Goal: Transaction & Acquisition: Purchase product/service

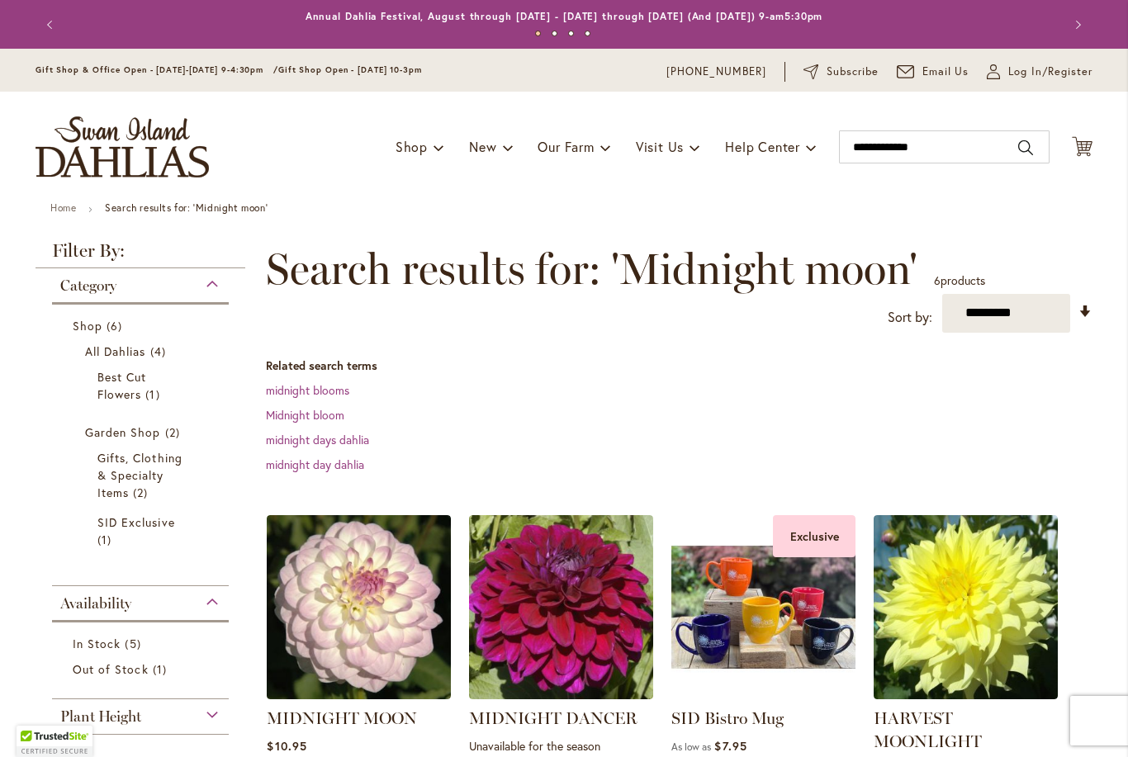
click at [1076, 162] on div "Toggle Nav Shop Dahlia Tubers Collections Fresh Cut Dahlias Gardening Supplies …" at bounding box center [564, 147] width 1090 height 111
click at [1088, 146] on icon "Cart .cls-1 { fill: #231f20; }" at bounding box center [1082, 146] width 21 height 21
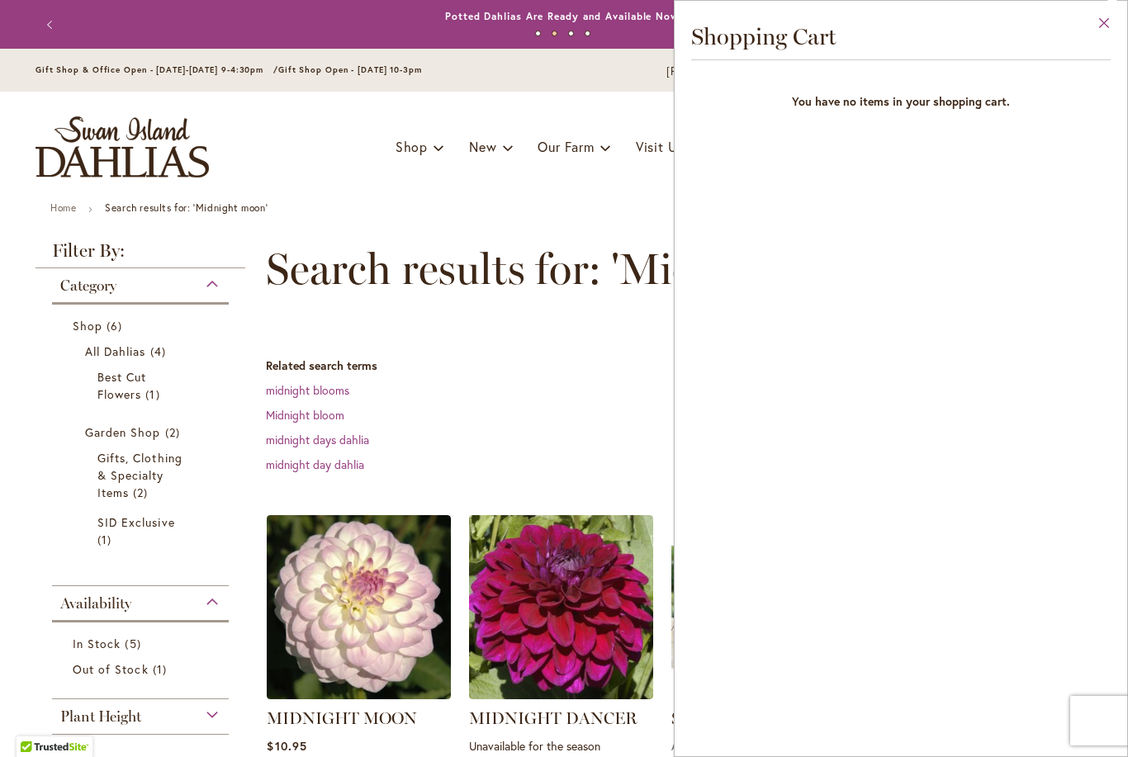
click at [1098, 28] on button "Close" at bounding box center [1104, 27] width 45 height 52
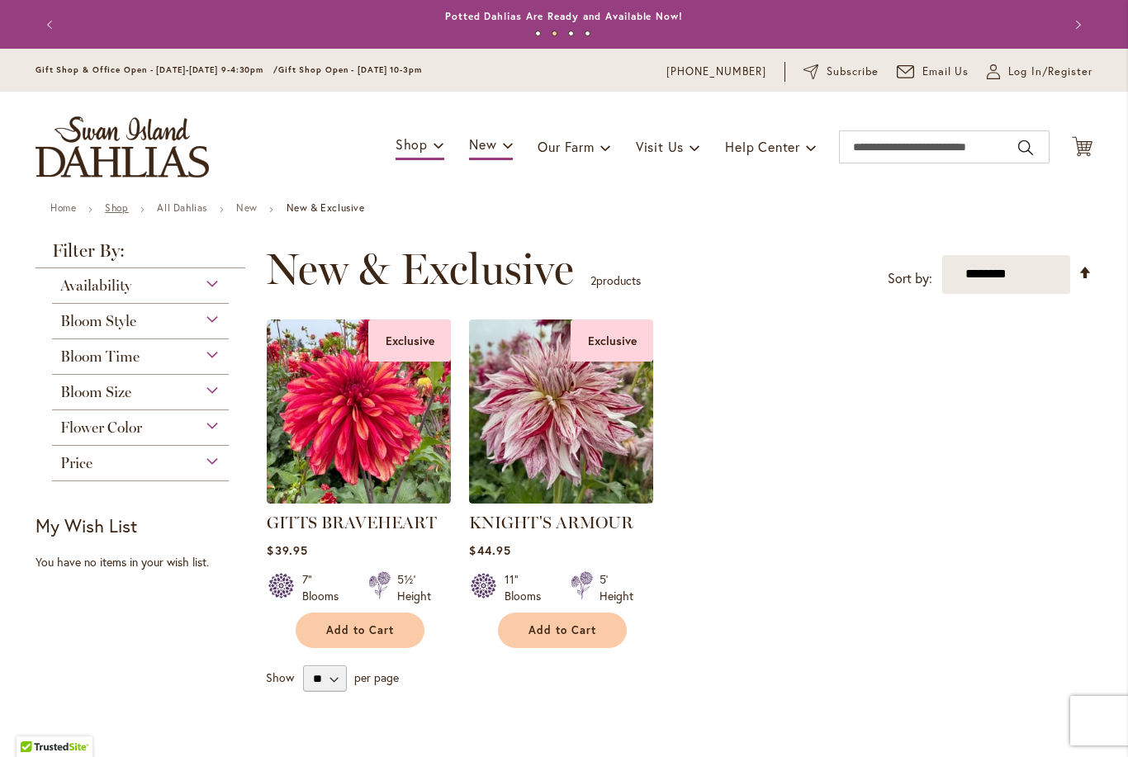
click at [115, 207] on link "Shop" at bounding box center [116, 207] width 23 height 12
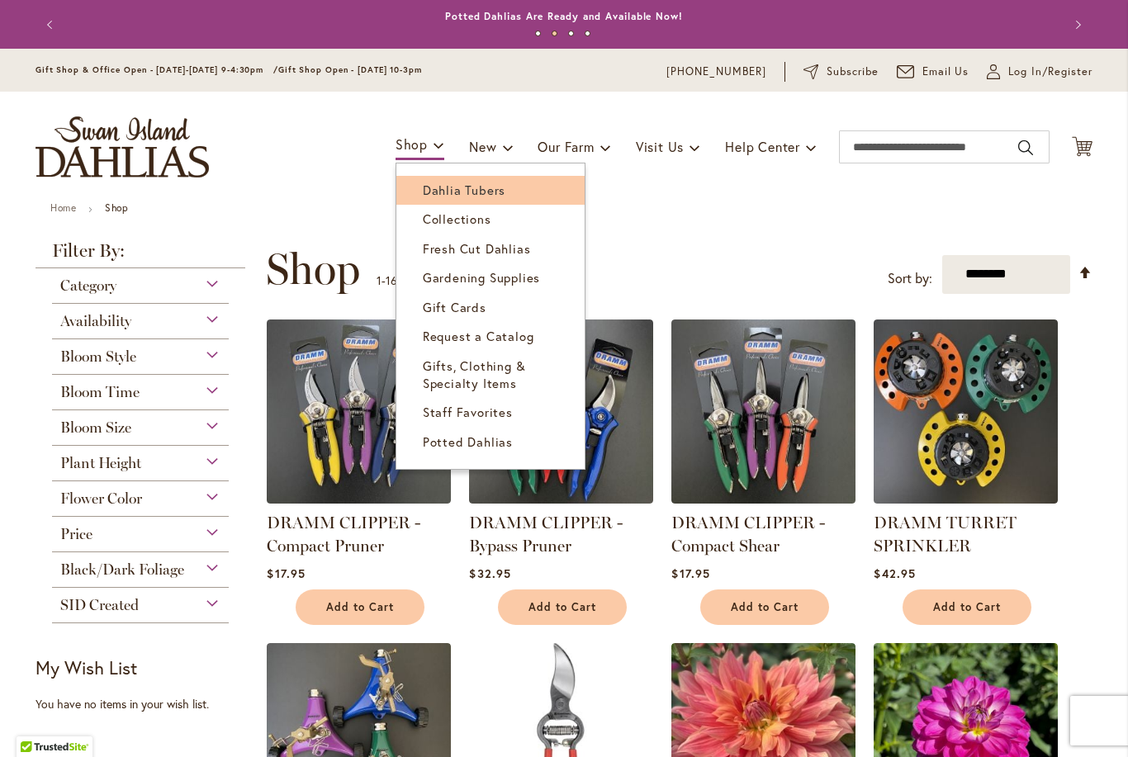
click at [434, 191] on span "Dahlia Tubers" at bounding box center [464, 190] width 83 height 17
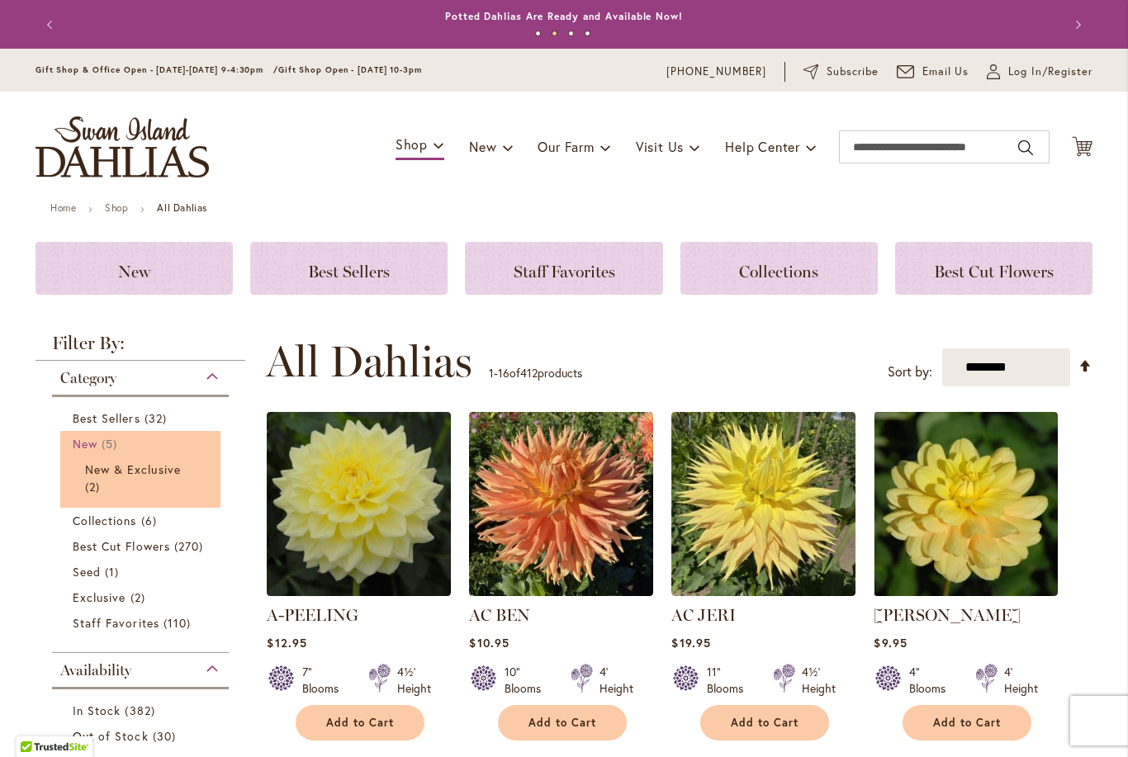
click at [86, 444] on span "New" at bounding box center [85, 444] width 25 height 16
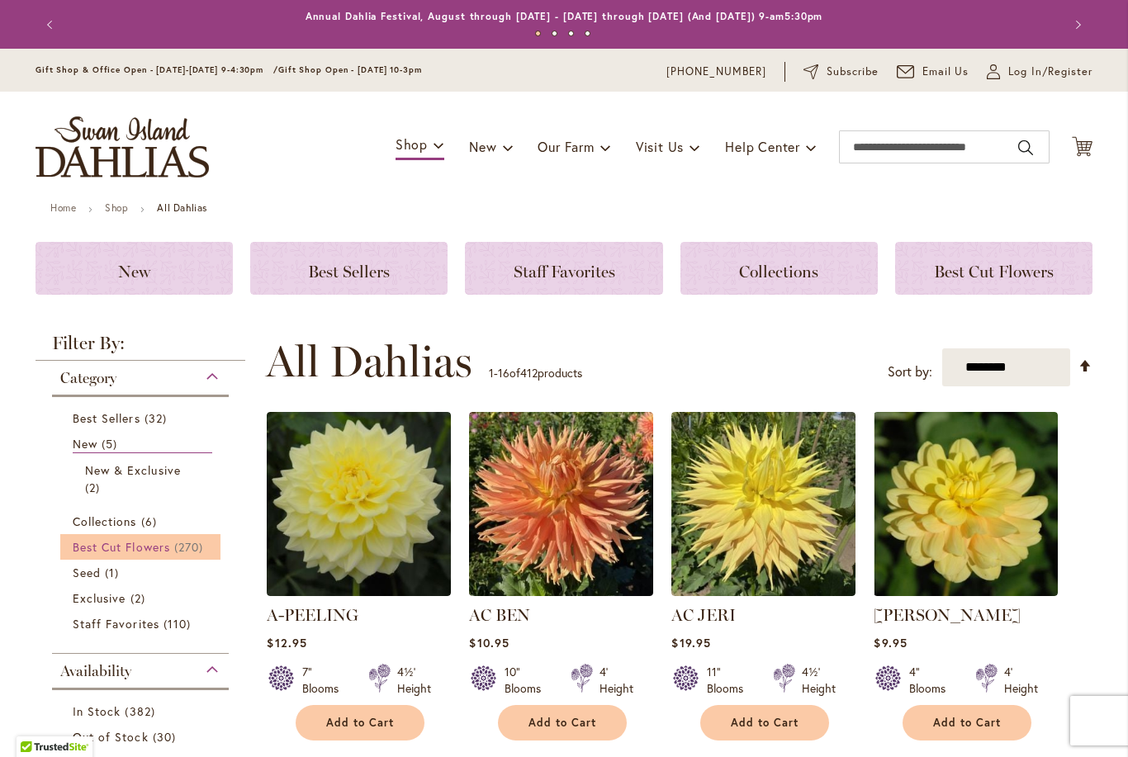
click at [83, 548] on span "Best Cut Flowers" at bounding box center [121, 547] width 97 height 16
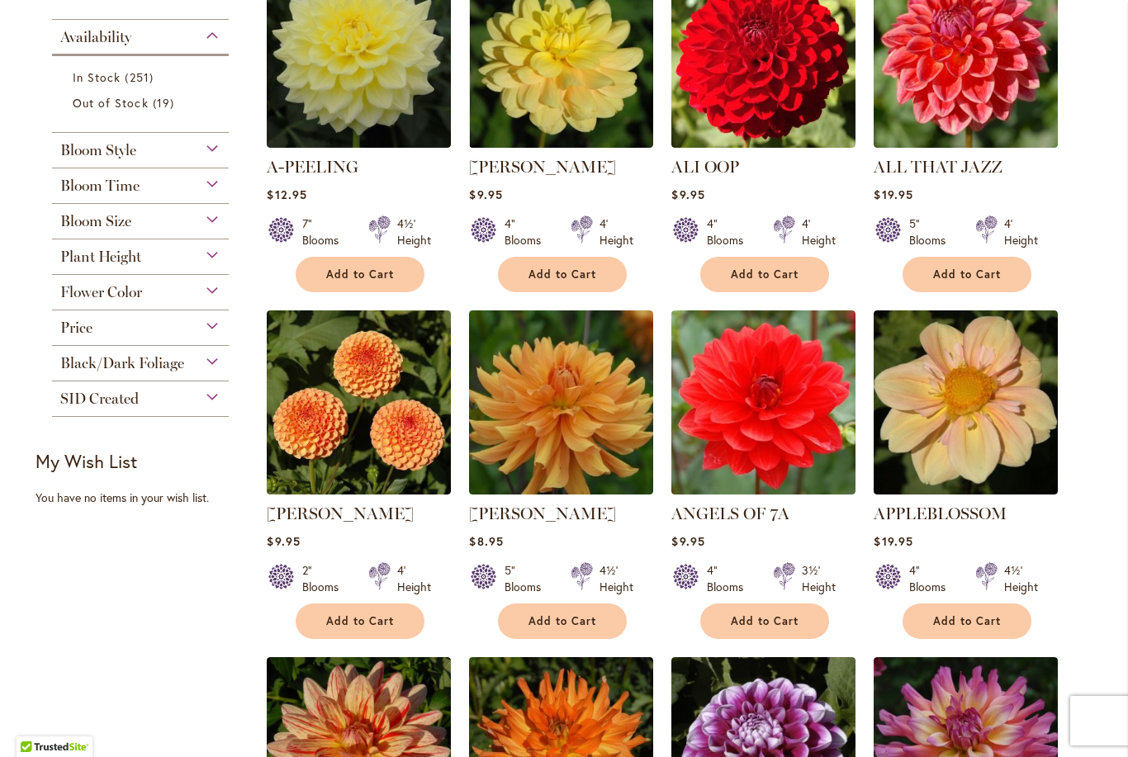
scroll to position [415, 0]
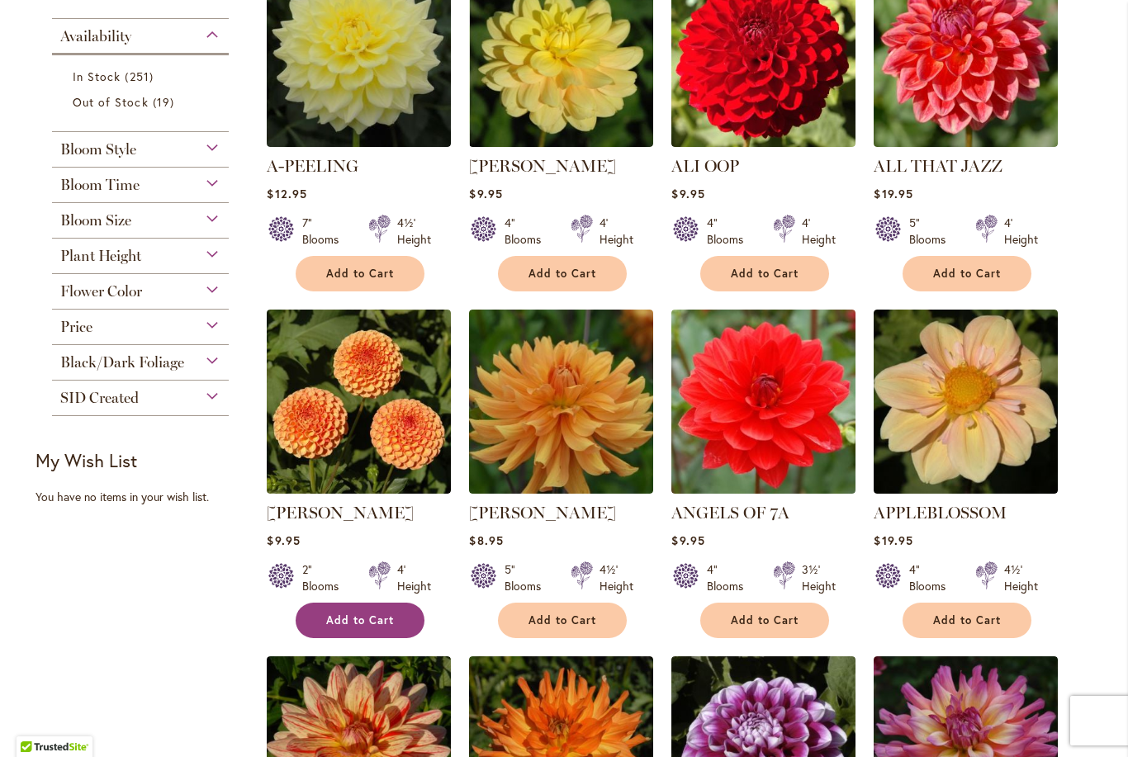
click at [386, 629] on button "Add to Cart" at bounding box center [360, 621] width 129 height 36
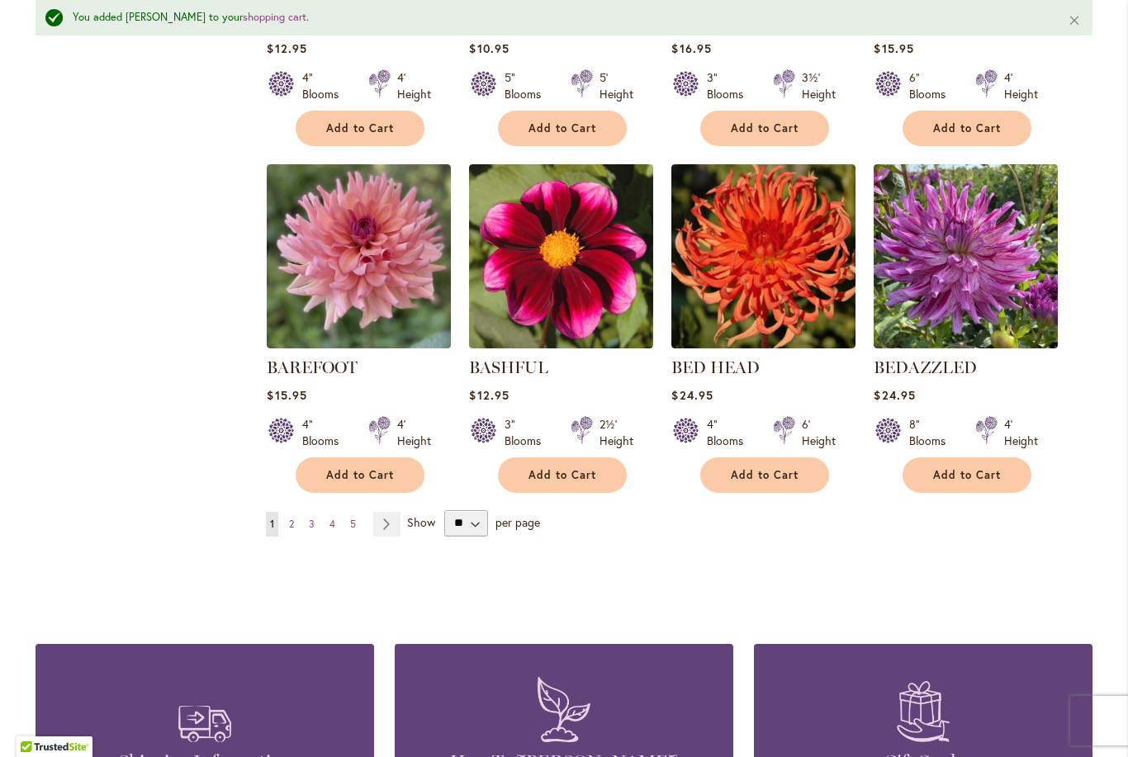
scroll to position [1340, 0]
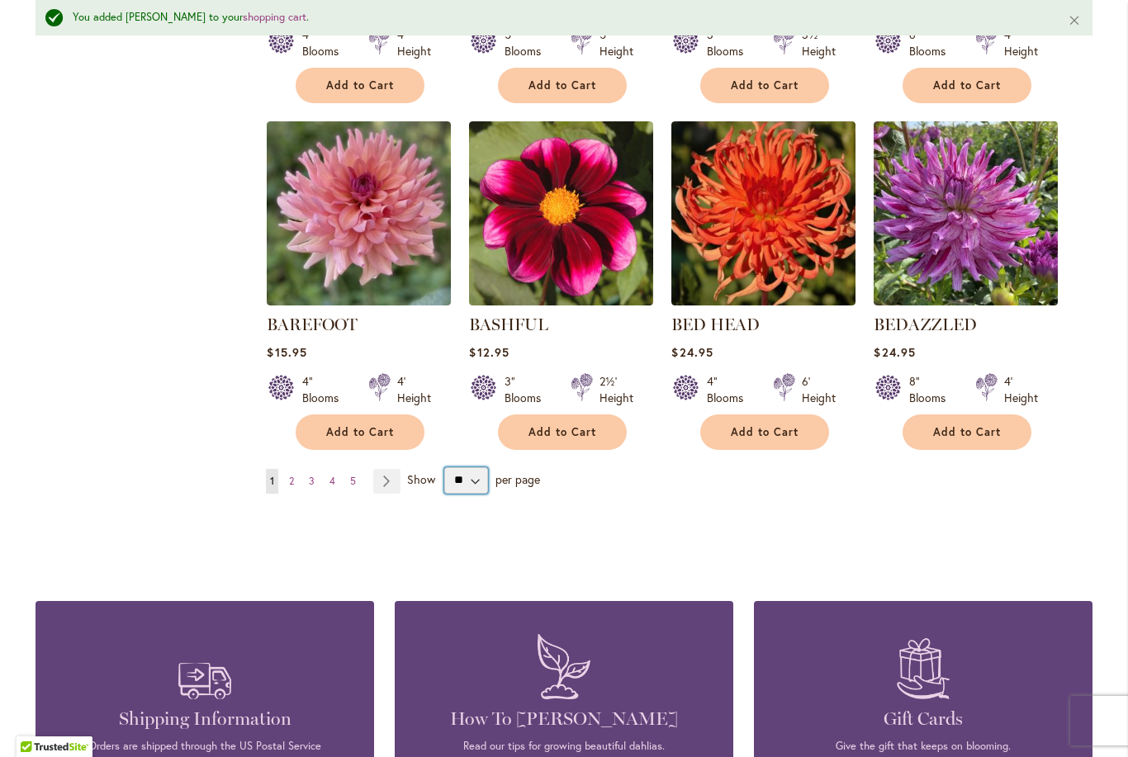
click at [471, 471] on select "** ** ** **" at bounding box center [466, 480] width 44 height 26
select select "**"
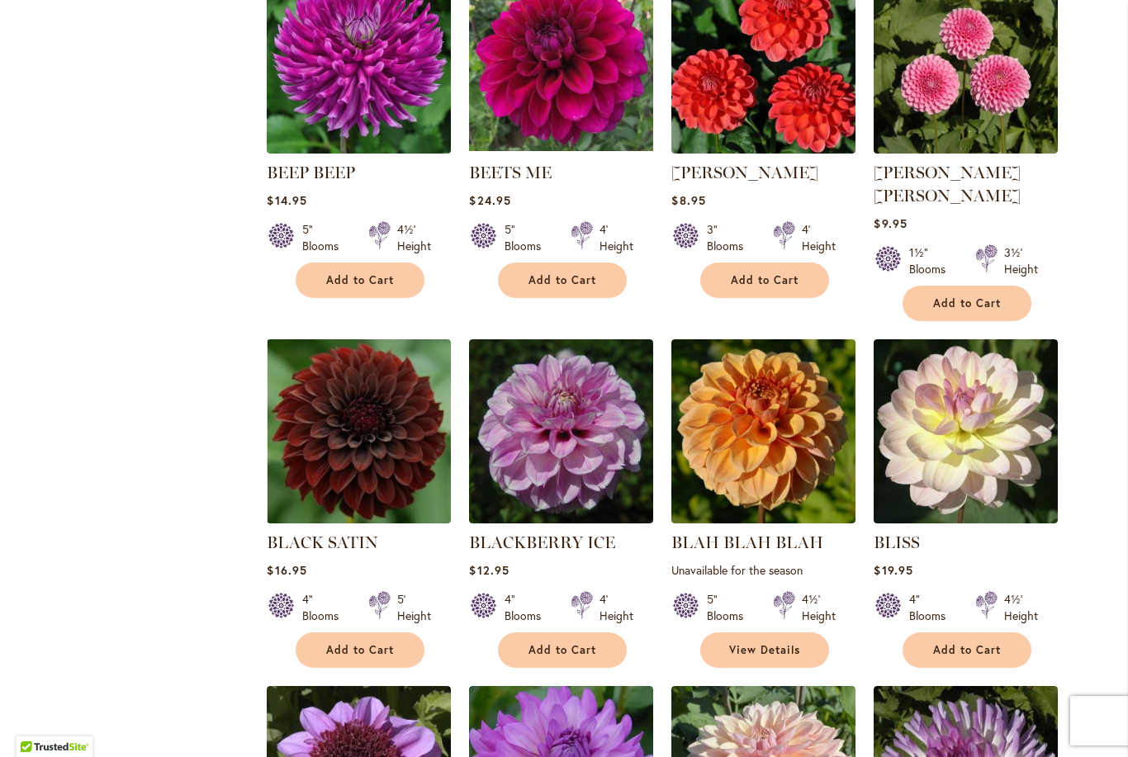
scroll to position [1810, 0]
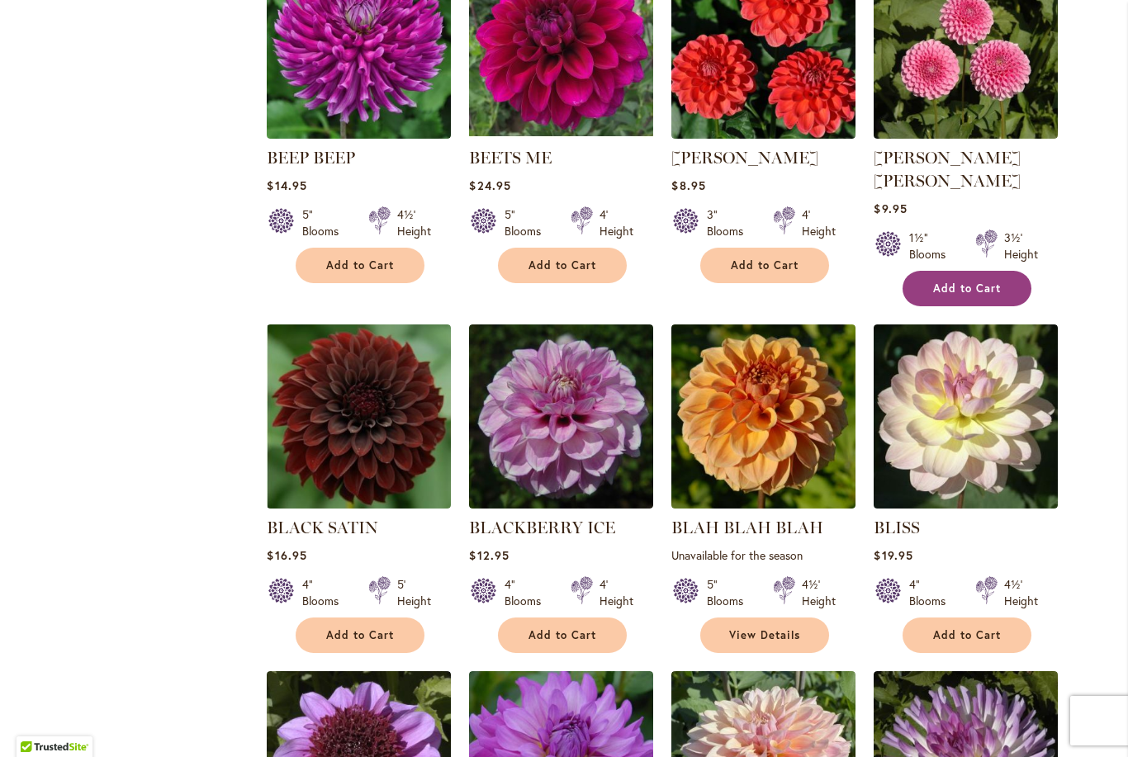
click at [969, 282] on span "Add to Cart" at bounding box center [967, 289] width 68 height 14
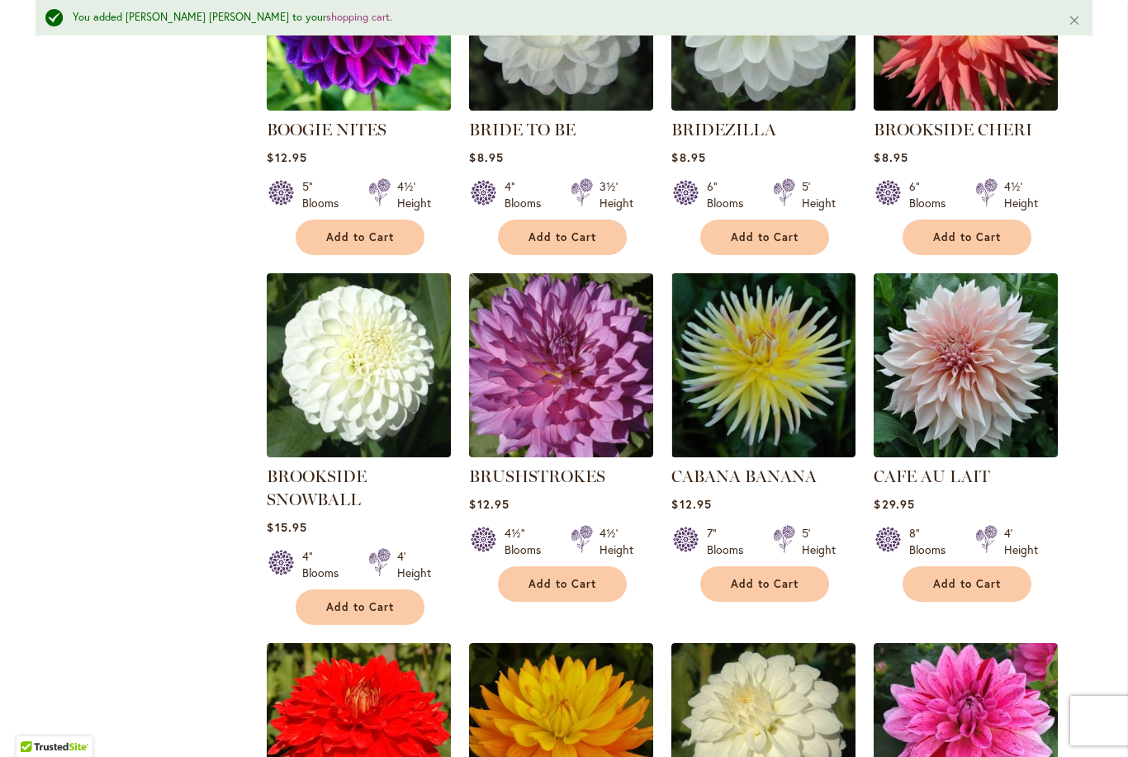
scroll to position [2958, 0]
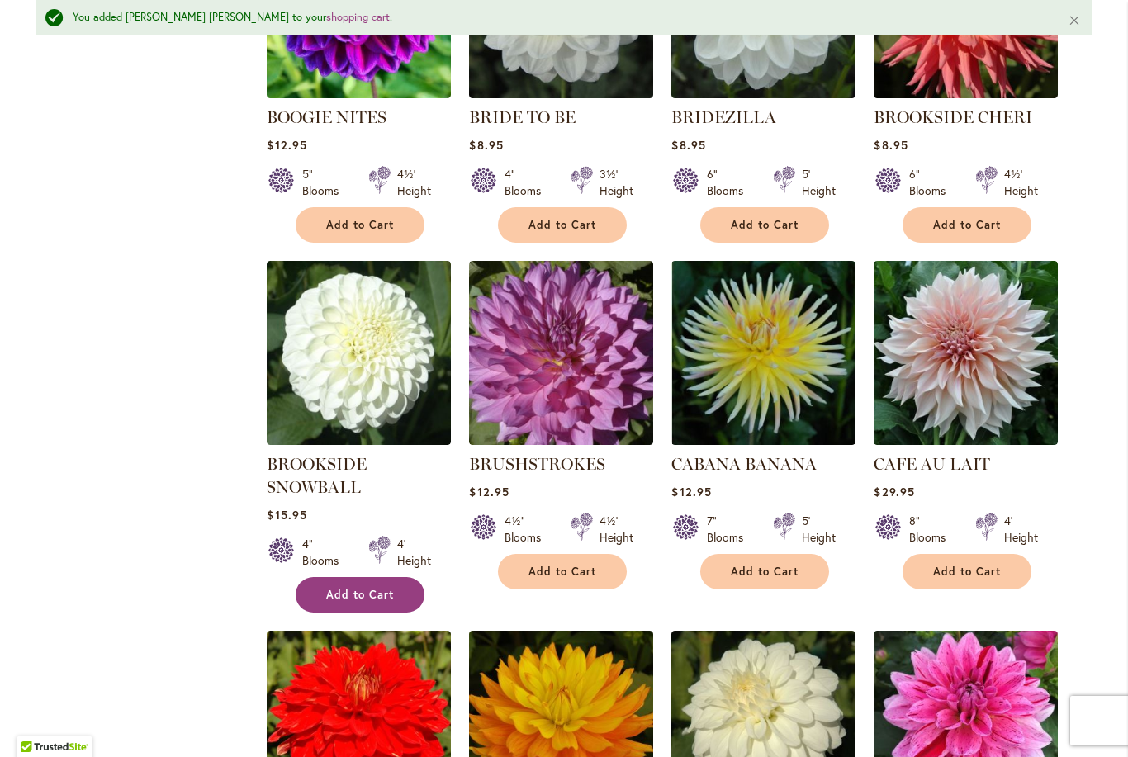
click at [390, 588] on span "Add to Cart" at bounding box center [360, 595] width 68 height 14
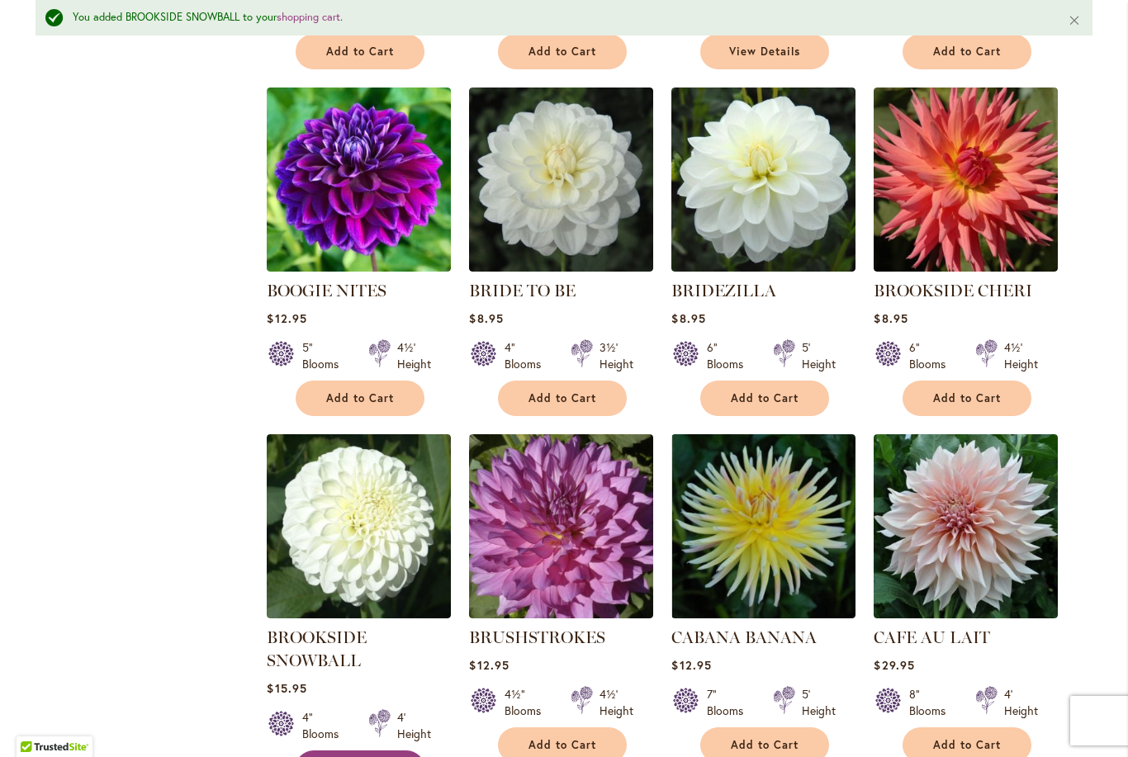
scroll to position [2707, 0]
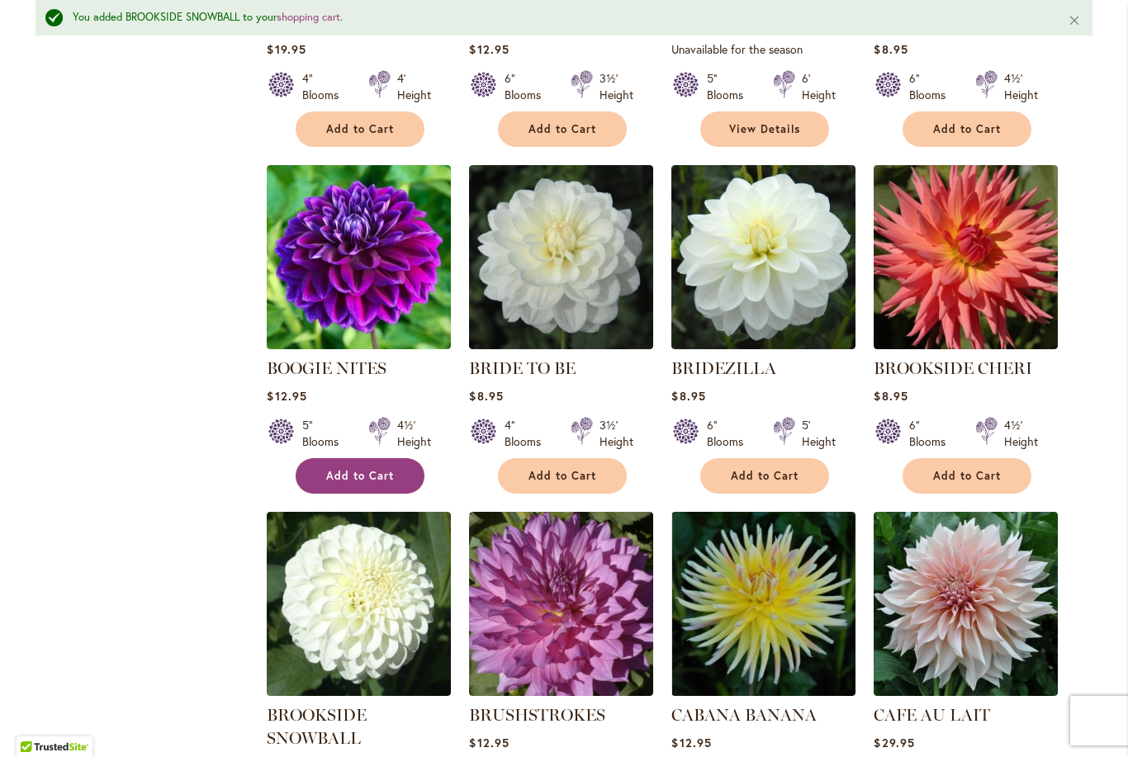
click at [333, 463] on button "Add to Cart" at bounding box center [360, 476] width 129 height 36
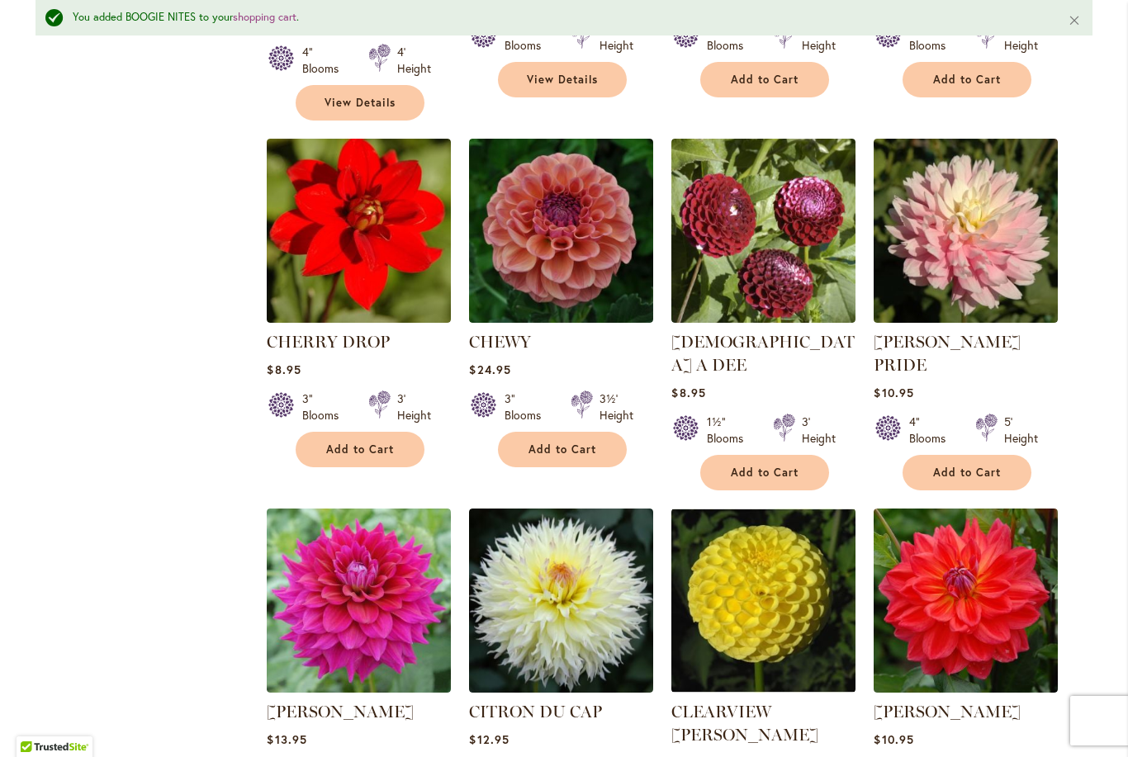
scroll to position [4196, 0]
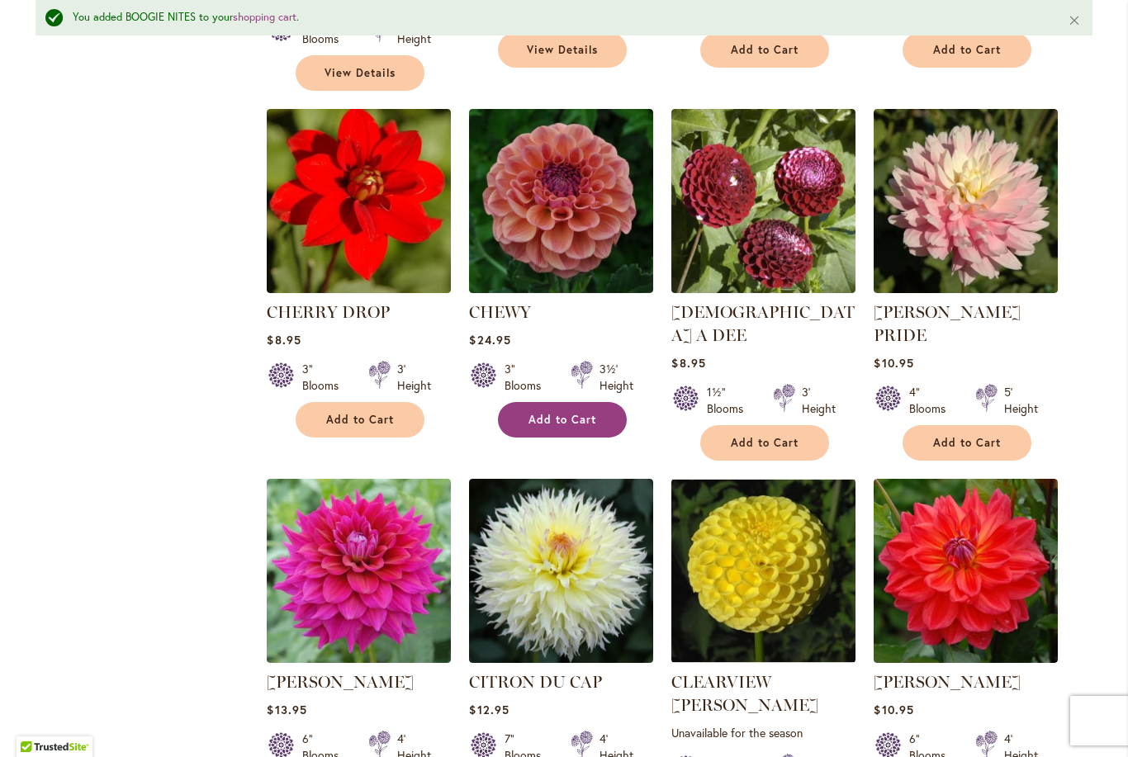
click at [600, 402] on button "Add to Cart" at bounding box center [562, 420] width 129 height 36
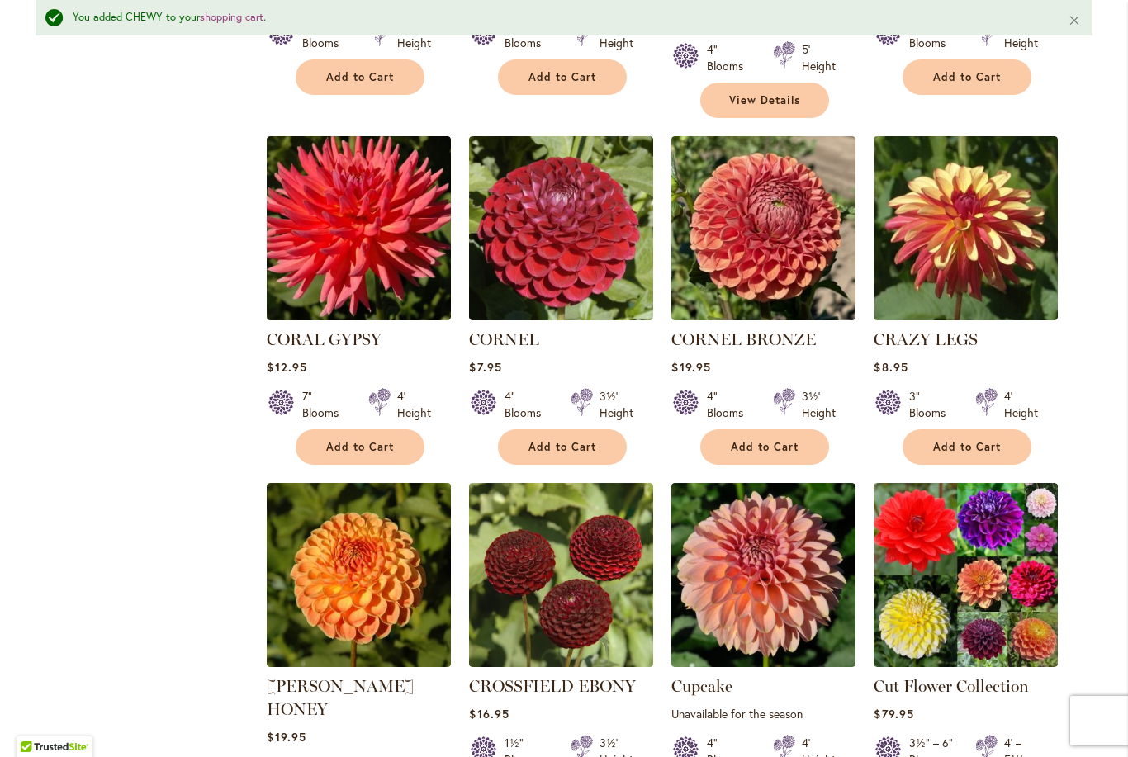
scroll to position [4911, 0]
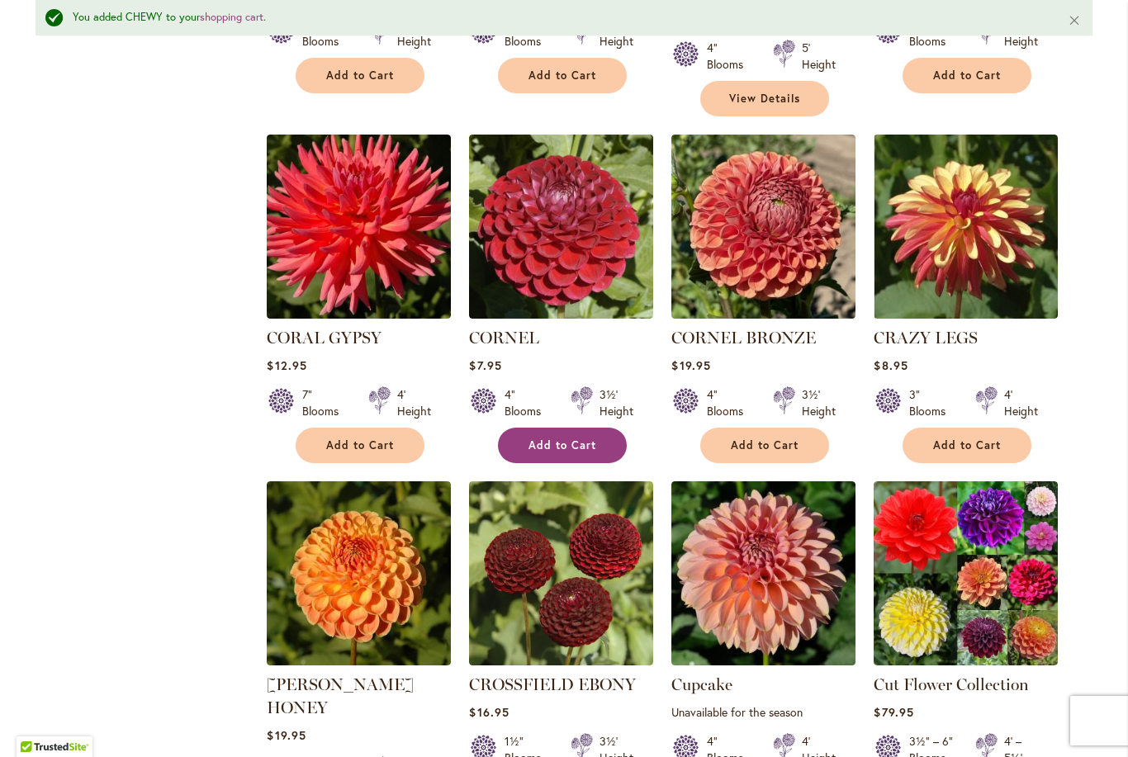
click at [588, 438] on span "Add to Cart" at bounding box center [562, 445] width 68 height 14
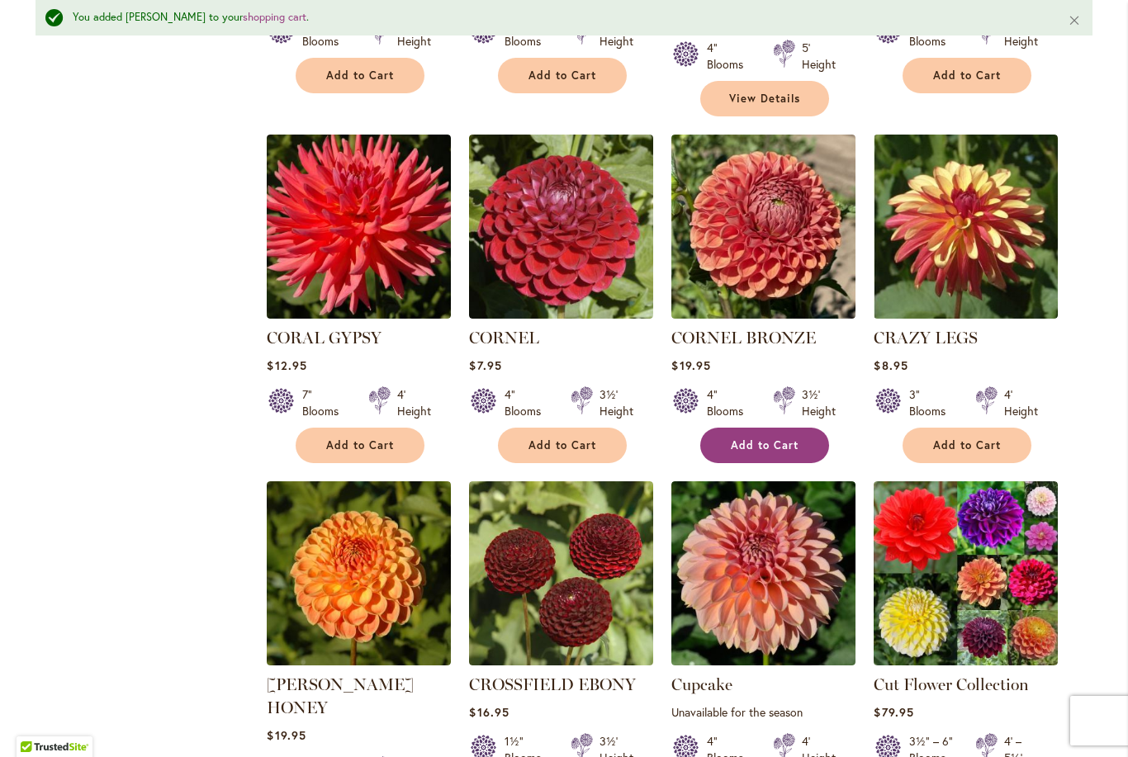
click at [812, 428] on button "Add to Cart" at bounding box center [764, 446] width 129 height 36
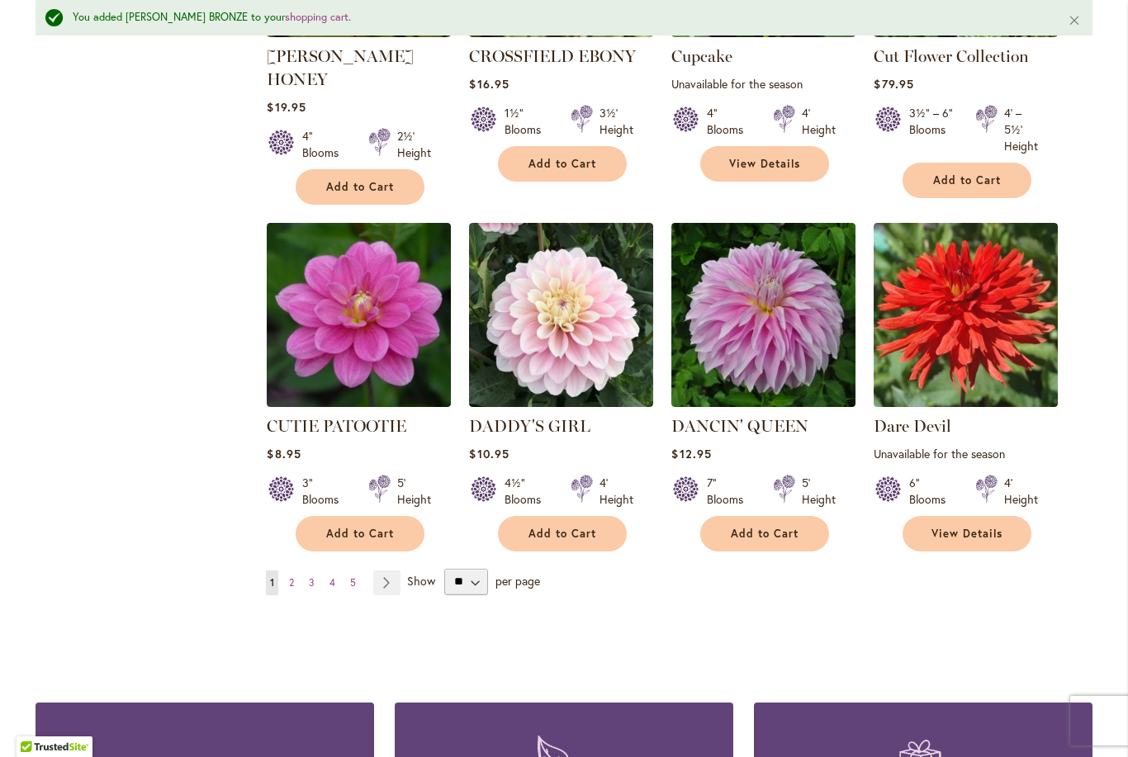
scroll to position [5569, 0]
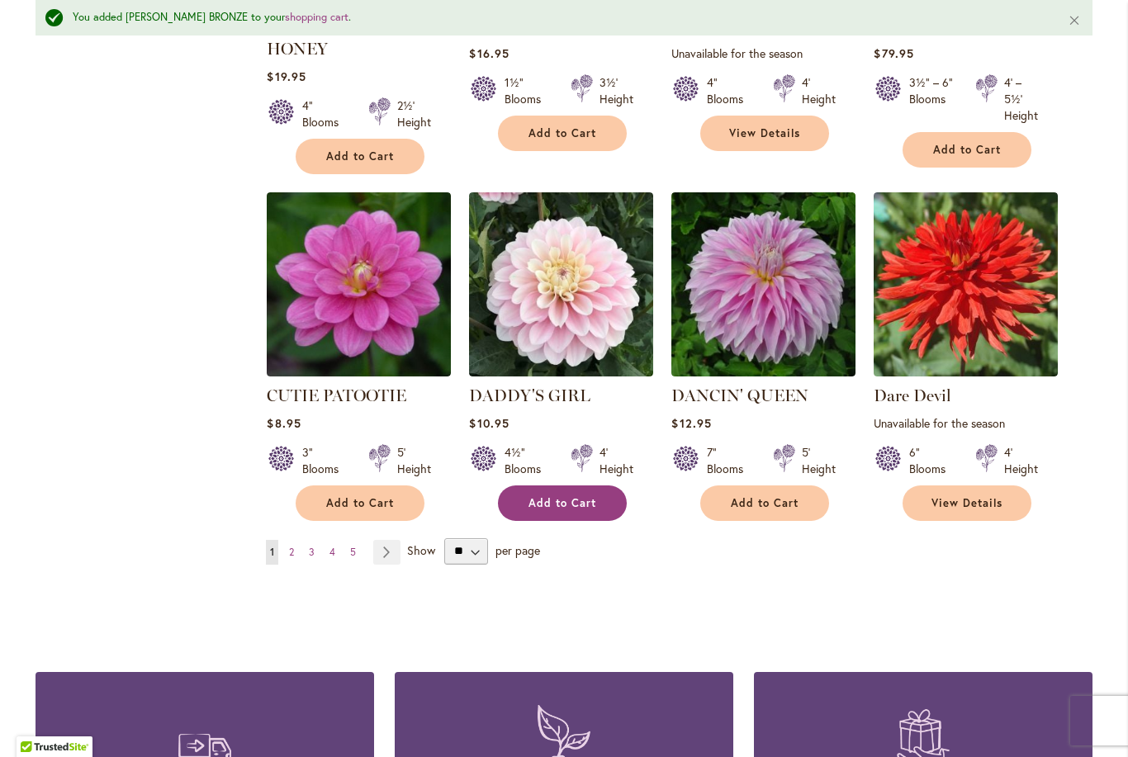
click at [591, 496] on span "Add to Cart" at bounding box center [562, 503] width 68 height 14
click at [395, 540] on link "Page Next" at bounding box center [386, 552] width 27 height 25
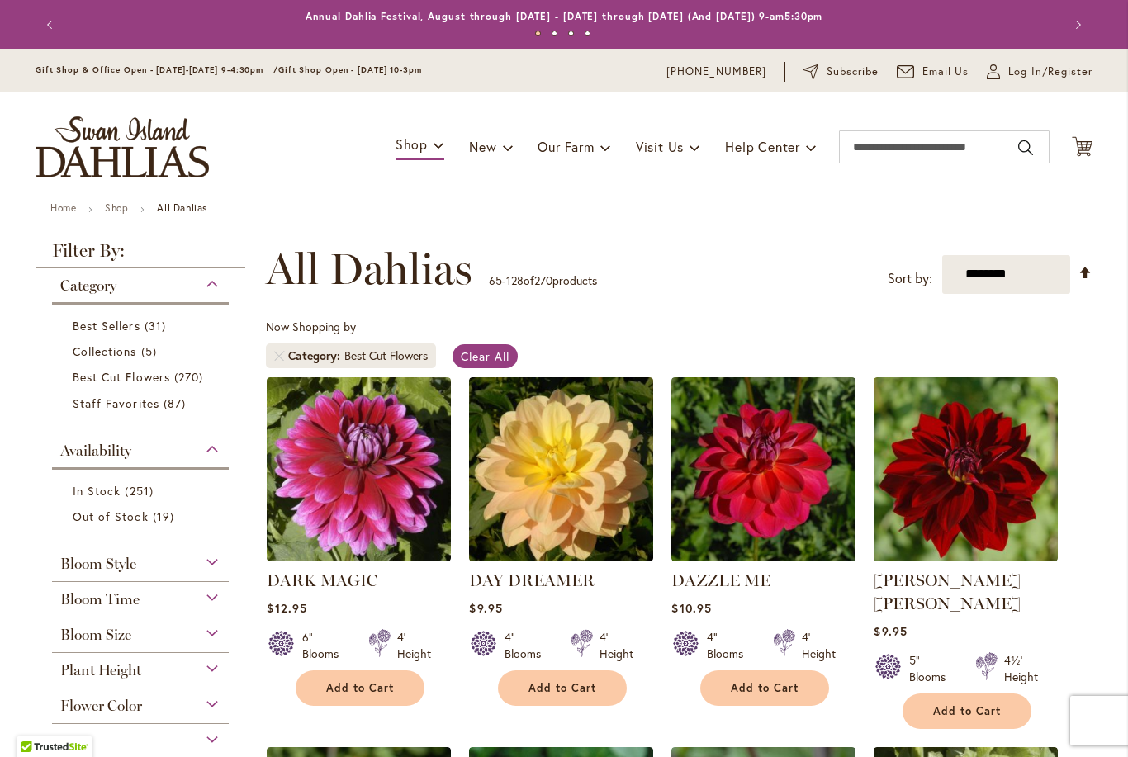
scroll to position [306, 0]
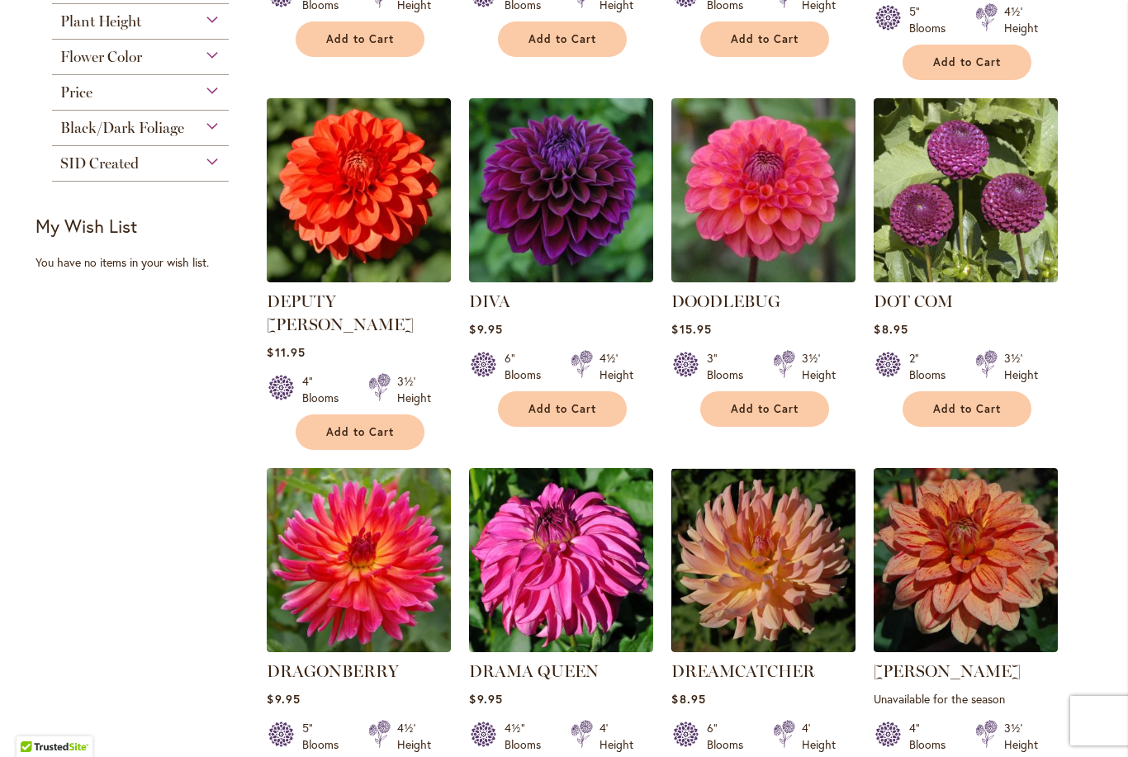
scroll to position [656, 0]
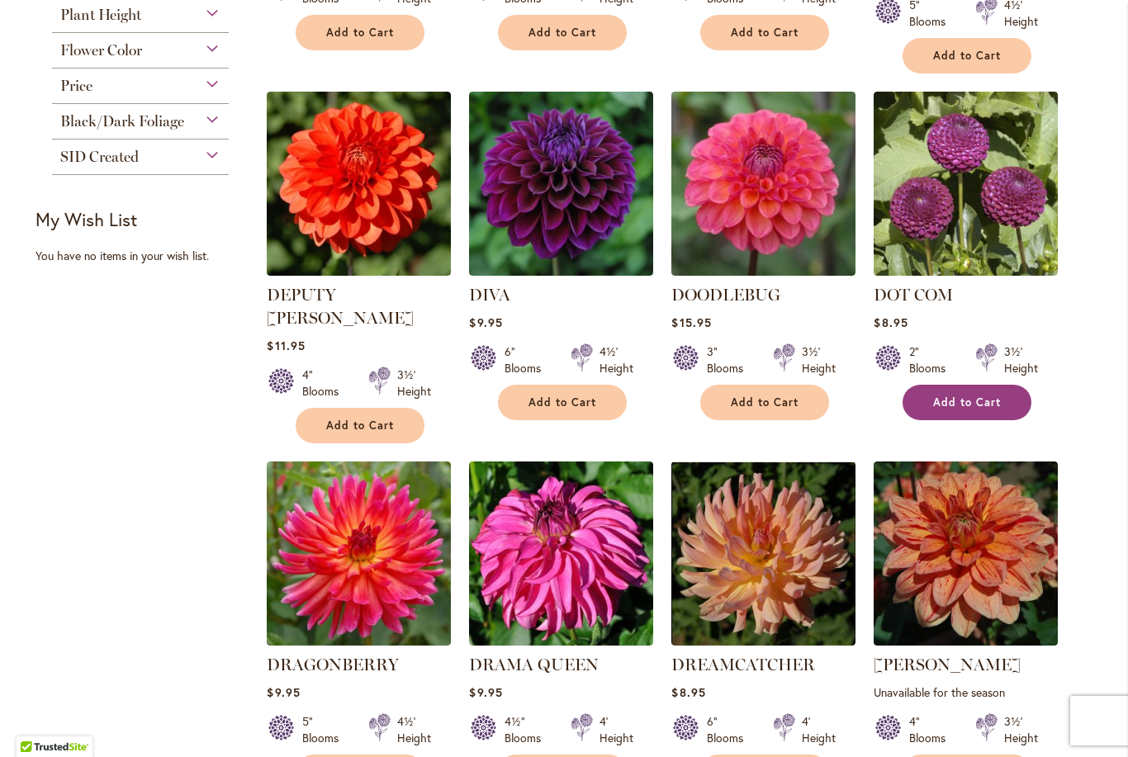
click at [971, 396] on span "Add to Cart" at bounding box center [967, 403] width 68 height 14
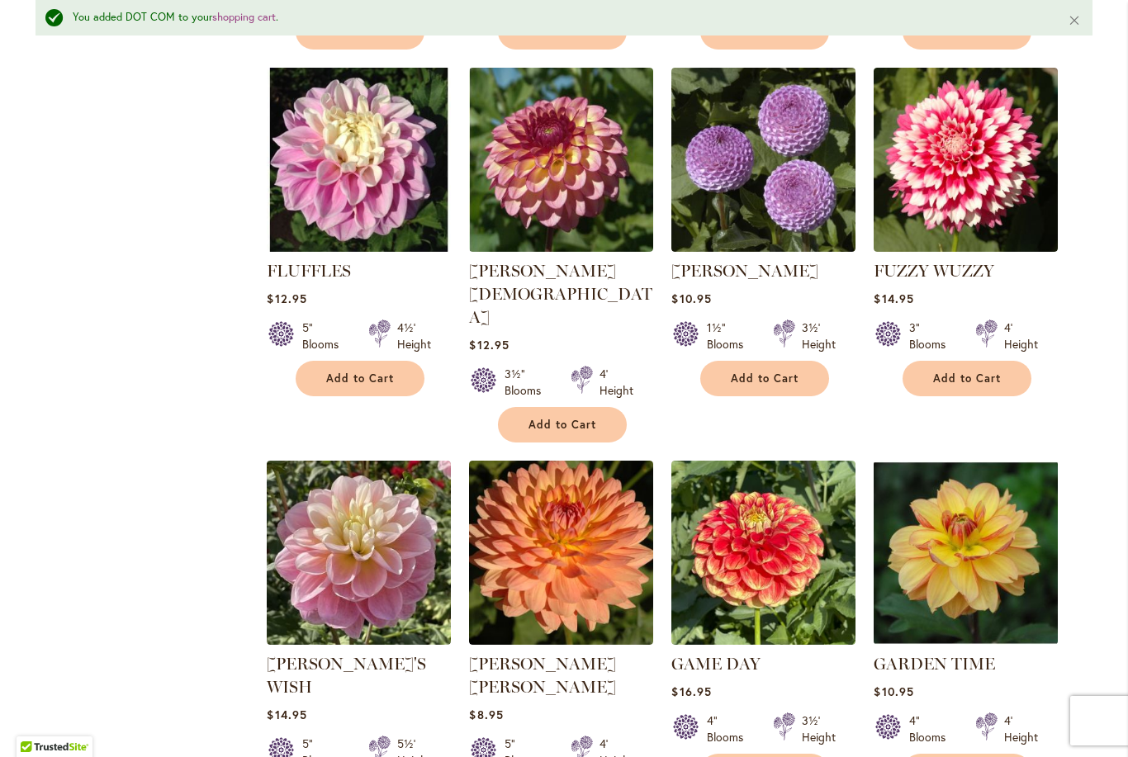
scroll to position [2521, 0]
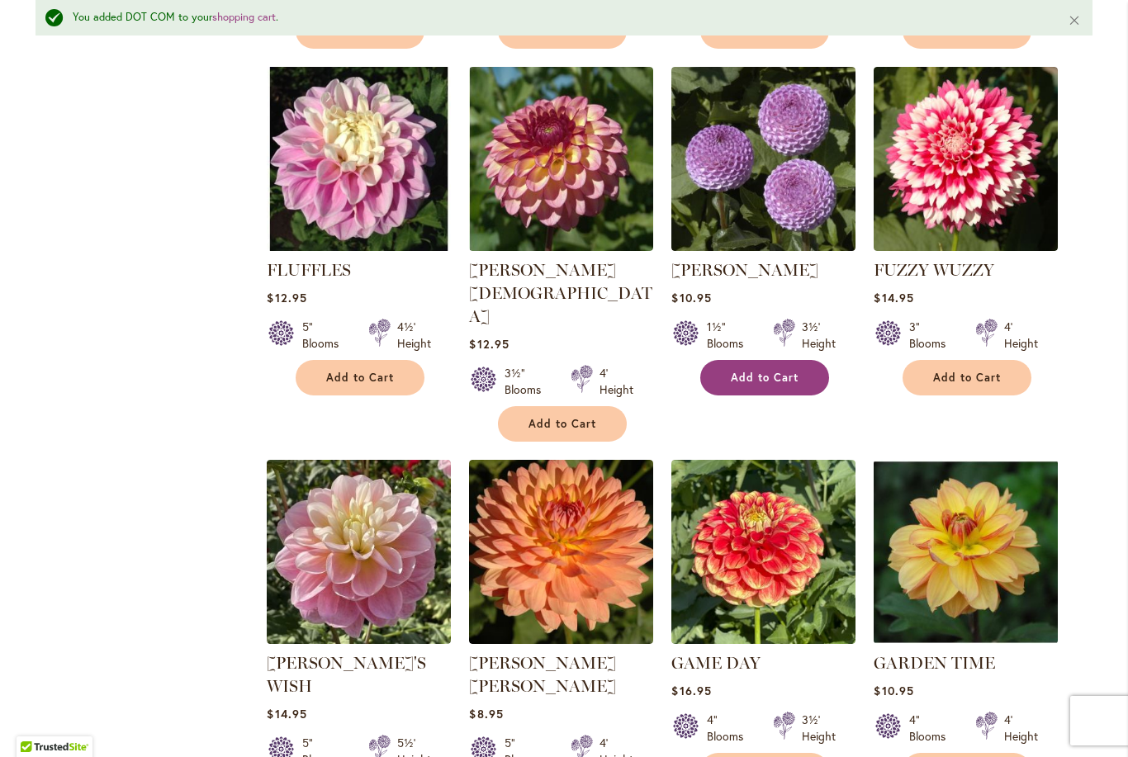
click at [792, 371] on span "Add to Cart" at bounding box center [765, 378] width 68 height 14
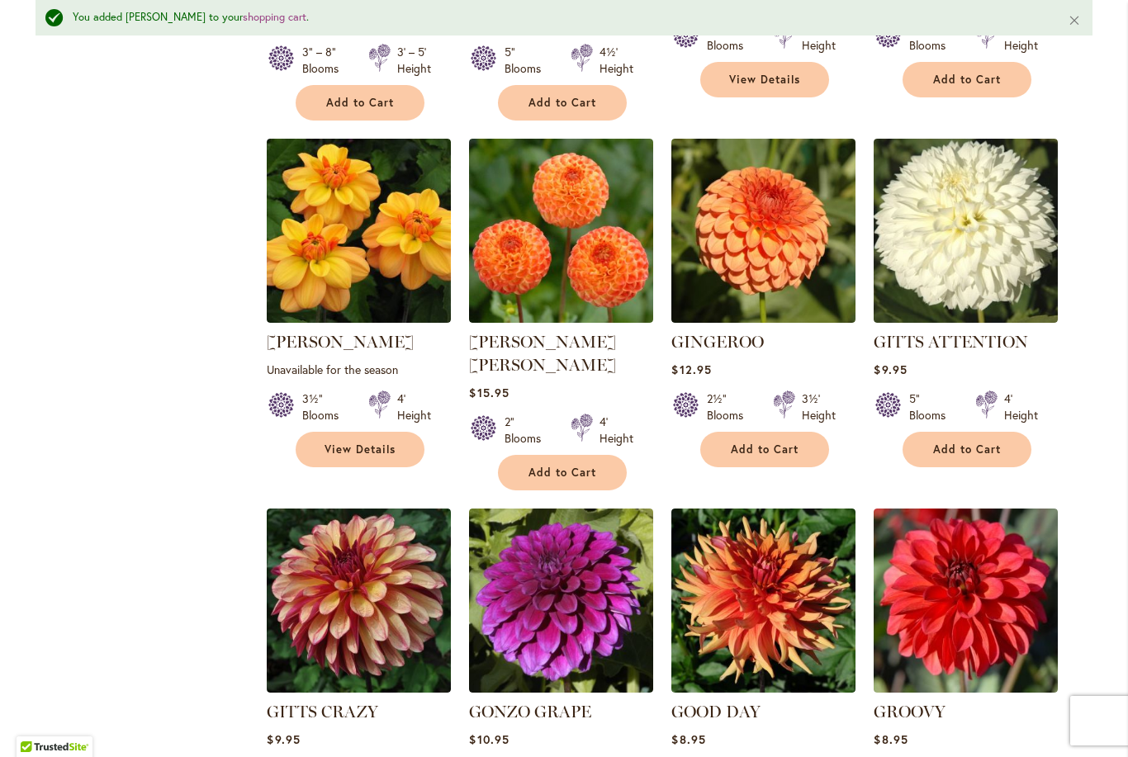
scroll to position [3581, 0]
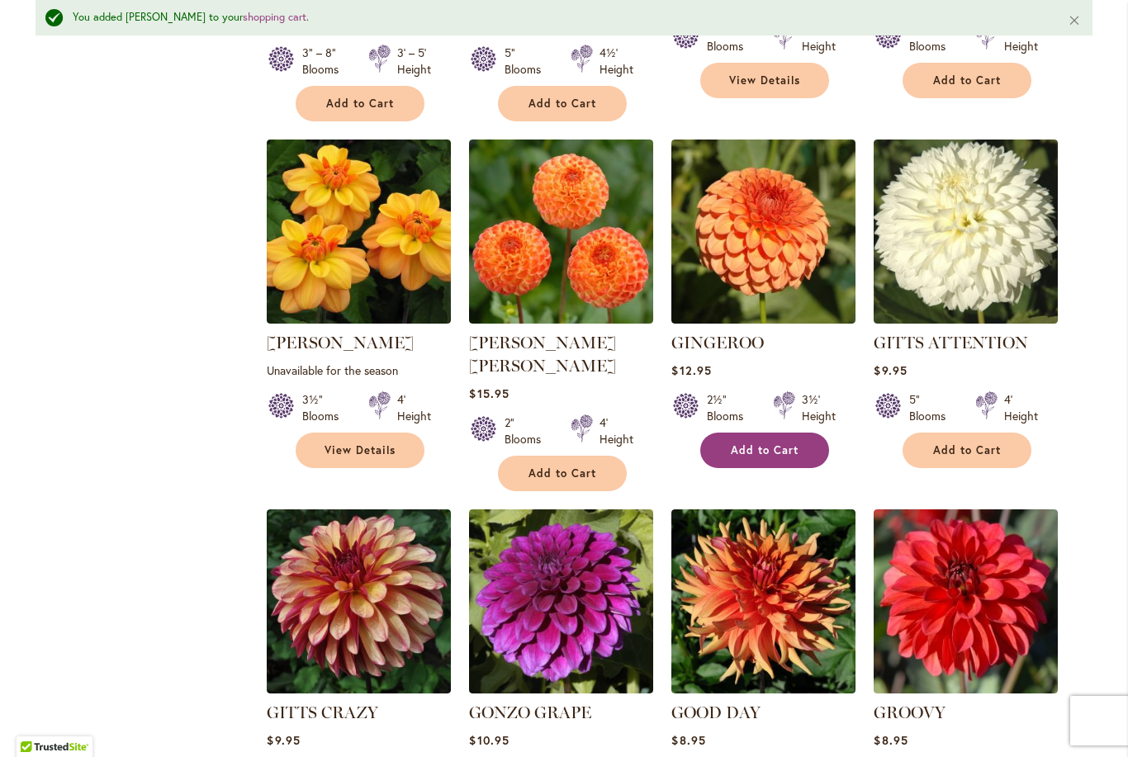
click at [781, 443] on span "Add to Cart" at bounding box center [765, 450] width 68 height 14
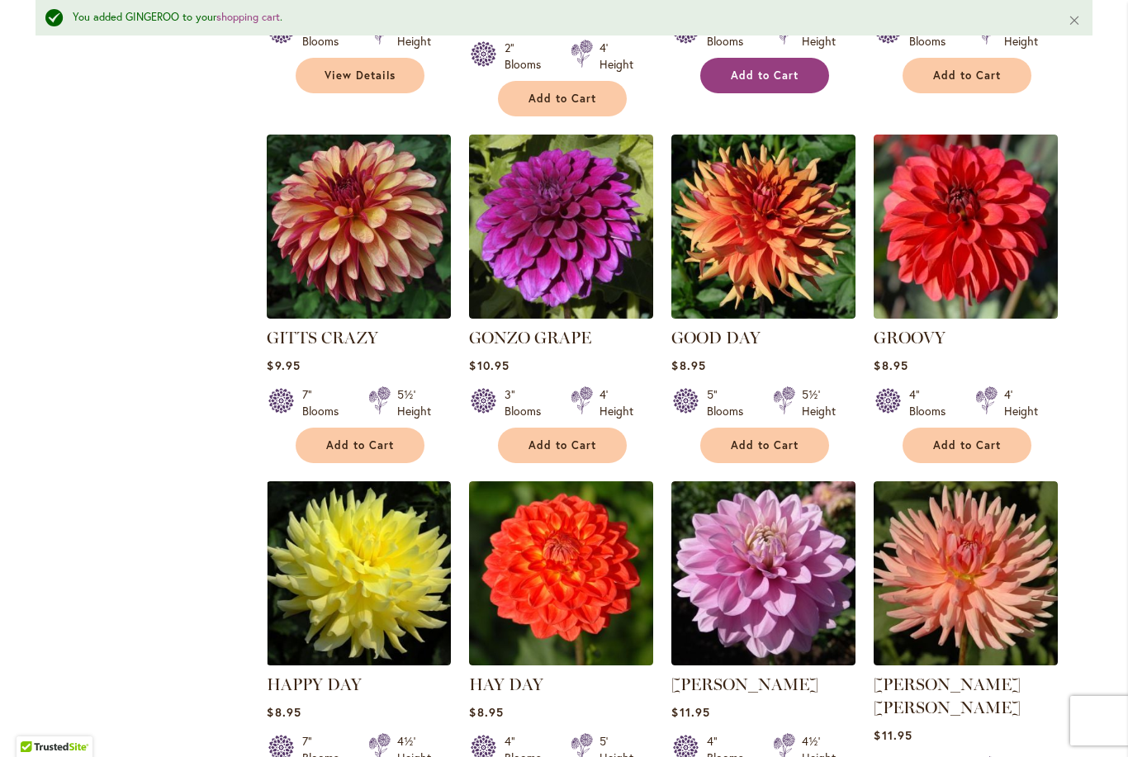
scroll to position [3871, 0]
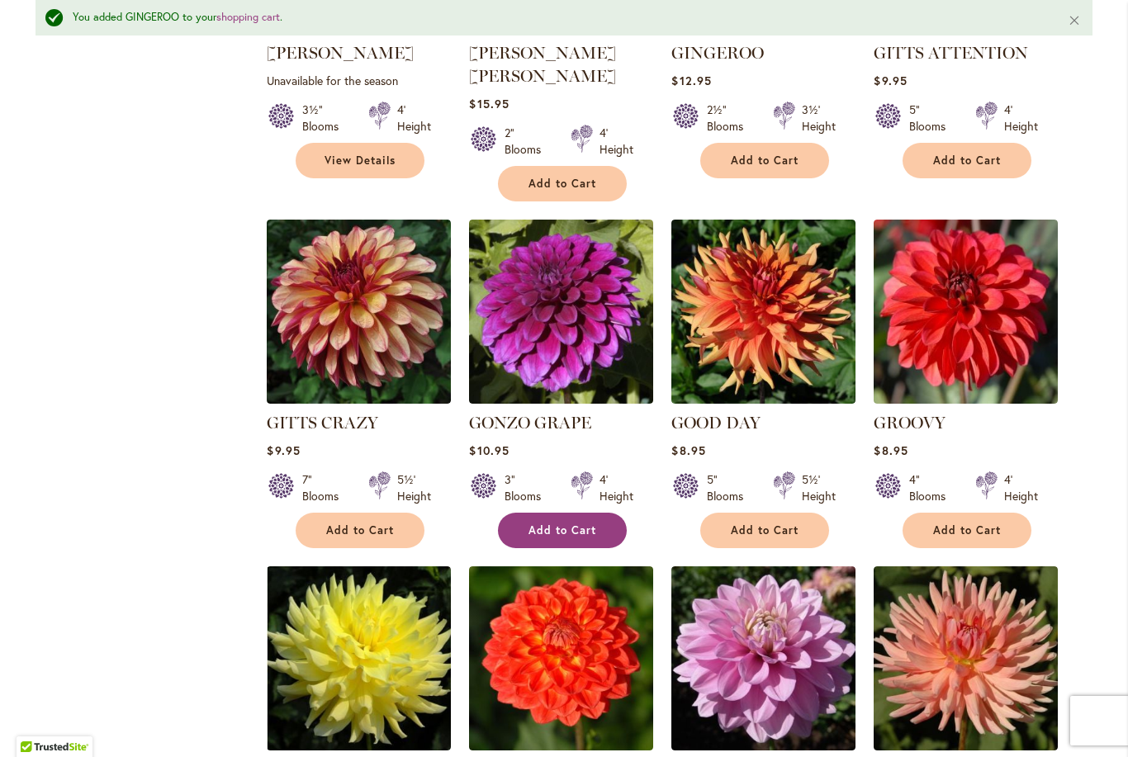
click at [574, 524] on span "Add to Cart" at bounding box center [562, 531] width 68 height 14
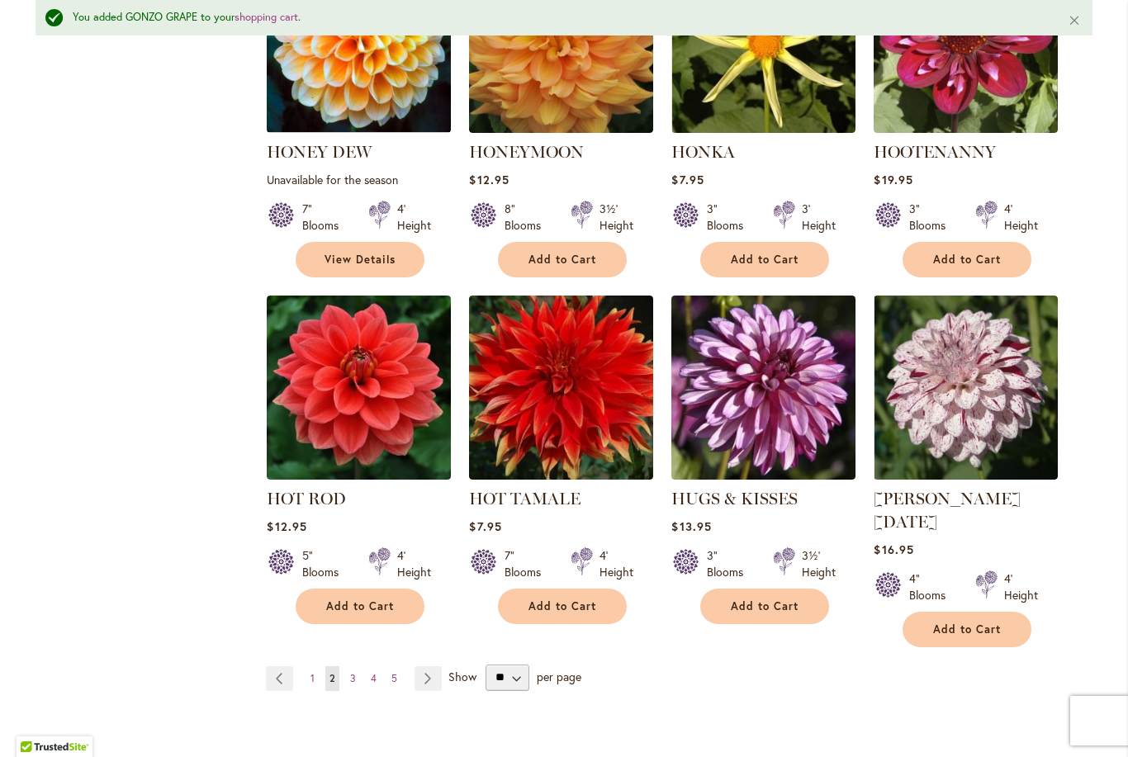
scroll to position [5624, 0]
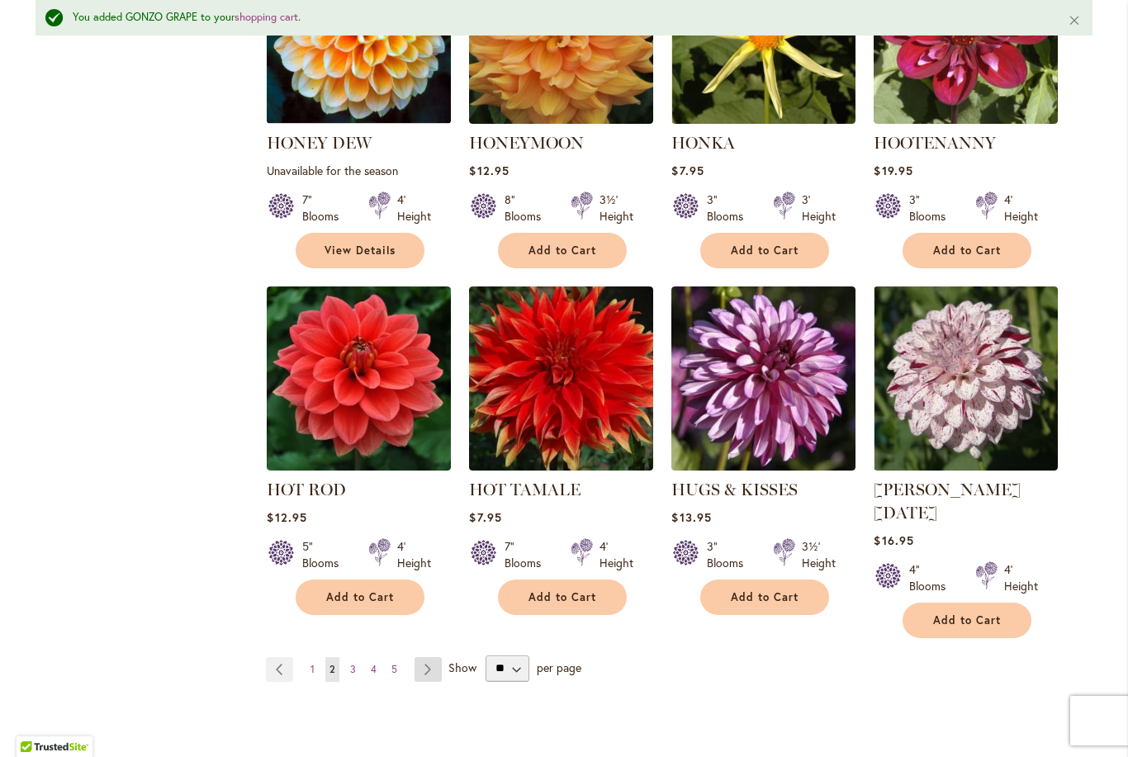
click at [439, 657] on link "Page Next" at bounding box center [428, 669] width 27 height 25
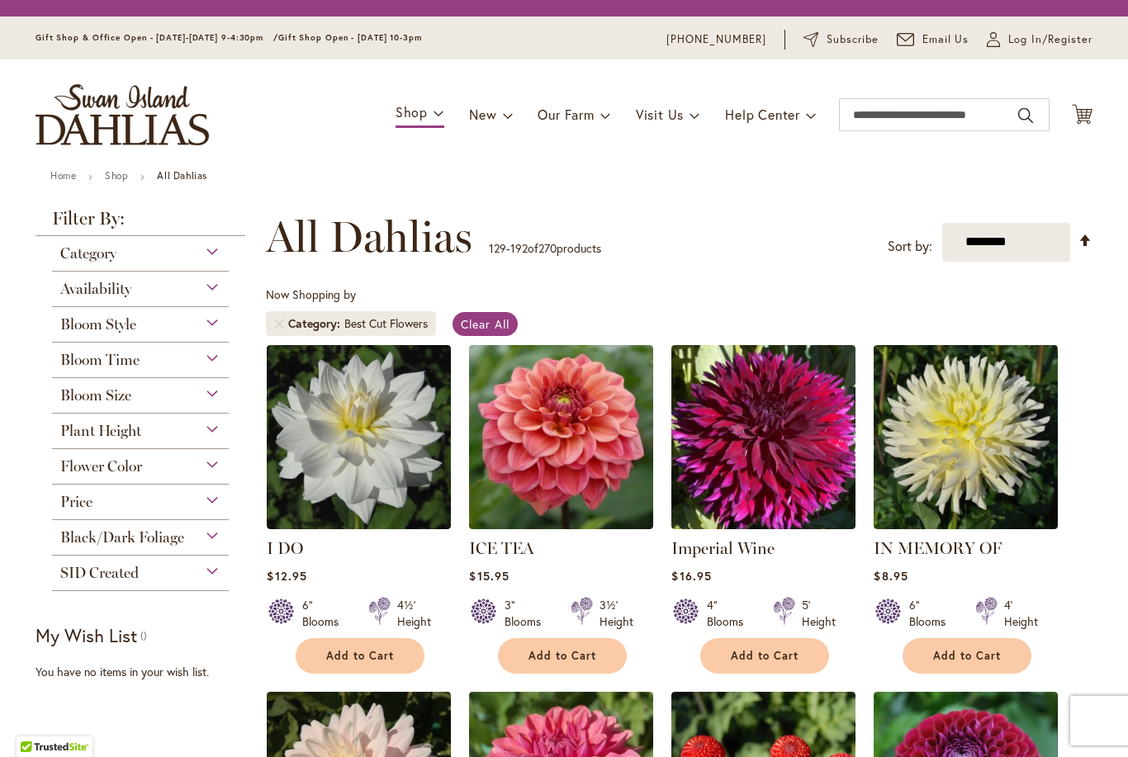
scroll to position [306, 0]
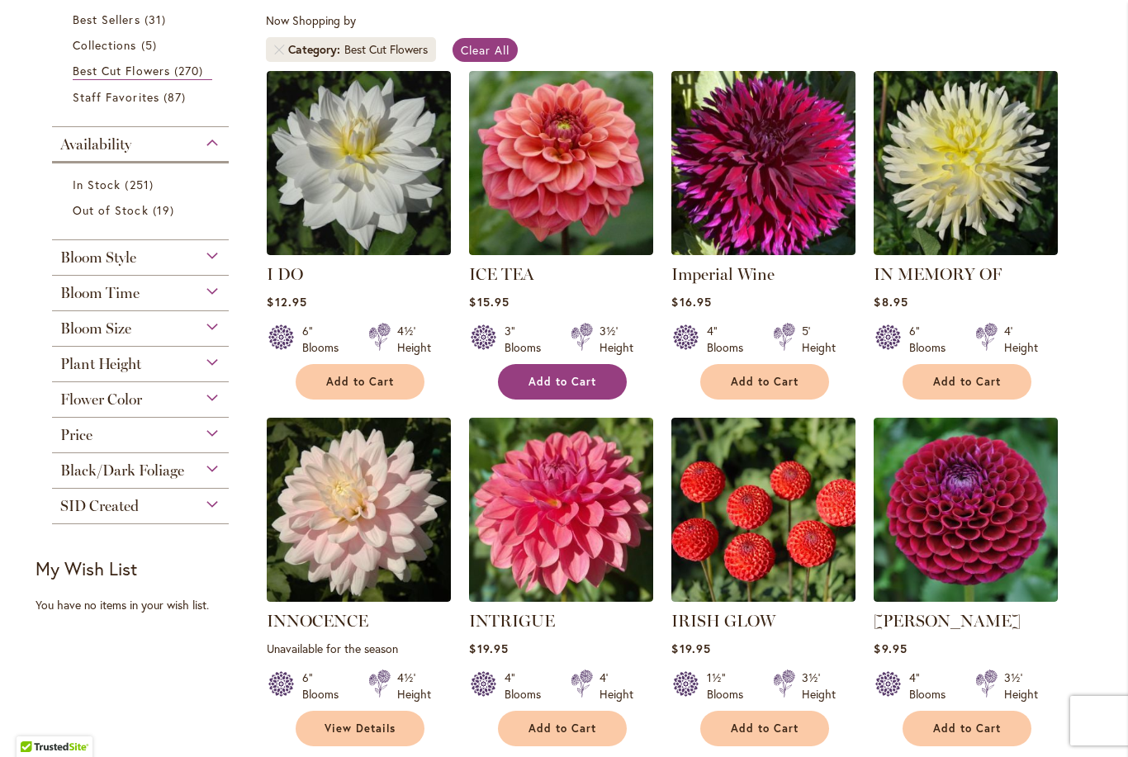
click at [577, 382] on span "Add to Cart" at bounding box center [562, 382] width 68 height 14
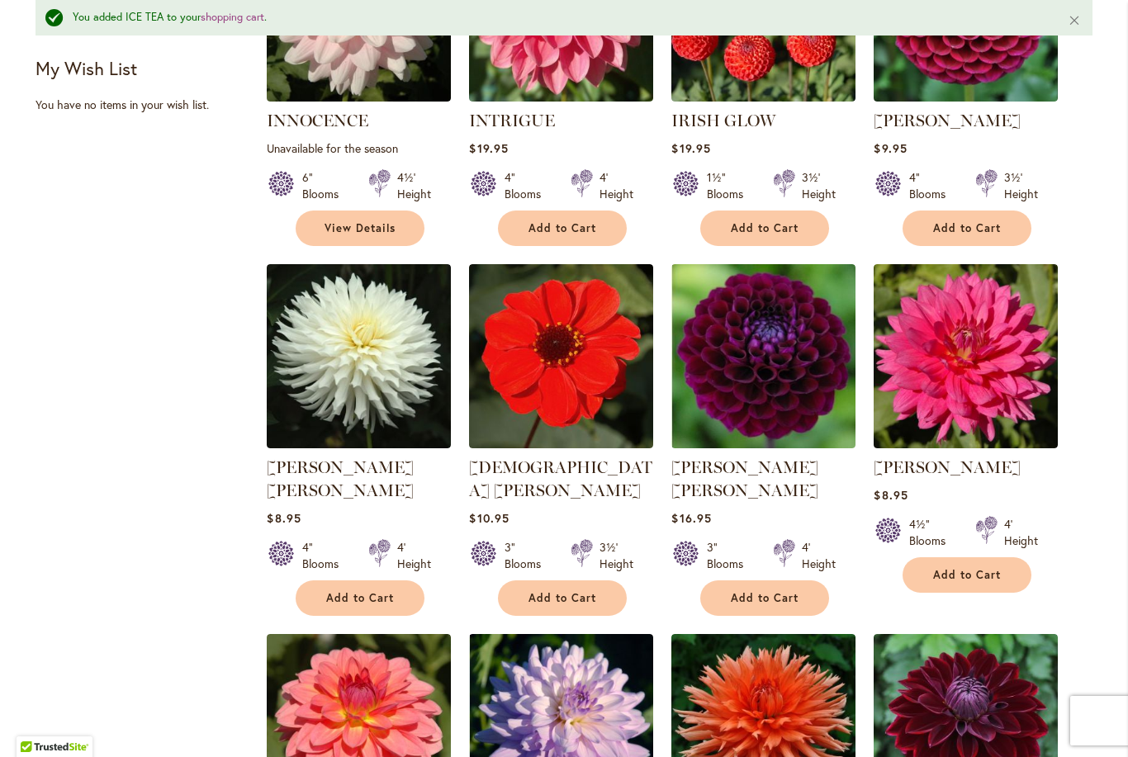
scroll to position [855, 0]
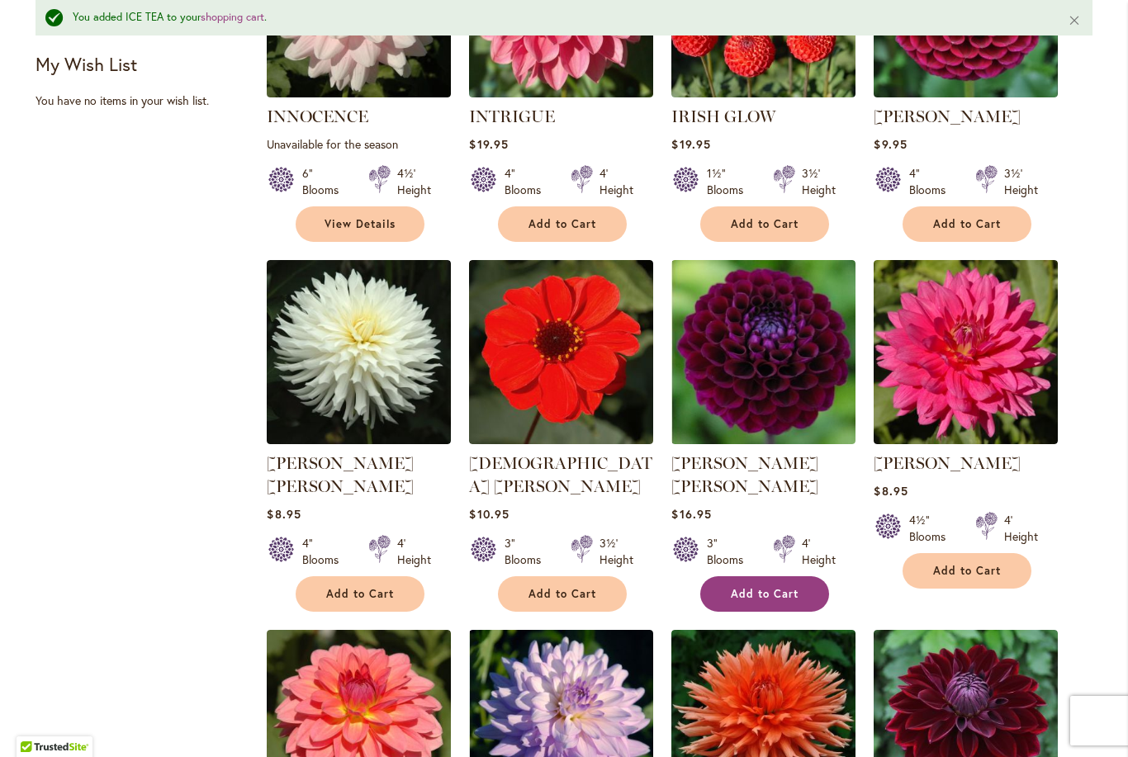
click at [793, 587] on span "Add to Cart" at bounding box center [765, 594] width 68 height 14
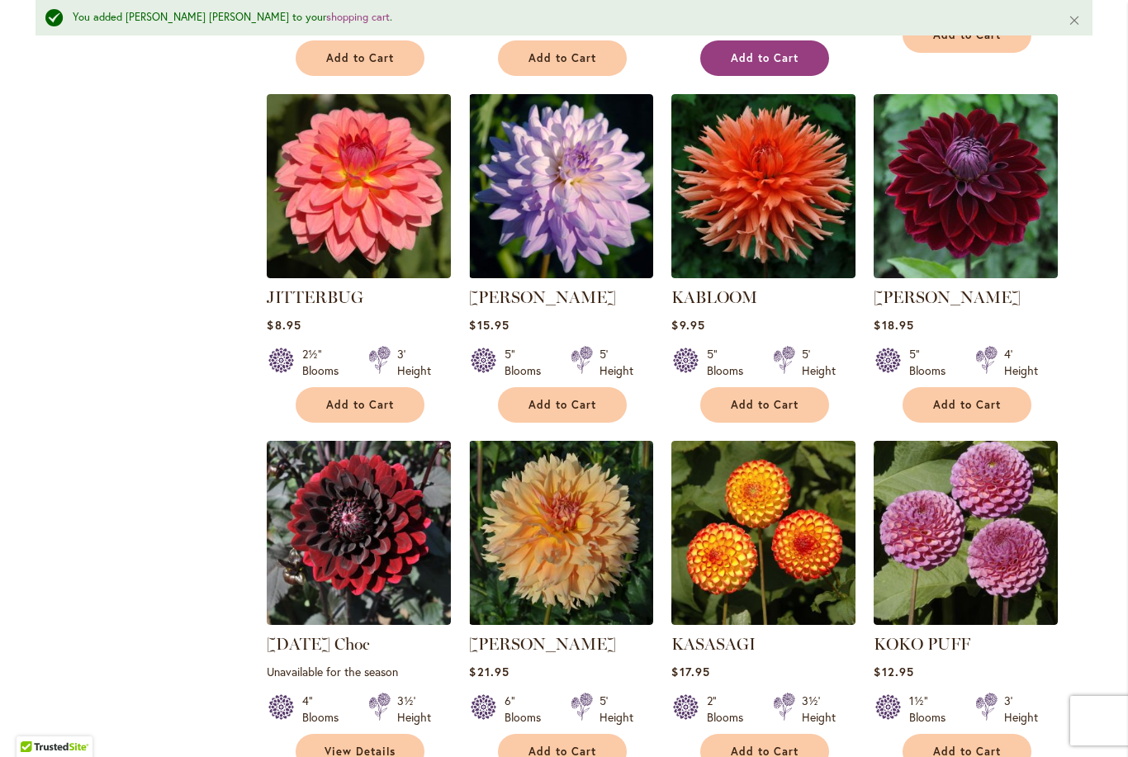
scroll to position [1394, 0]
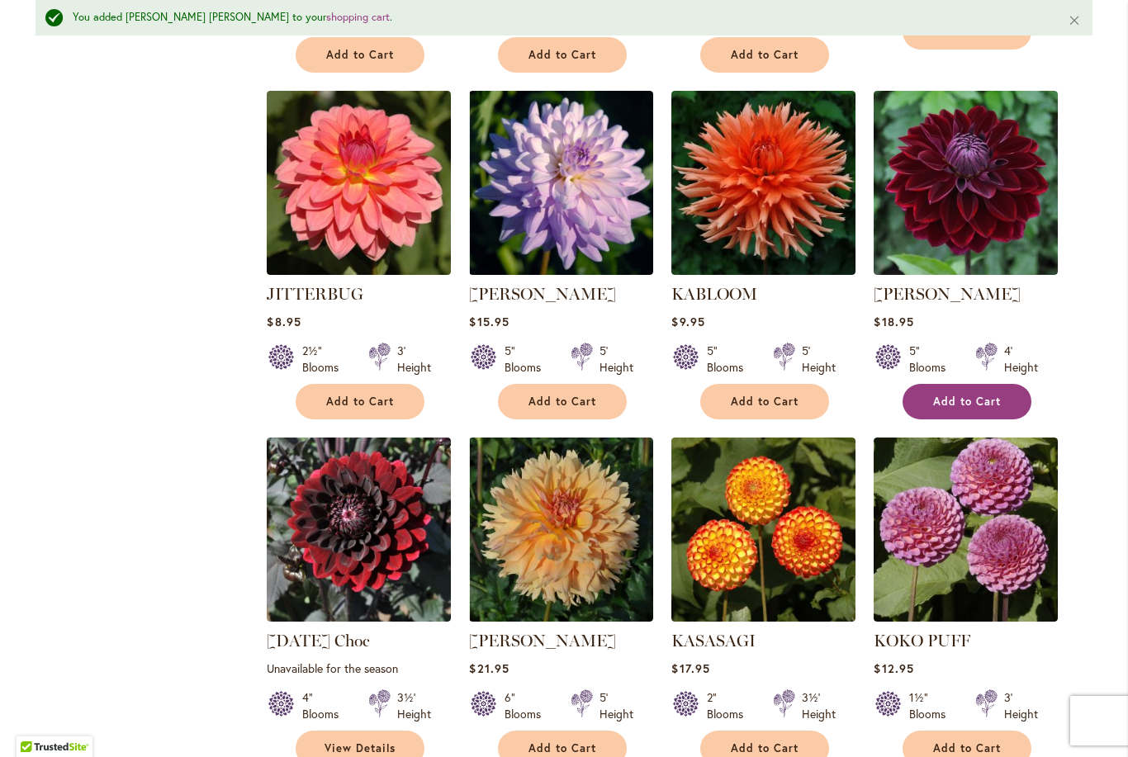
click at [994, 395] on span "Add to Cart" at bounding box center [967, 402] width 68 height 14
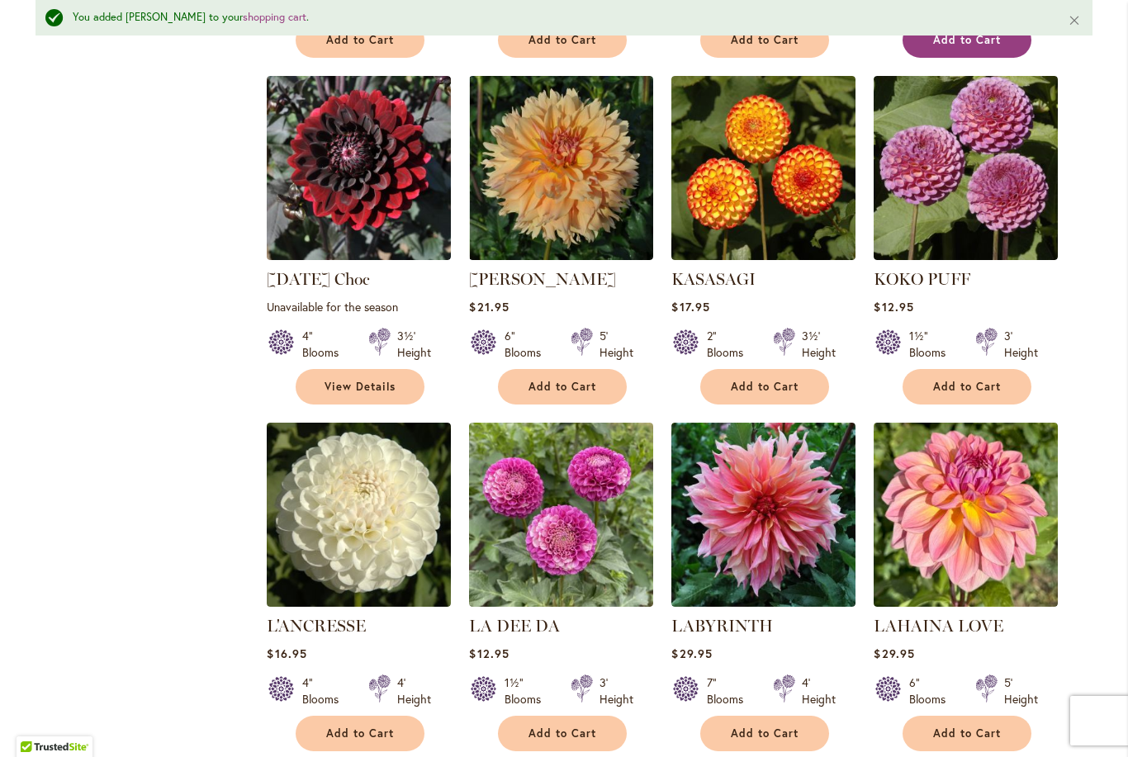
scroll to position [1755, 0]
click at [988, 380] on span "Add to Cart" at bounding box center [967, 387] width 68 height 14
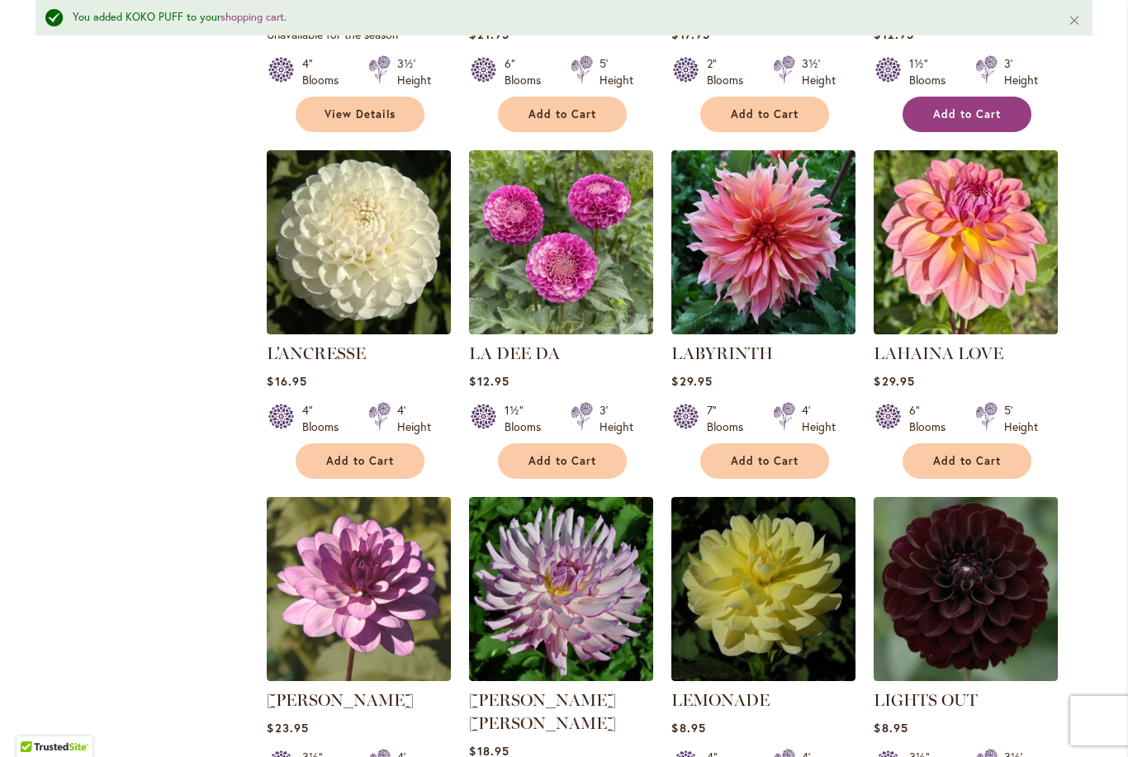
scroll to position [2056, 0]
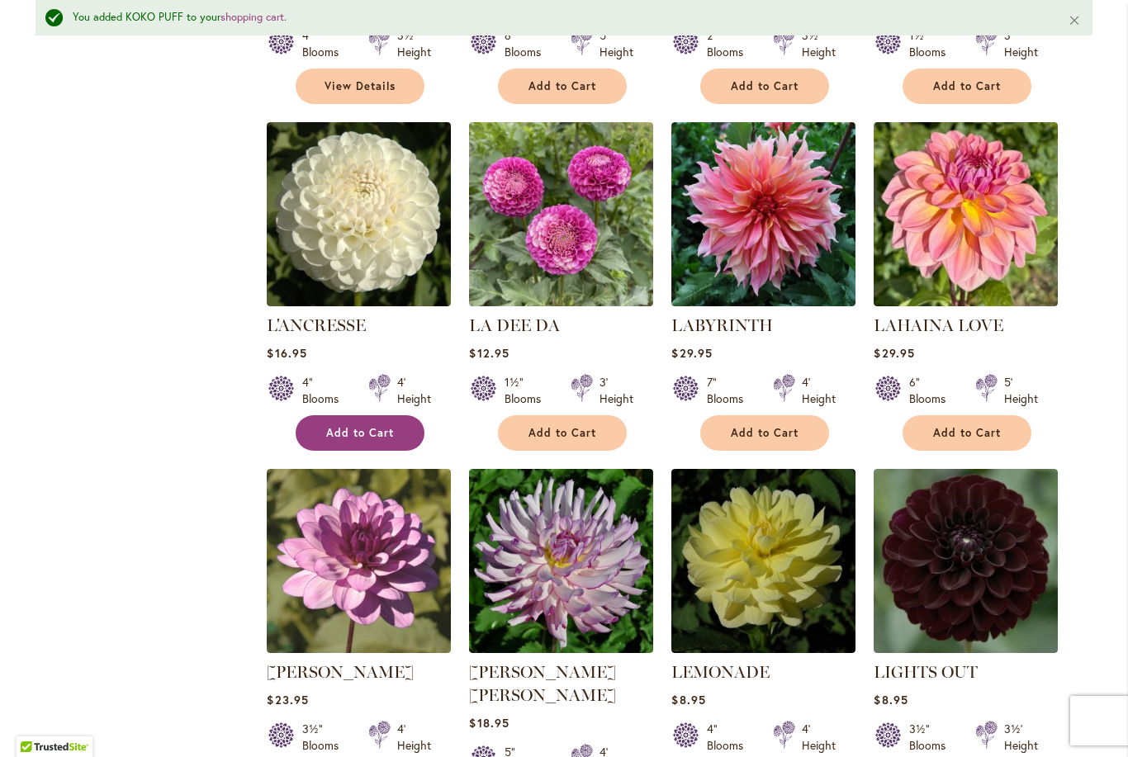
click at [381, 426] on span "Add to Cart" at bounding box center [360, 433] width 68 height 14
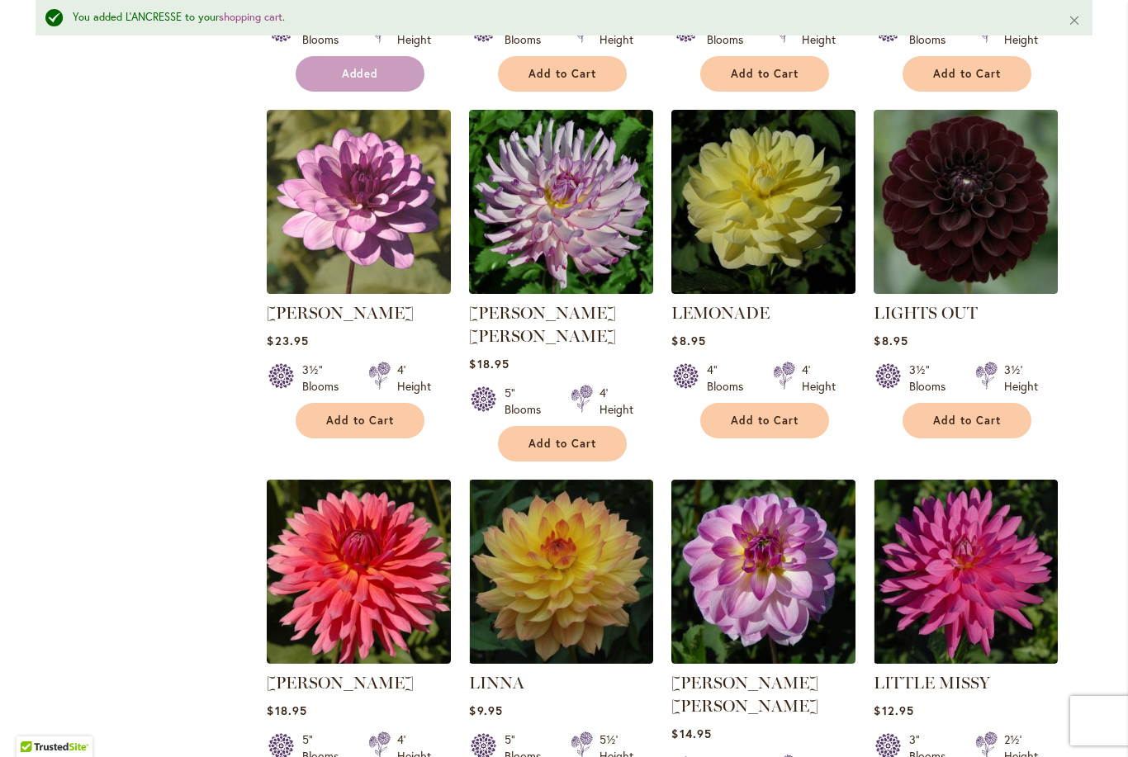
scroll to position [2421, 0]
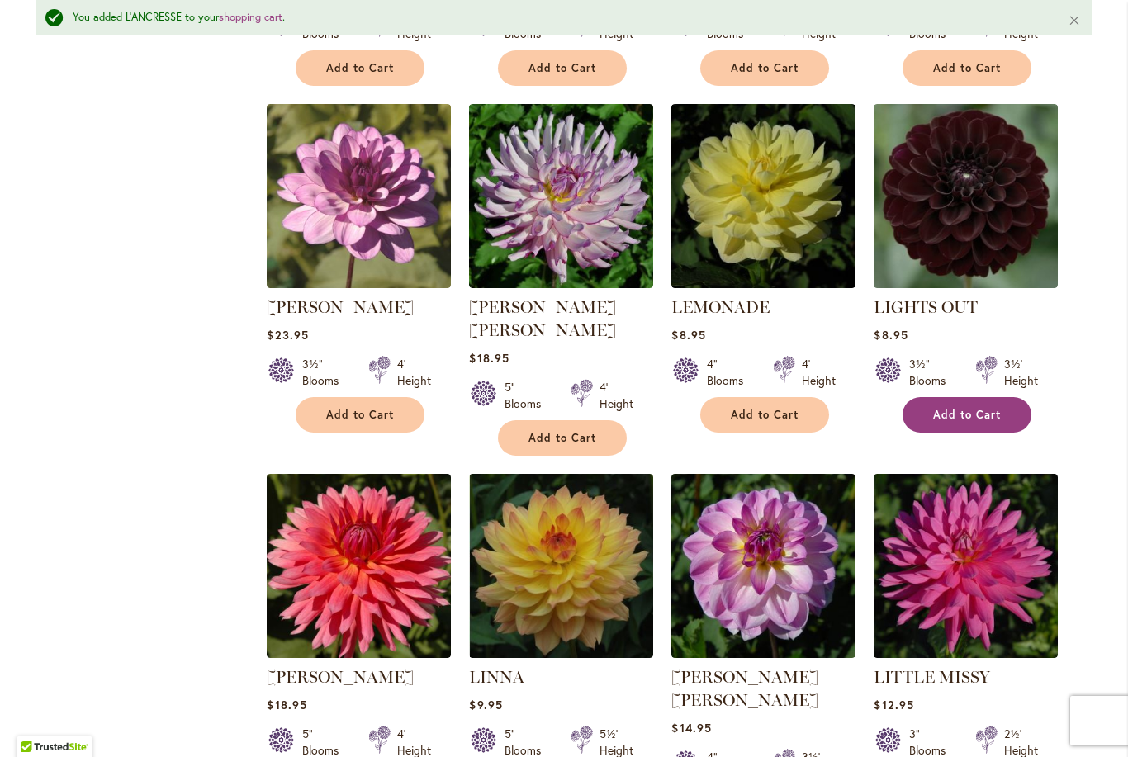
click at [998, 408] on span "Add to Cart" at bounding box center [967, 415] width 68 height 14
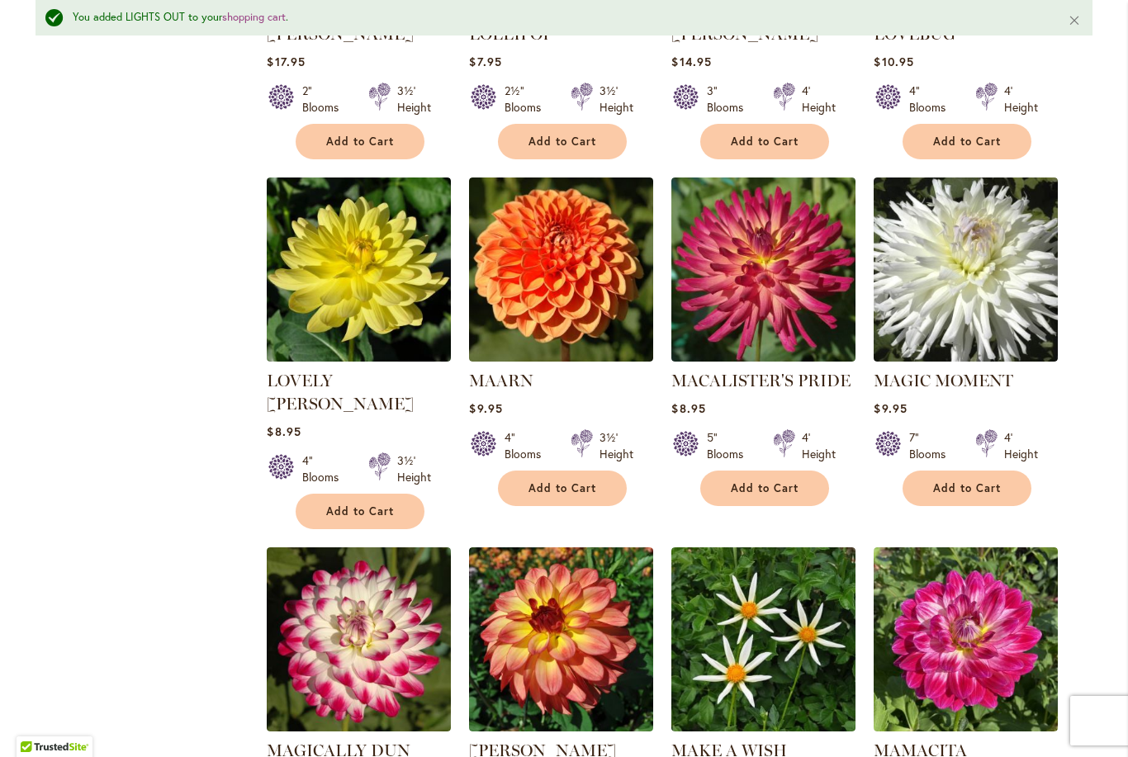
scroll to position [3432, 0]
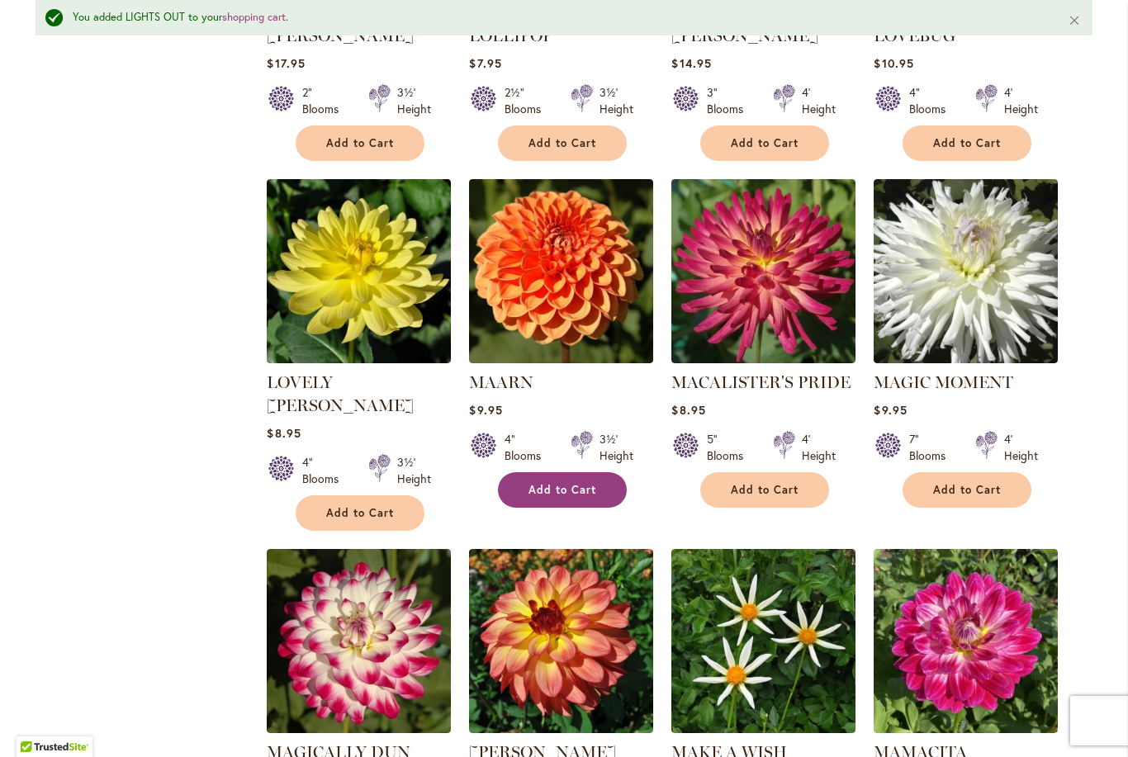
click at [585, 483] on span "Add to Cart" at bounding box center [562, 490] width 68 height 14
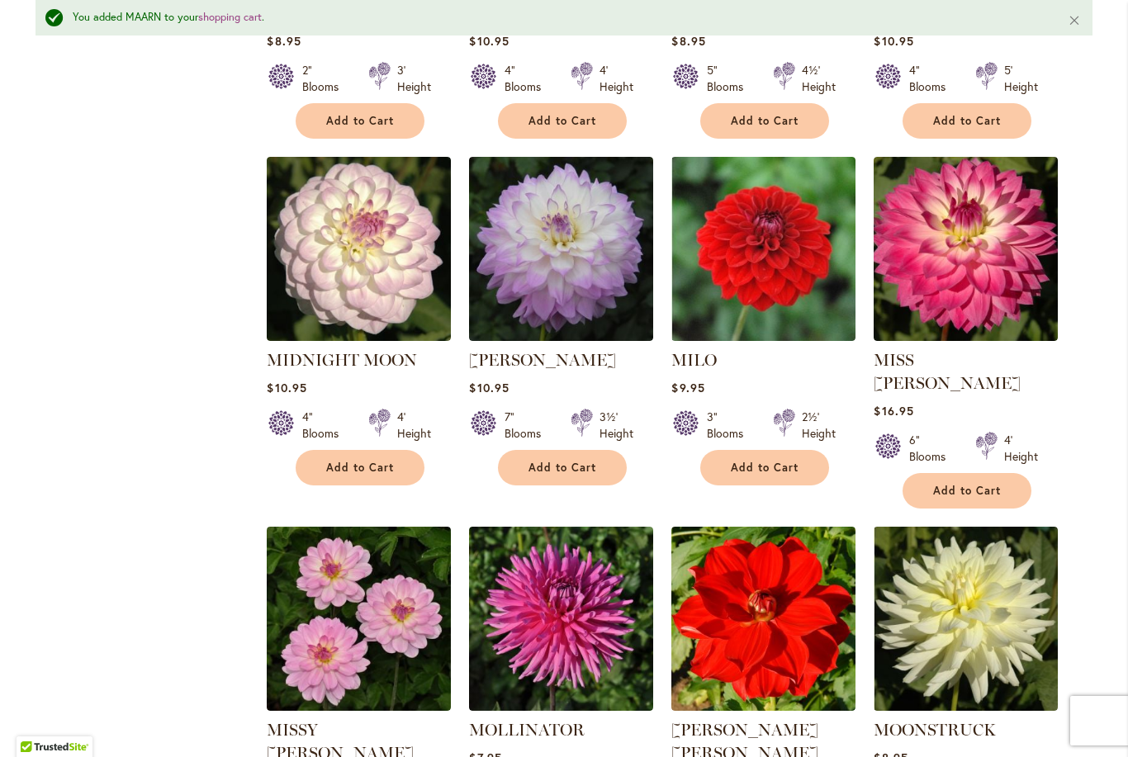
scroll to position [4889, 0]
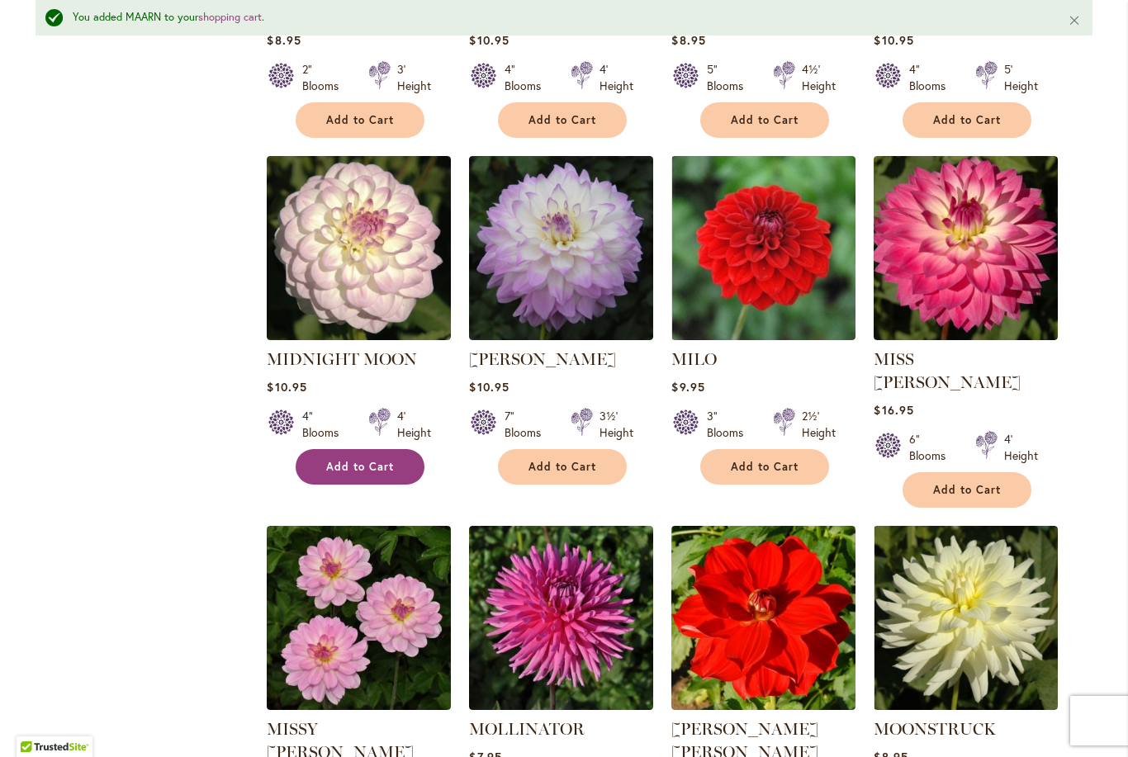
click at [366, 449] on button "Add to Cart" at bounding box center [360, 467] width 129 height 36
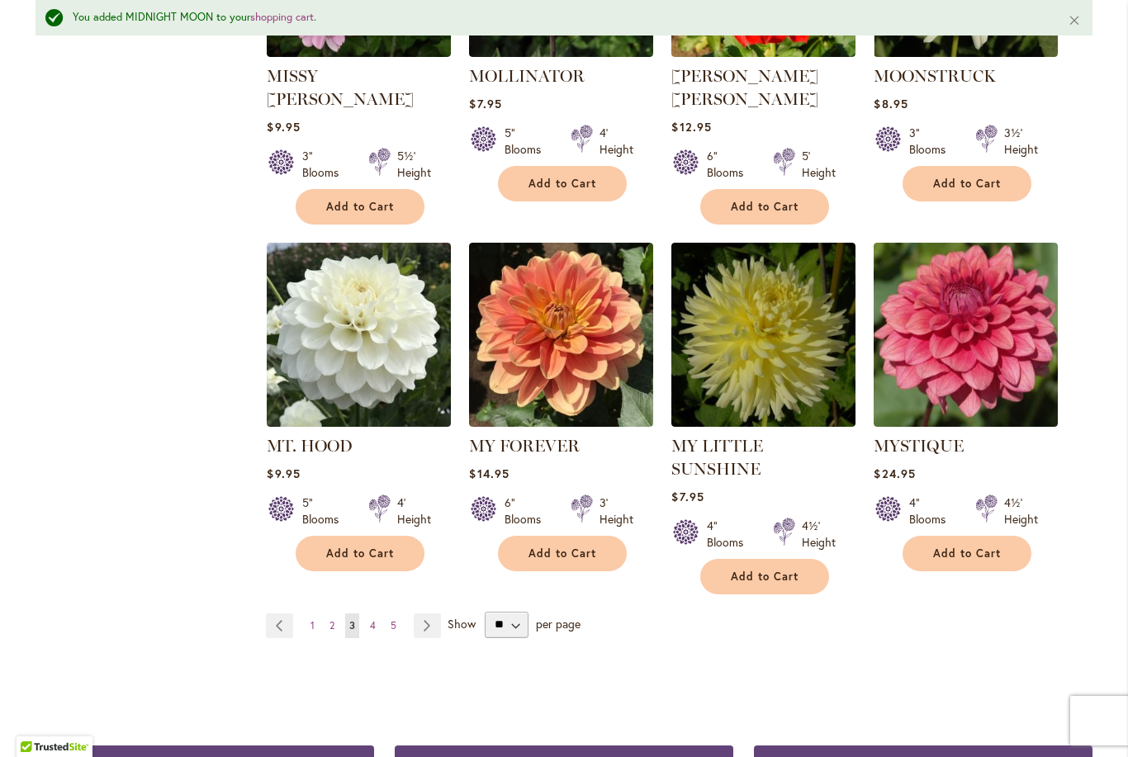
scroll to position [5543, 0]
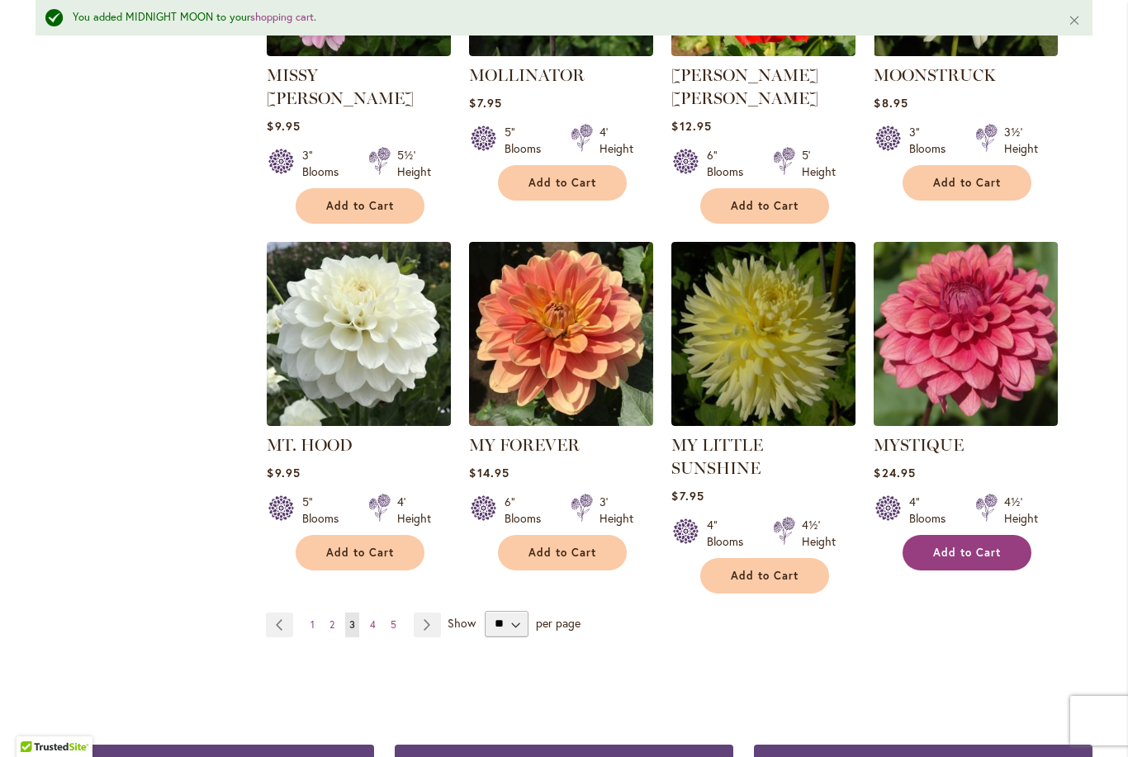
click at [975, 546] on span "Add to Cart" at bounding box center [967, 553] width 68 height 14
click at [429, 613] on link "Page Next" at bounding box center [427, 625] width 27 height 25
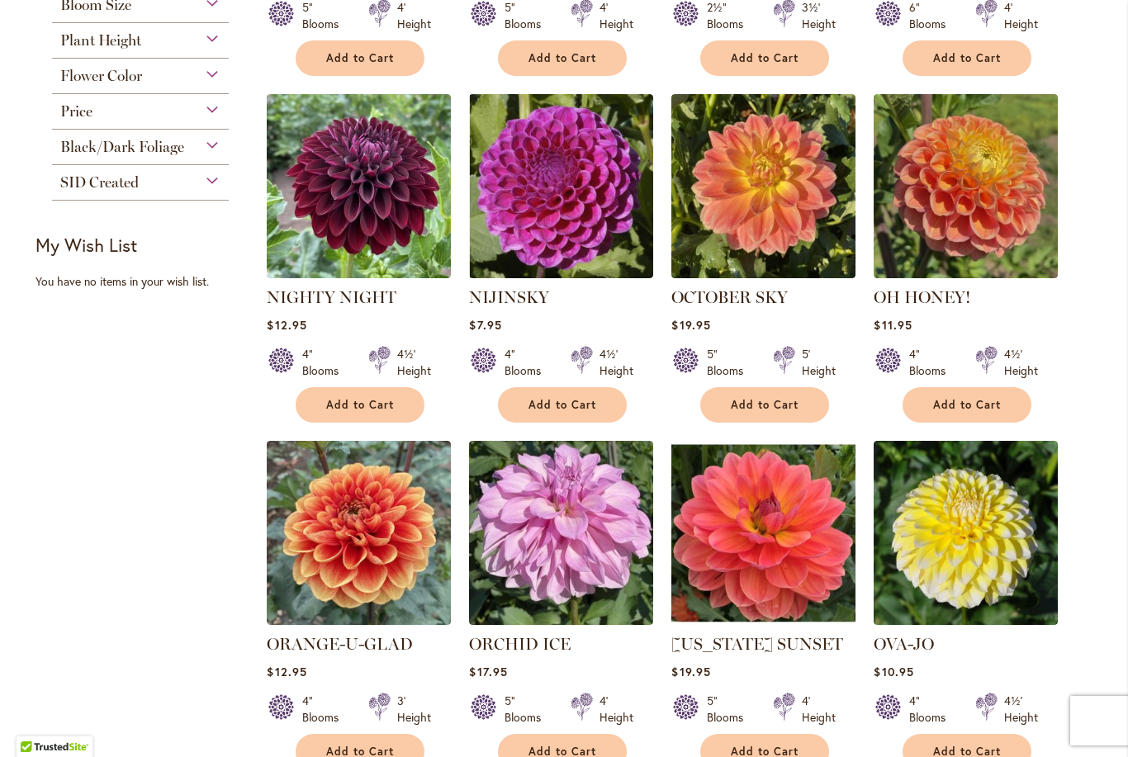
scroll to position [632, 0]
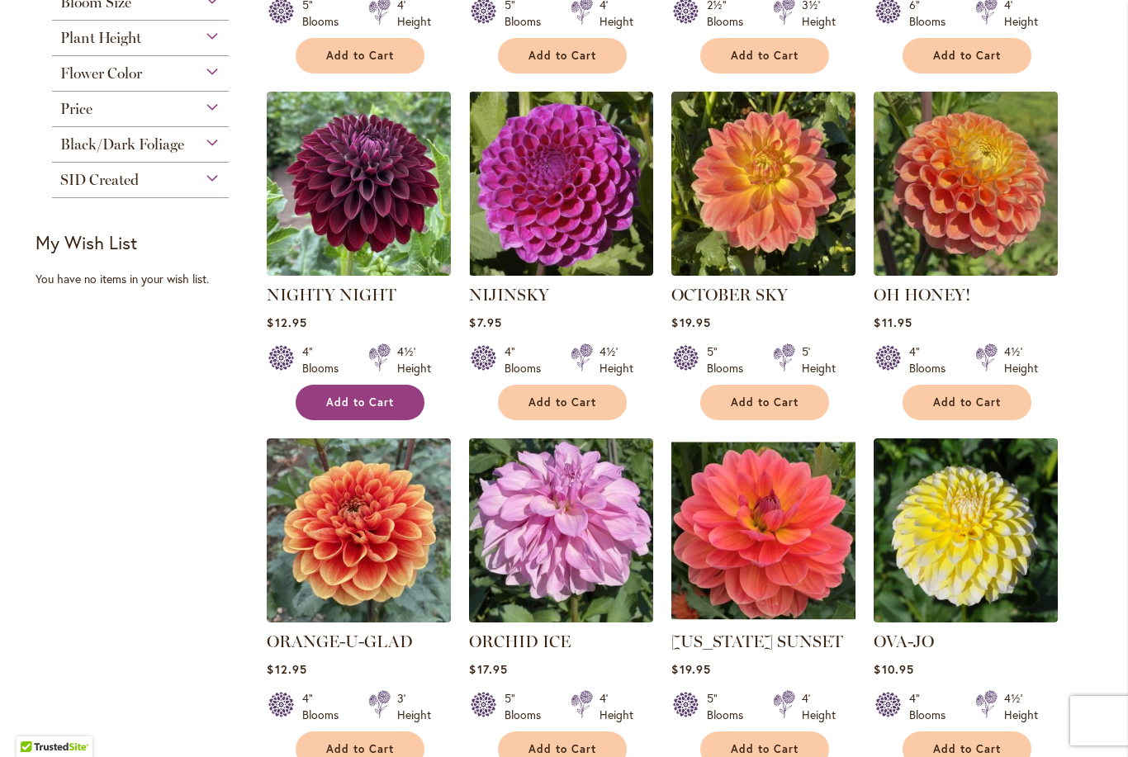
click at [394, 404] on button "Add to Cart" at bounding box center [360, 403] width 129 height 36
click at [580, 397] on span "Add to Cart" at bounding box center [562, 403] width 68 height 14
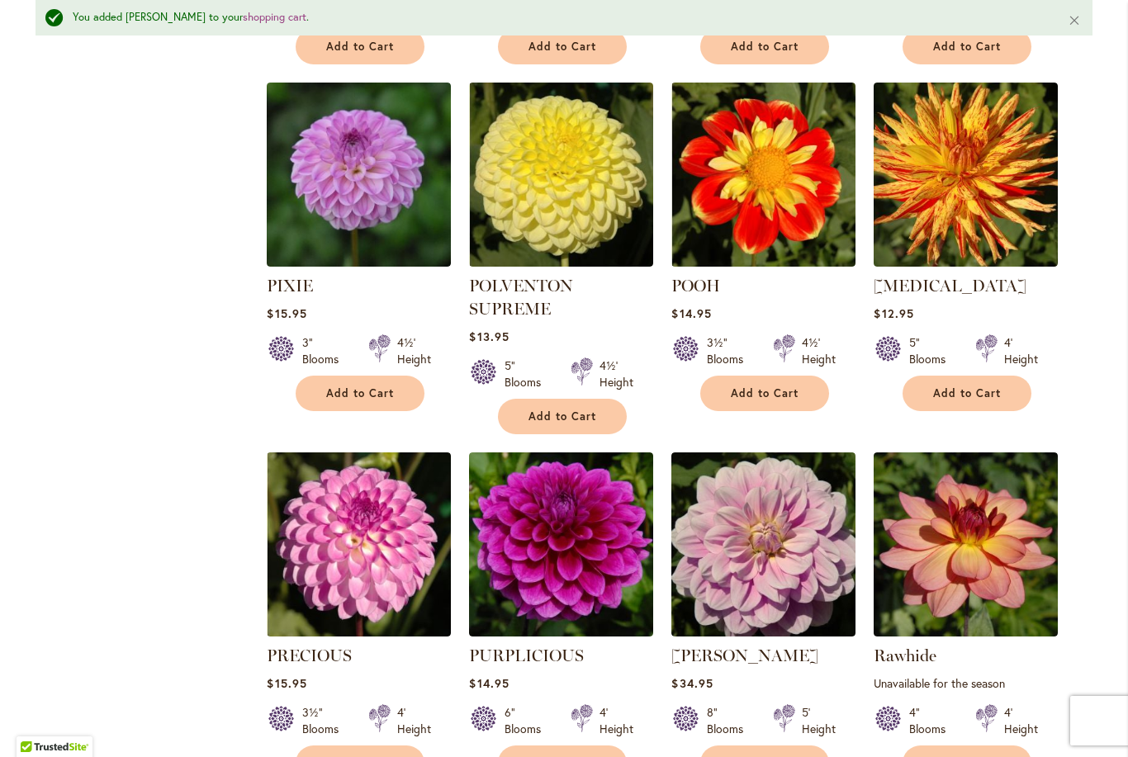
scroll to position [2473, 0]
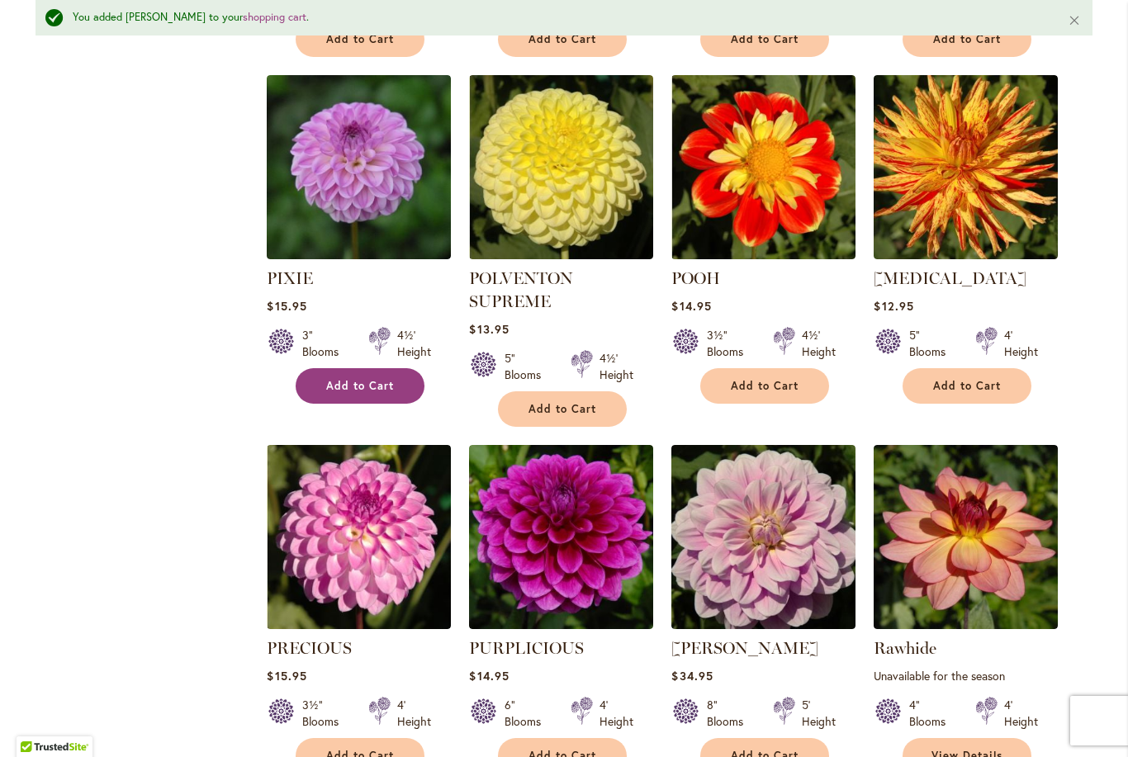
click at [388, 385] on span "Add to Cart" at bounding box center [360, 386] width 68 height 14
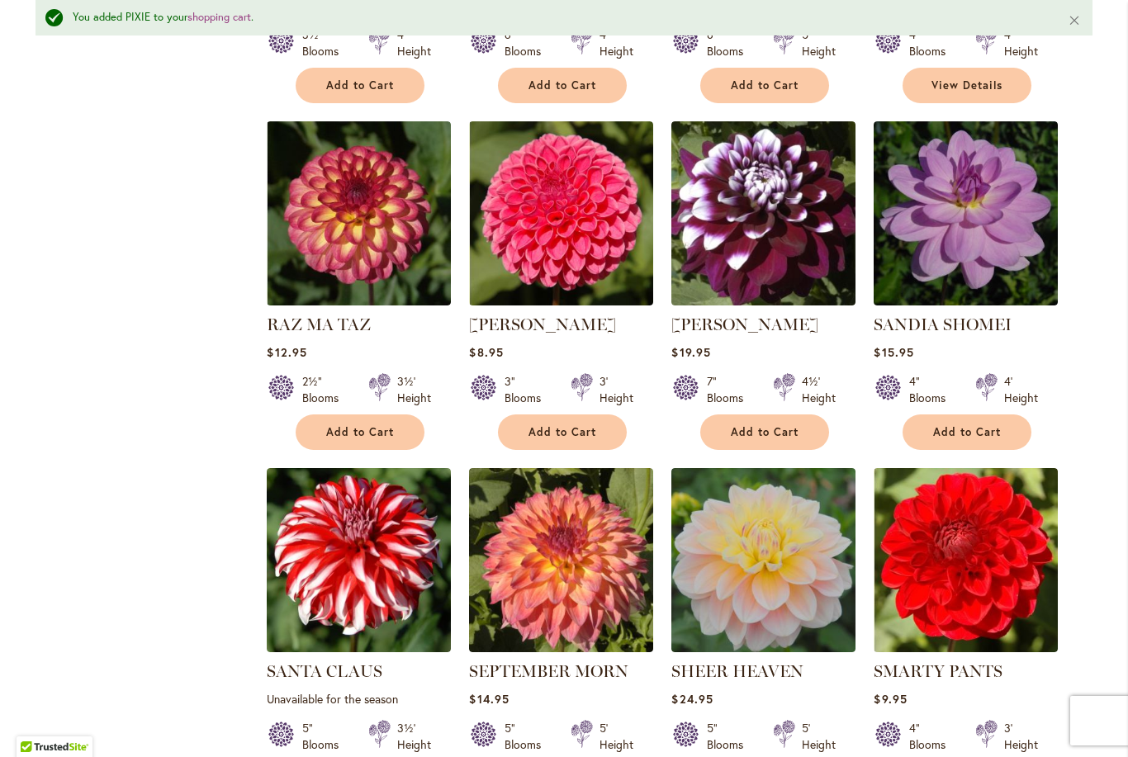
scroll to position [3200, 0]
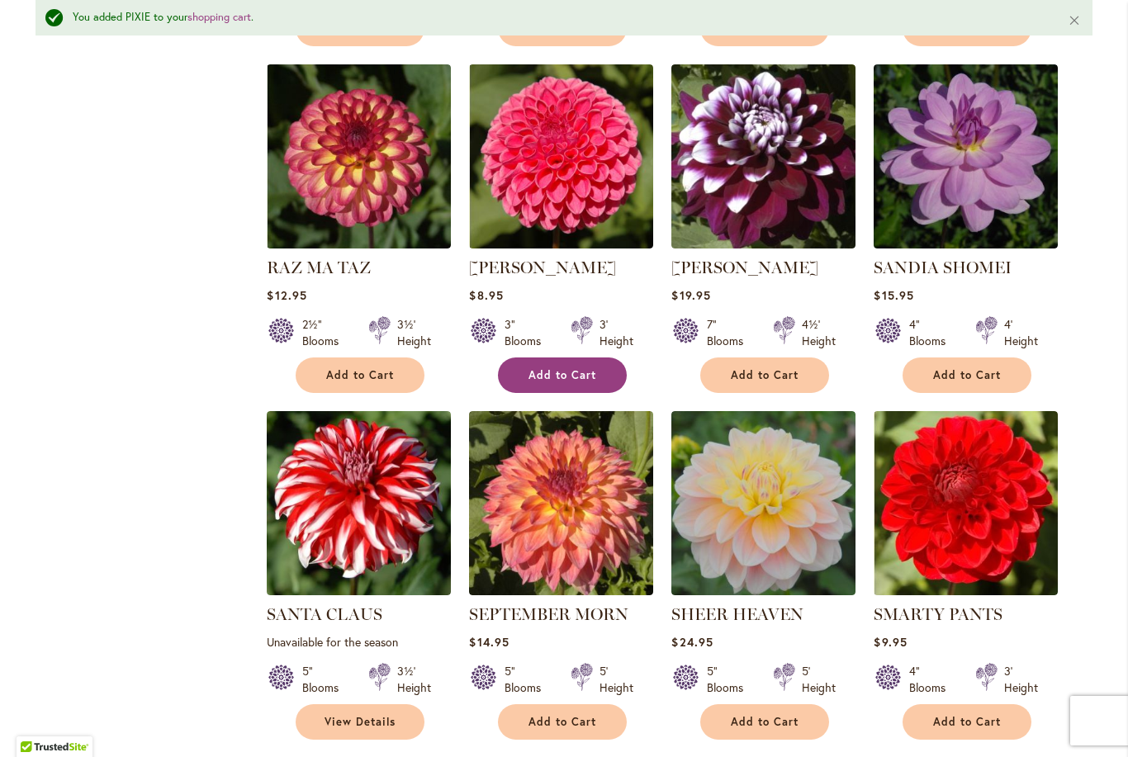
click at [598, 377] on button "Add to Cart" at bounding box center [562, 376] width 129 height 36
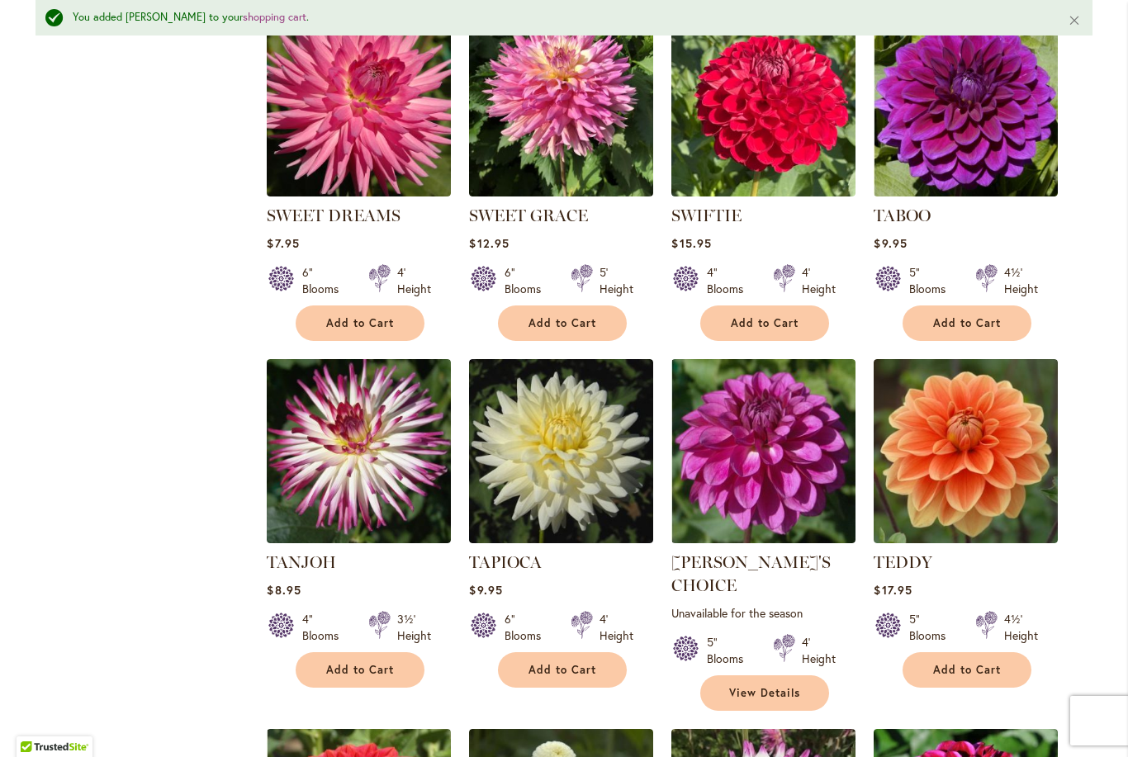
scroll to position [5010, 0]
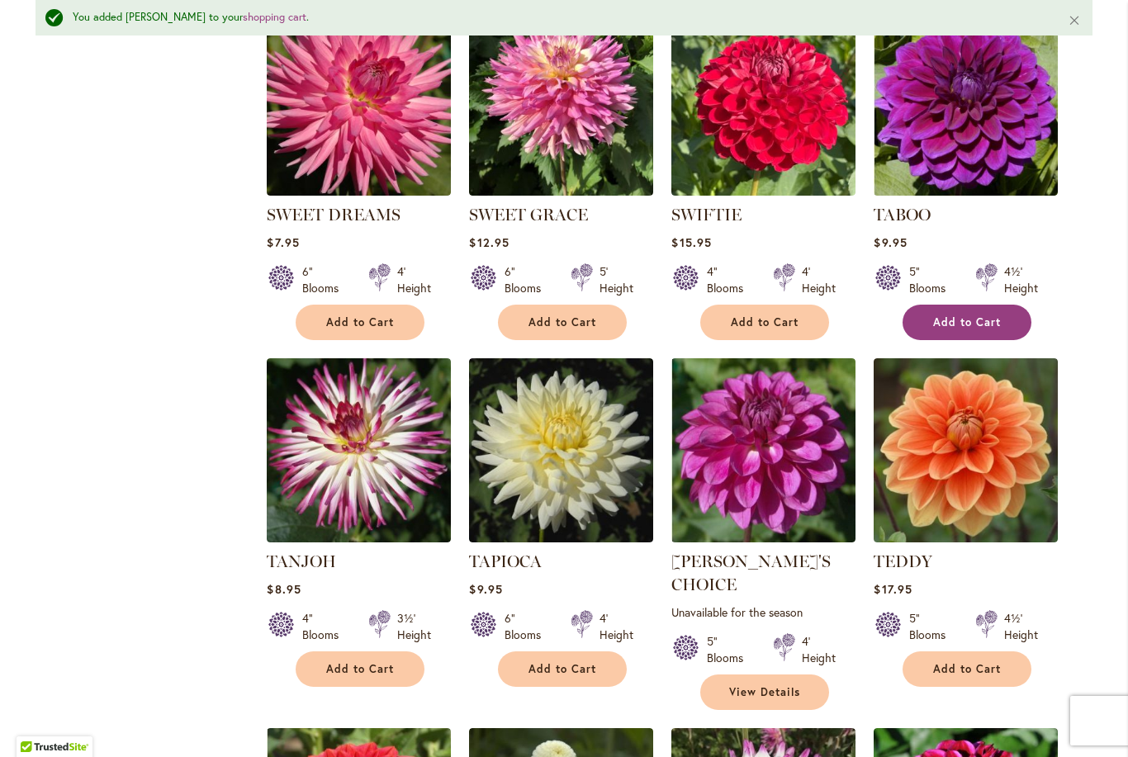
click at [972, 322] on span "Add to Cart" at bounding box center [967, 322] width 68 height 14
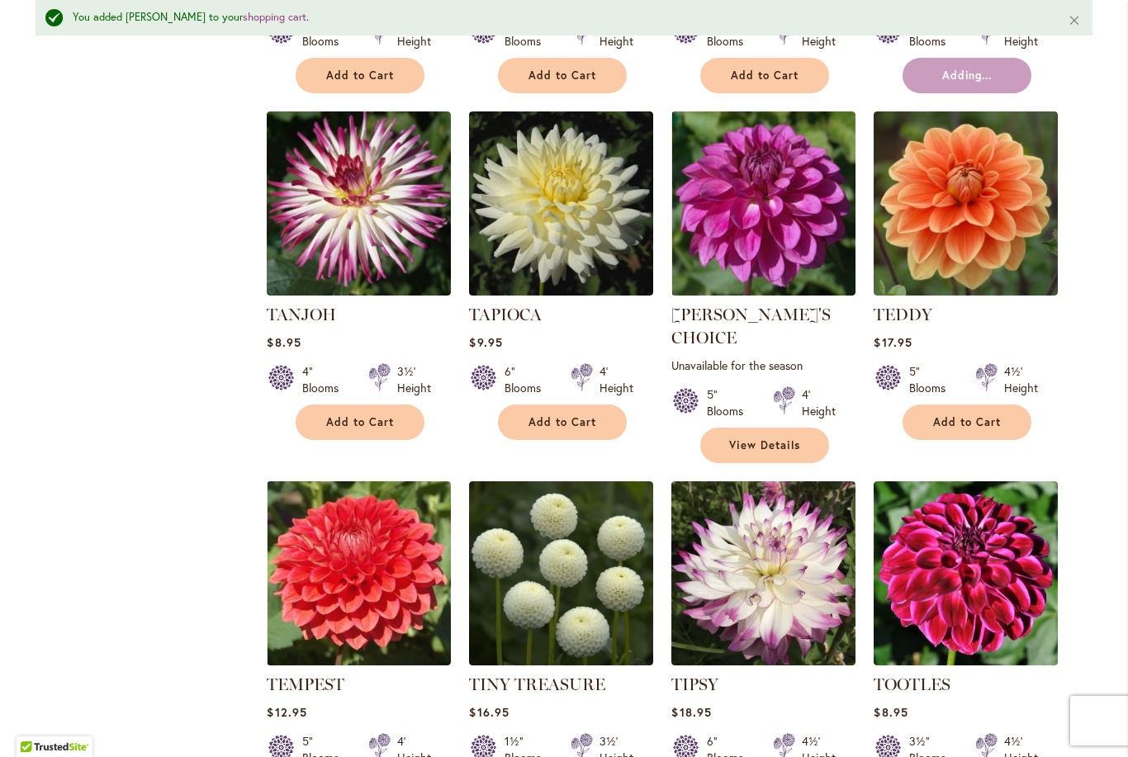
scroll to position [5293, 0]
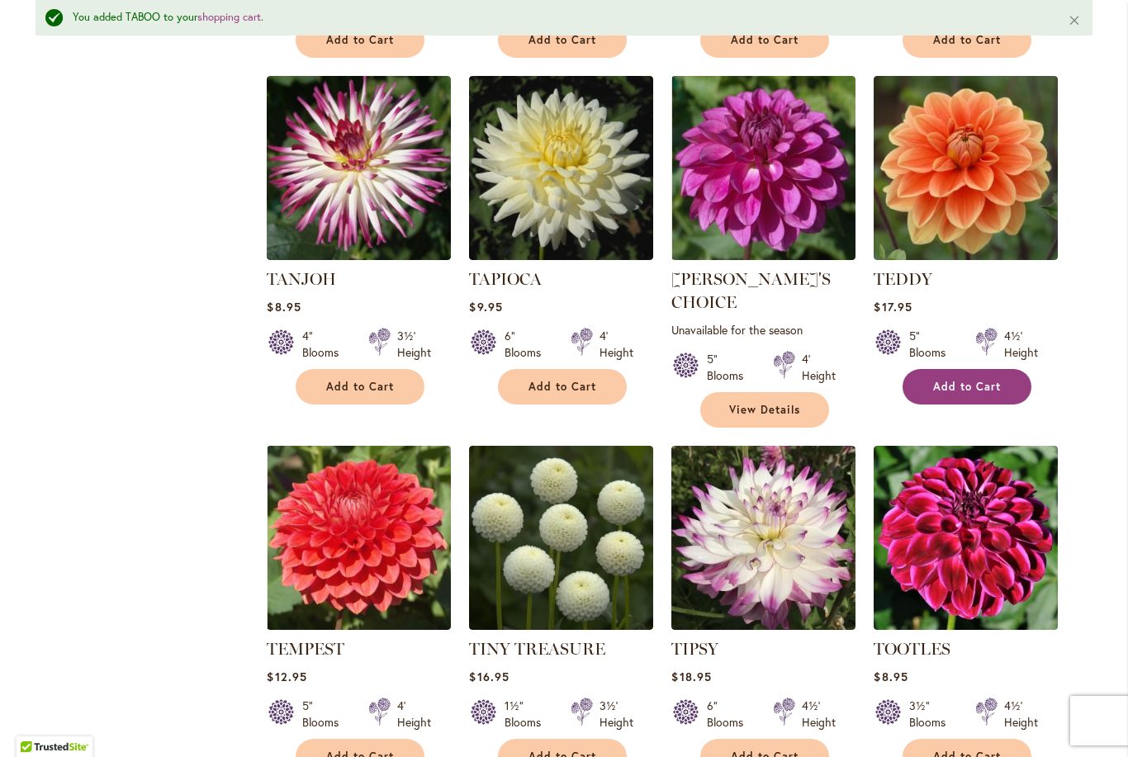
click at [983, 384] on span "Add to Cart" at bounding box center [967, 387] width 68 height 14
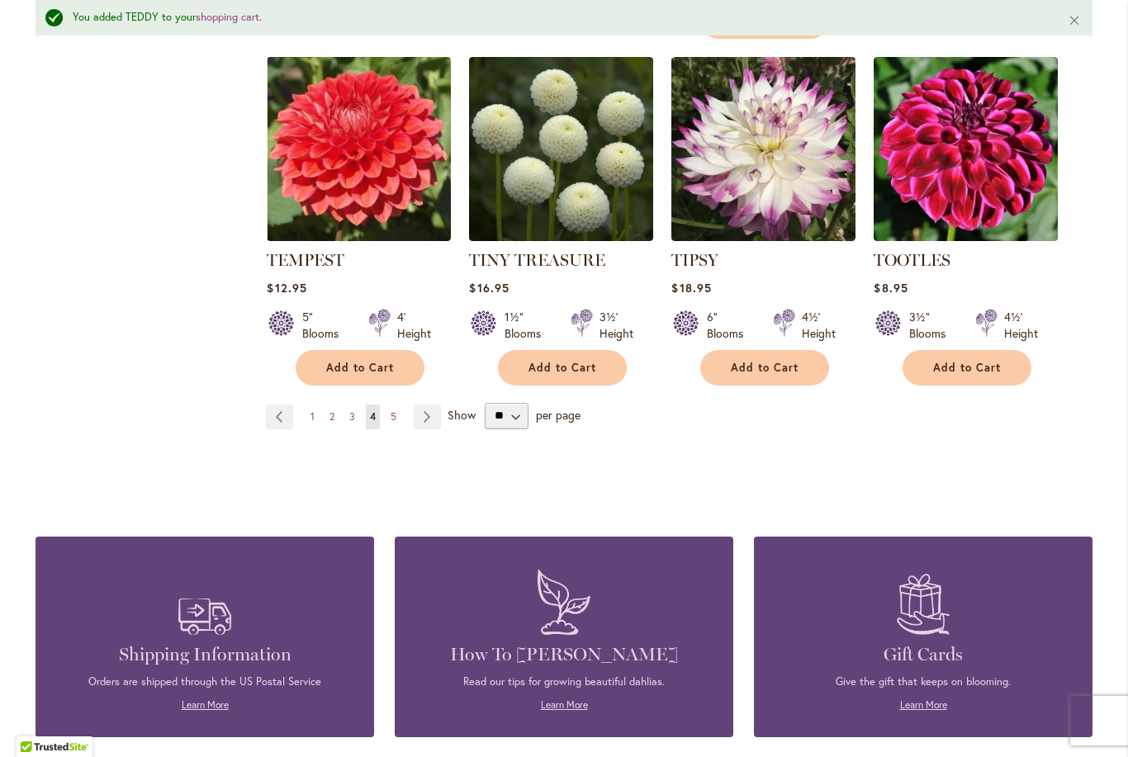
scroll to position [5683, 0]
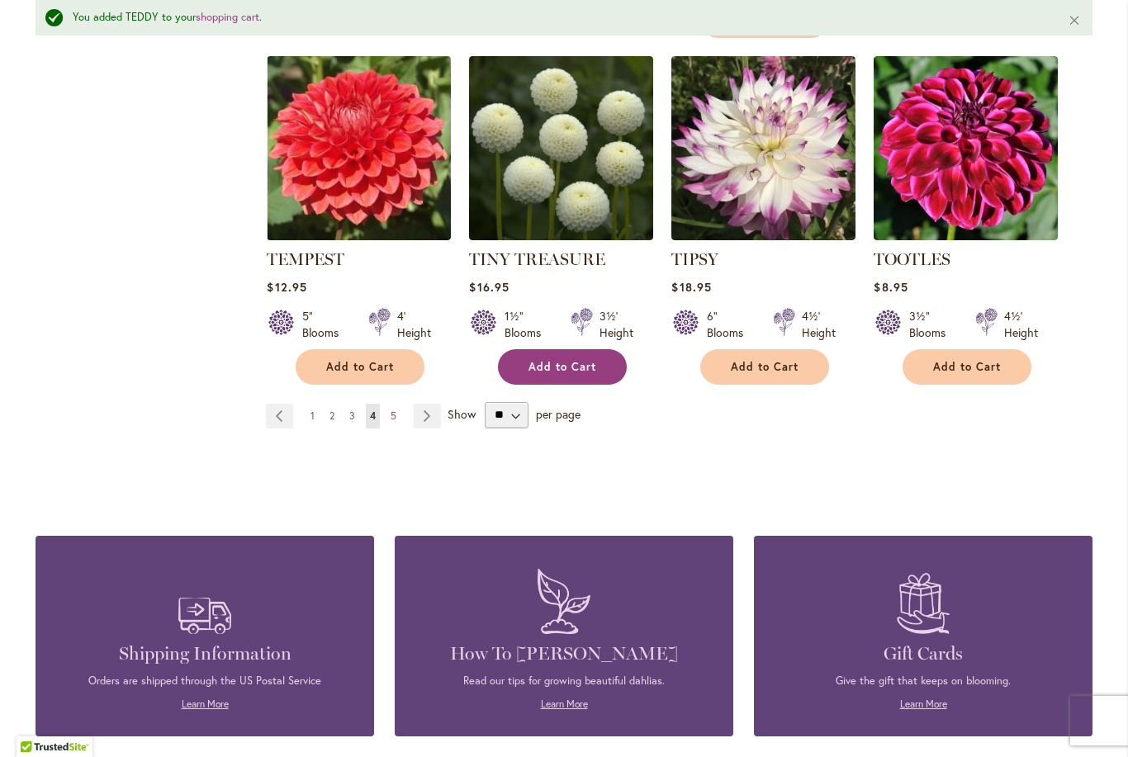
click at [571, 351] on button "Add to Cart" at bounding box center [562, 367] width 129 height 36
click at [431, 404] on link "Page Next" at bounding box center [427, 416] width 27 height 25
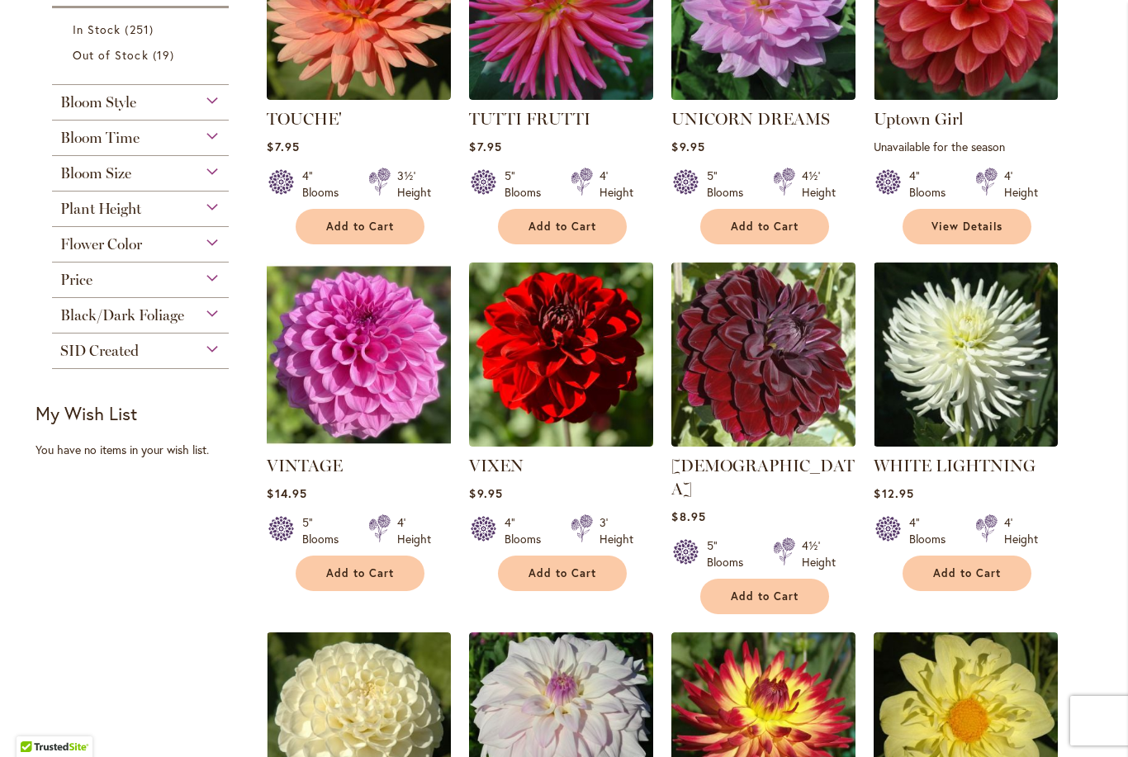
scroll to position [531, 0]
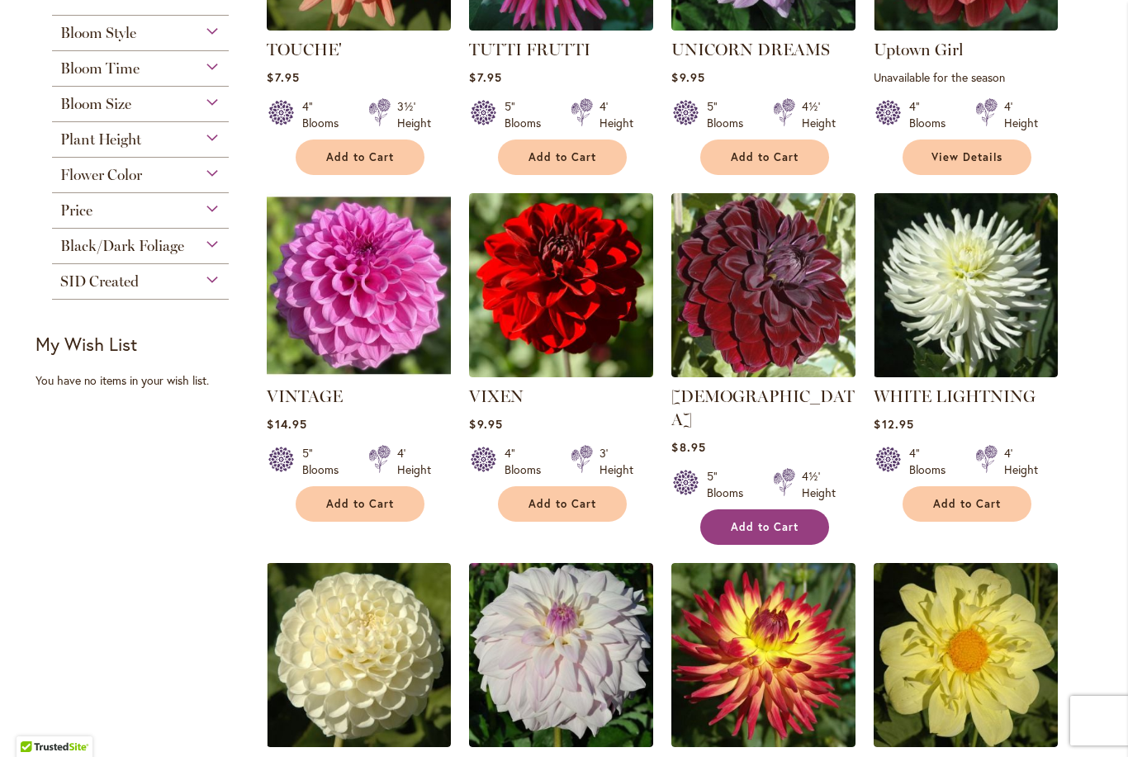
click at [769, 520] on span "Add to Cart" at bounding box center [765, 527] width 68 height 14
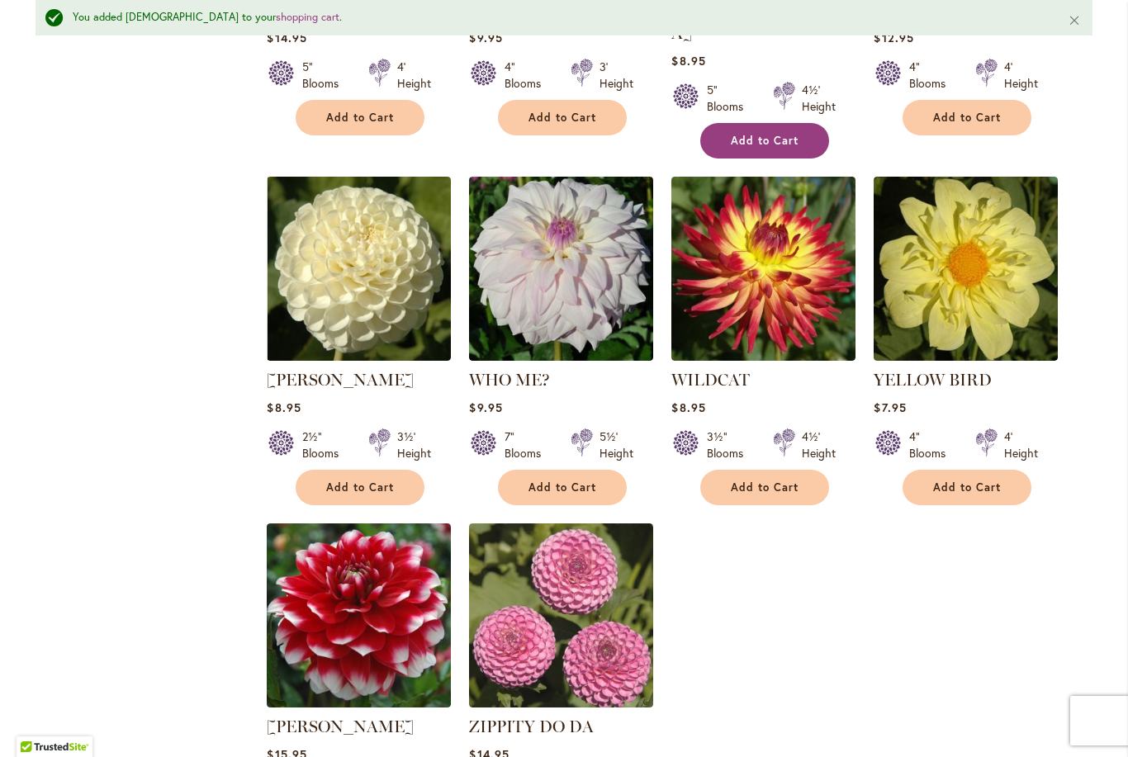
scroll to position [962, 0]
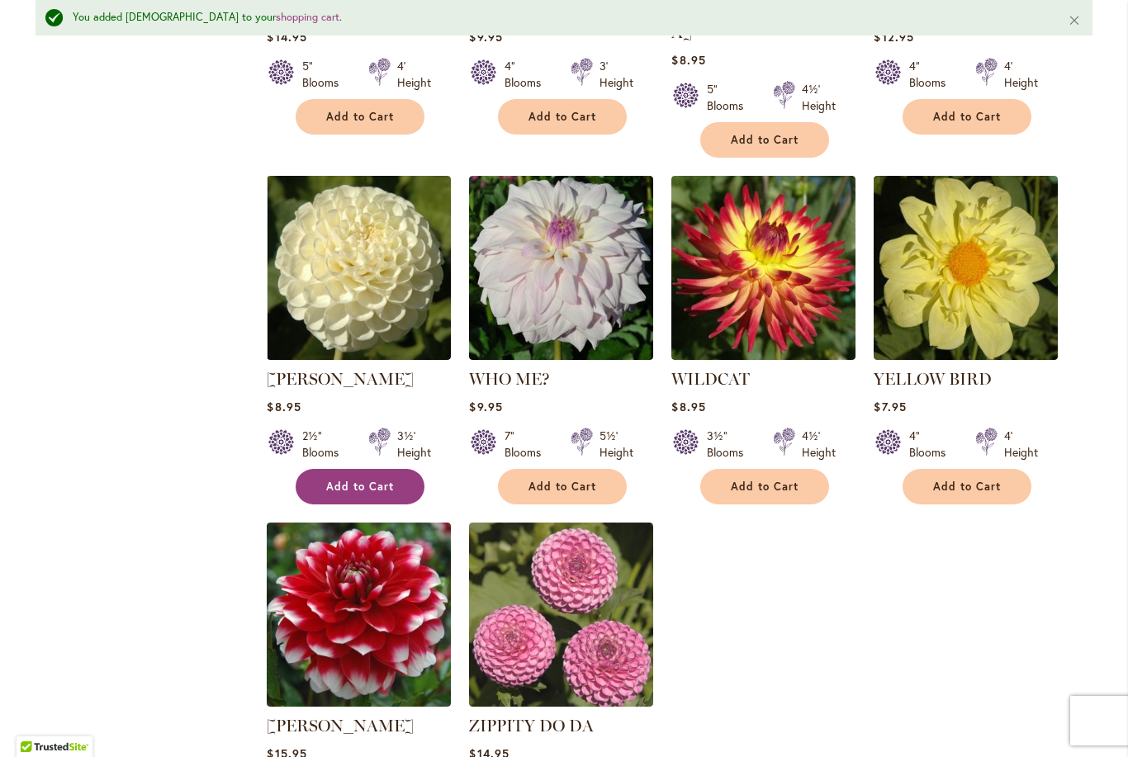
click at [377, 480] on span "Add to Cart" at bounding box center [360, 487] width 68 height 14
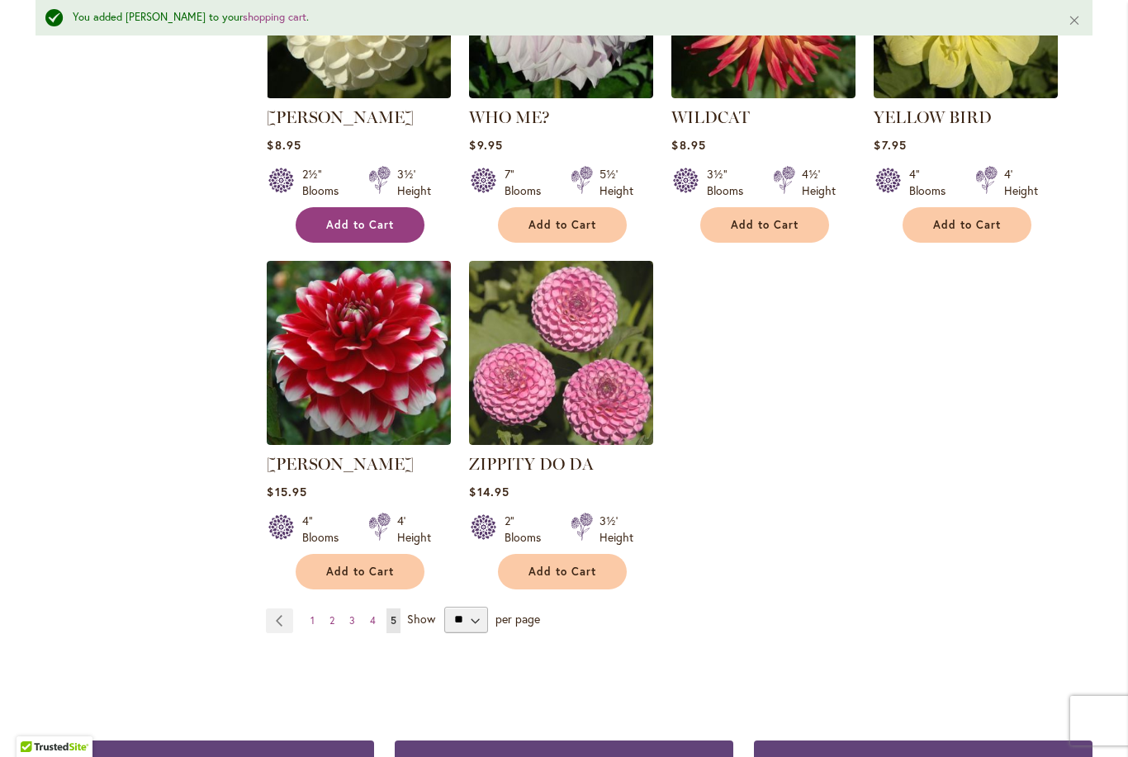
scroll to position [1228, 0]
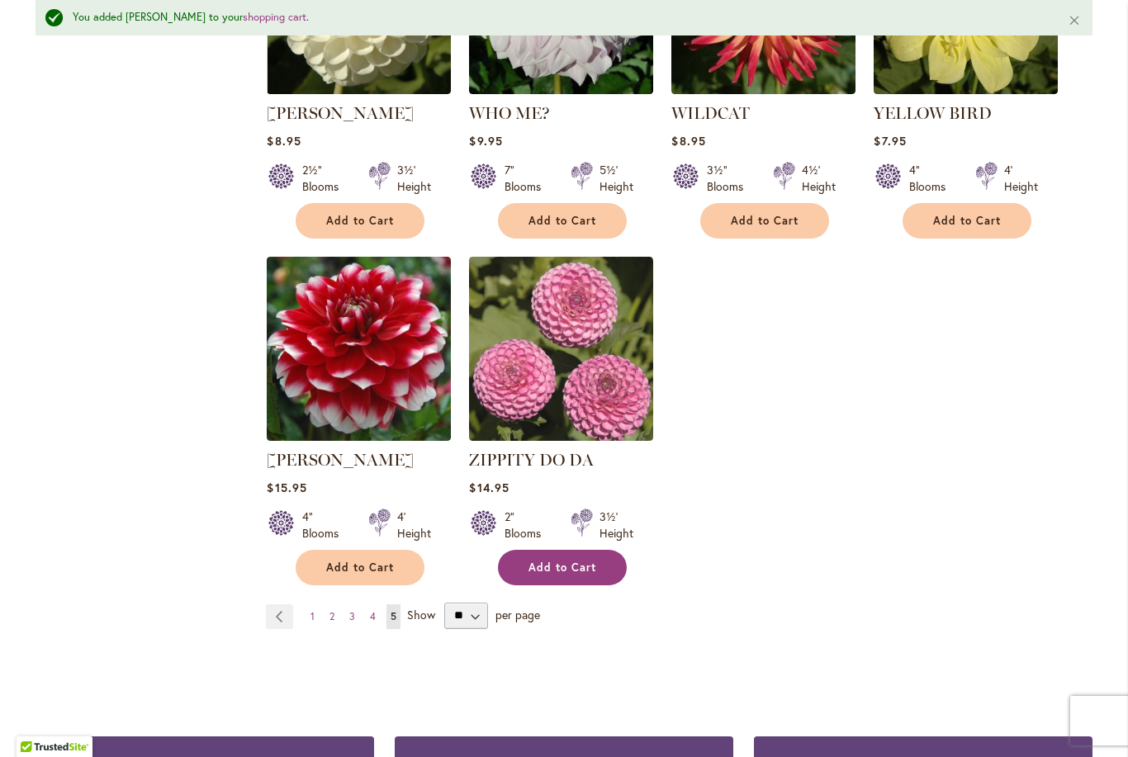
click at [587, 561] on span "Add to Cart" at bounding box center [562, 568] width 68 height 14
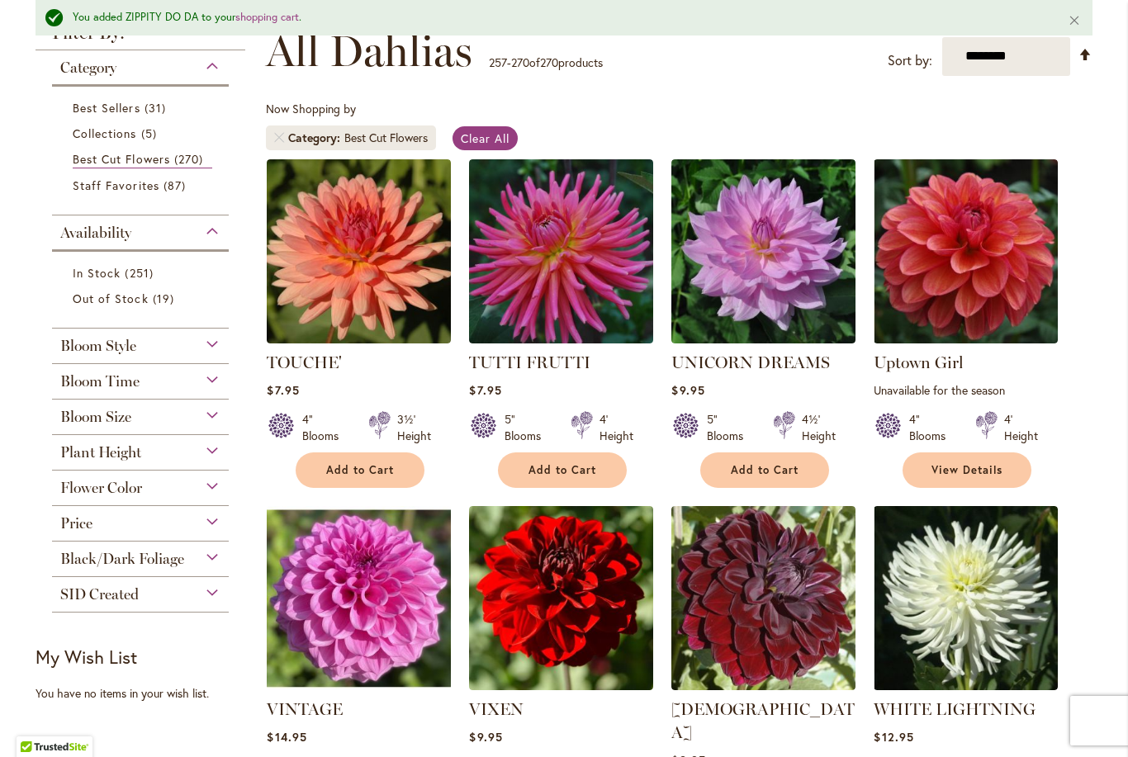
scroll to position [266, 0]
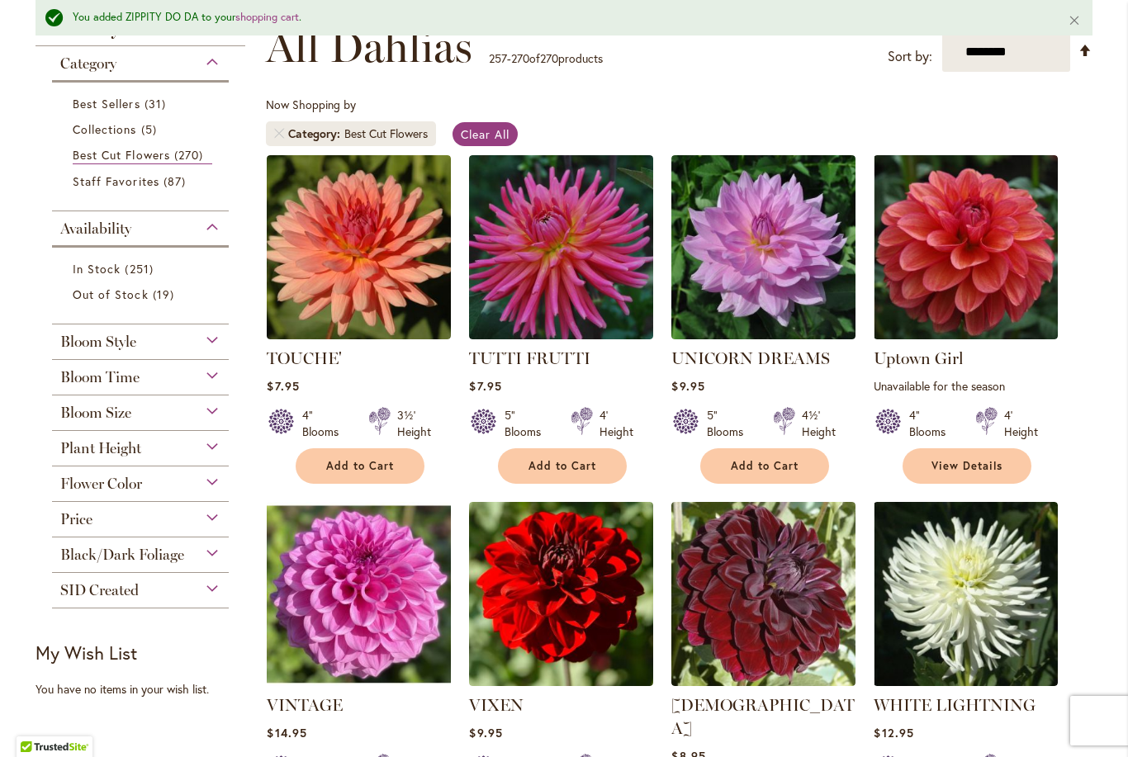
click at [69, 486] on span "Flower Color" at bounding box center [101, 484] width 82 height 18
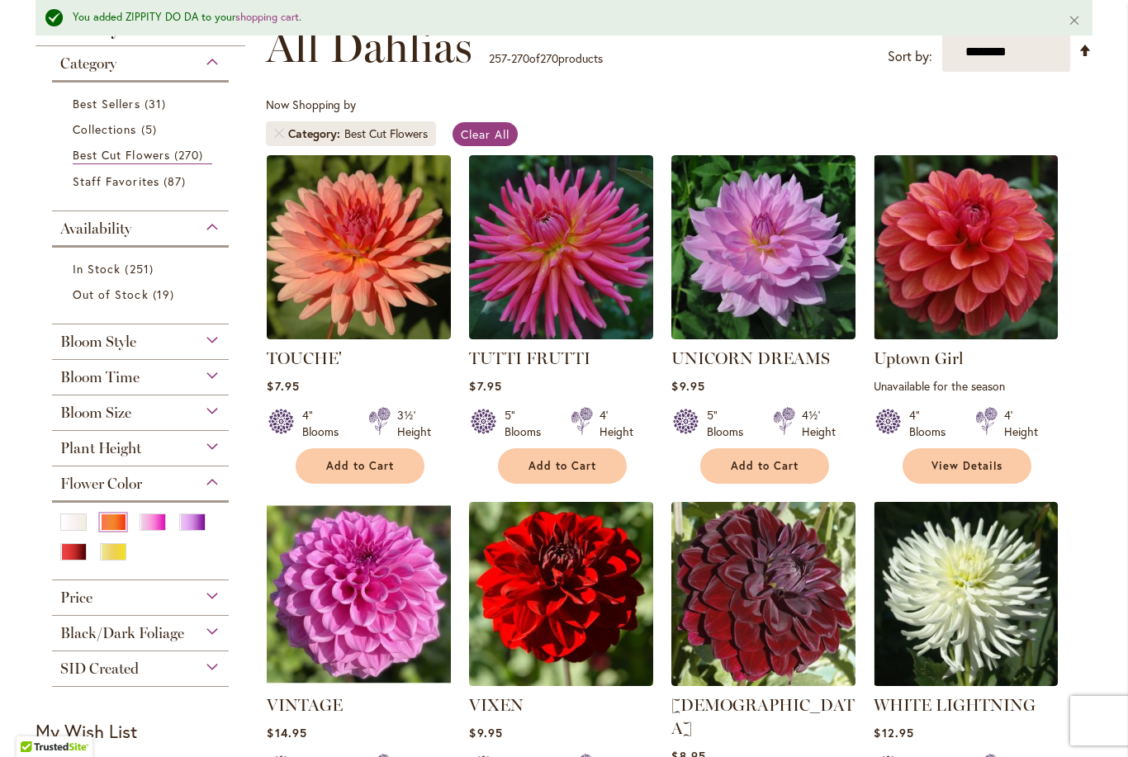
click div "Orange/Peach"
click div "Bloom Size (A) 8"–10" Blooms 1 item (B) 6"–8" Blooms 41 items (BB) 4"–6" Blooms…"
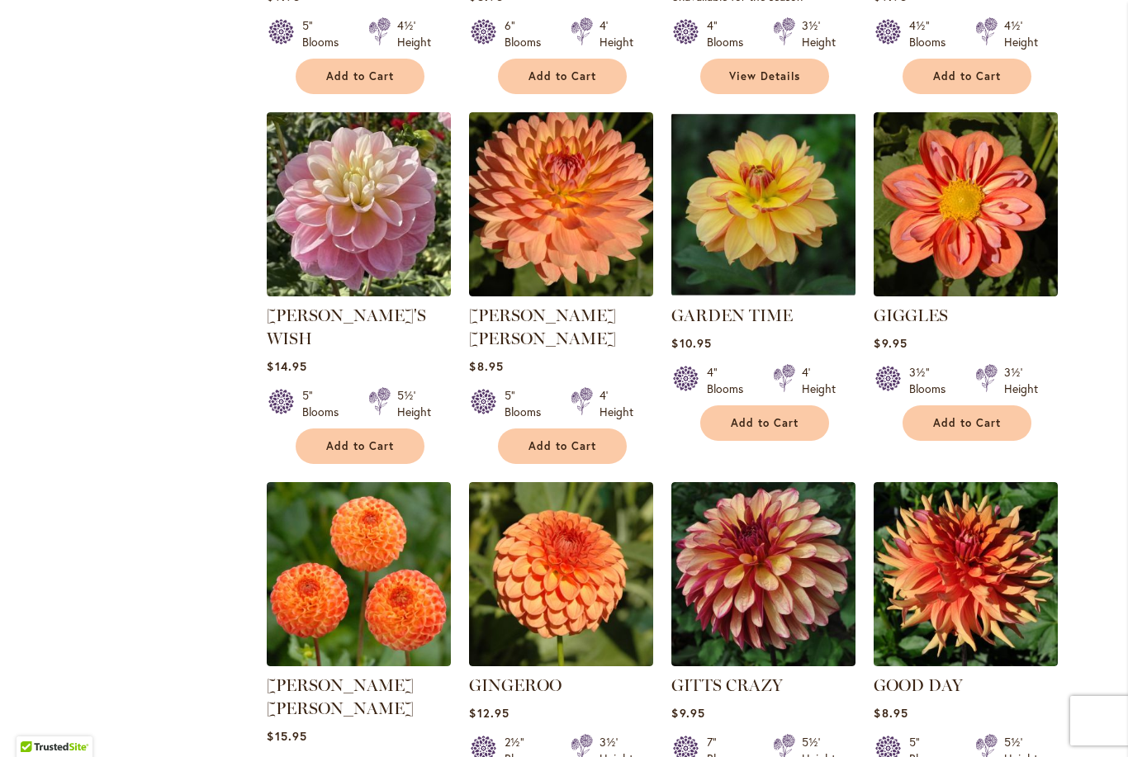
scroll to position [2377, 0]
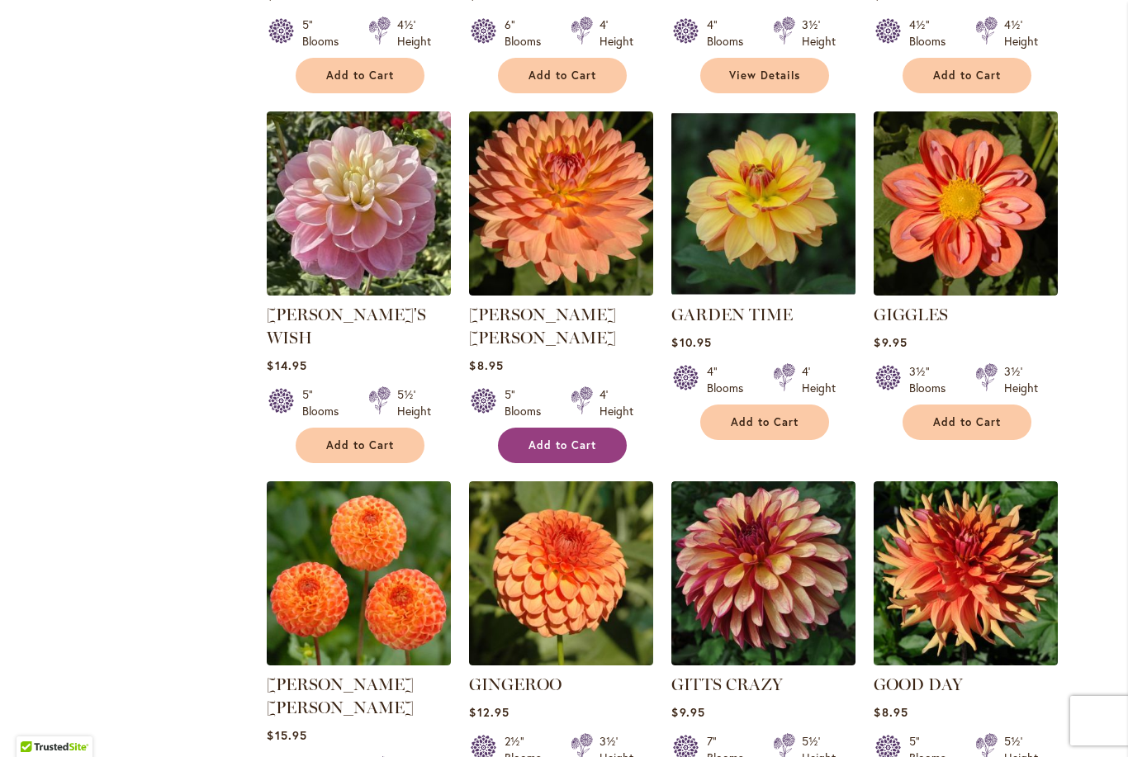
click at [569, 438] on span "Add to Cart" at bounding box center [562, 445] width 68 height 14
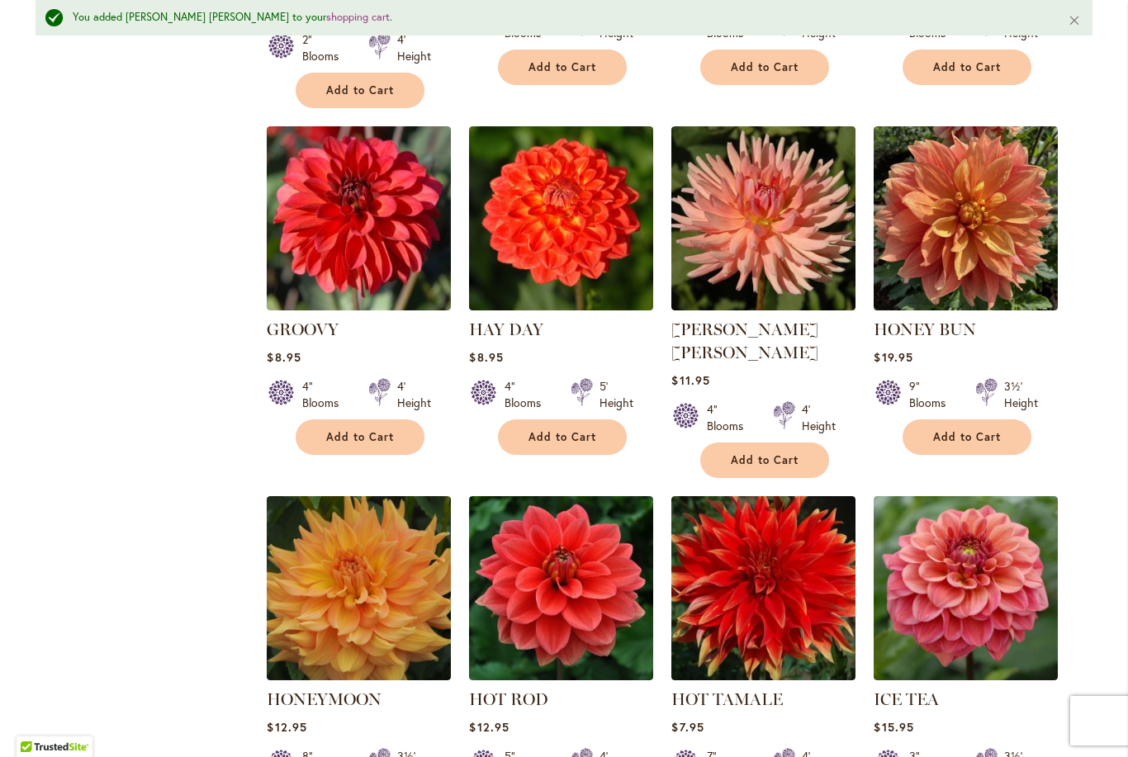
scroll to position [3148, 0]
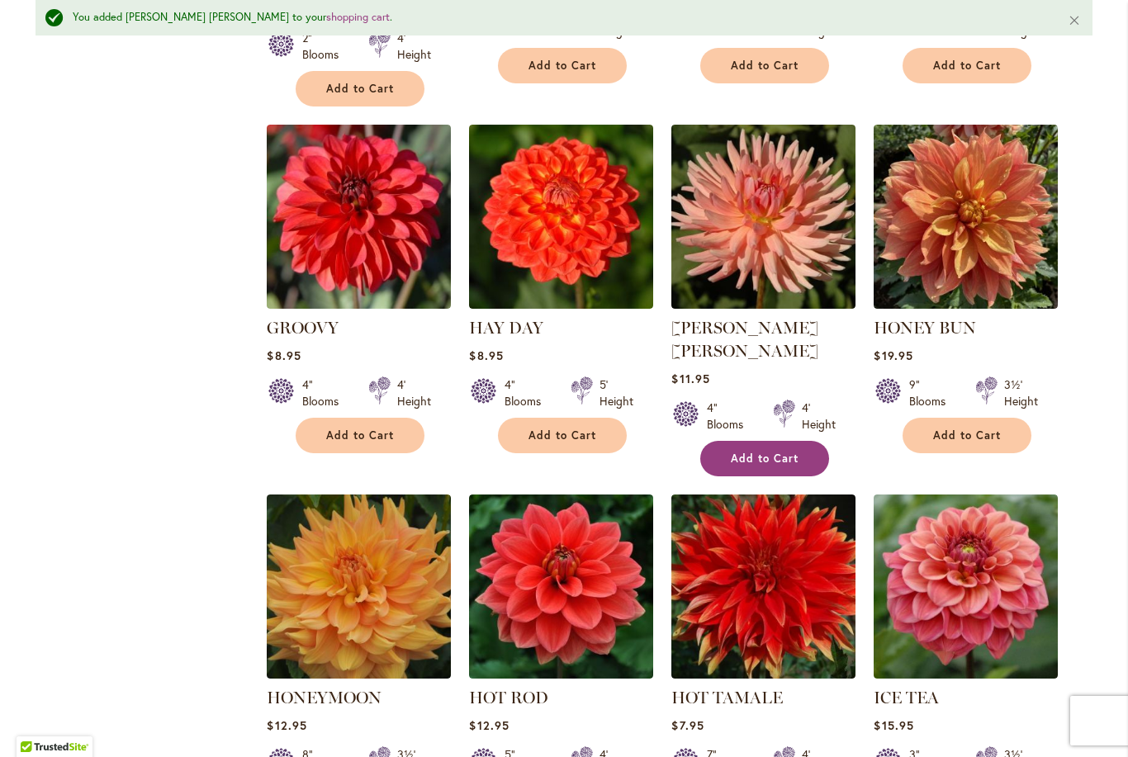
click at [774, 441] on button "Add to Cart" at bounding box center [764, 459] width 129 height 36
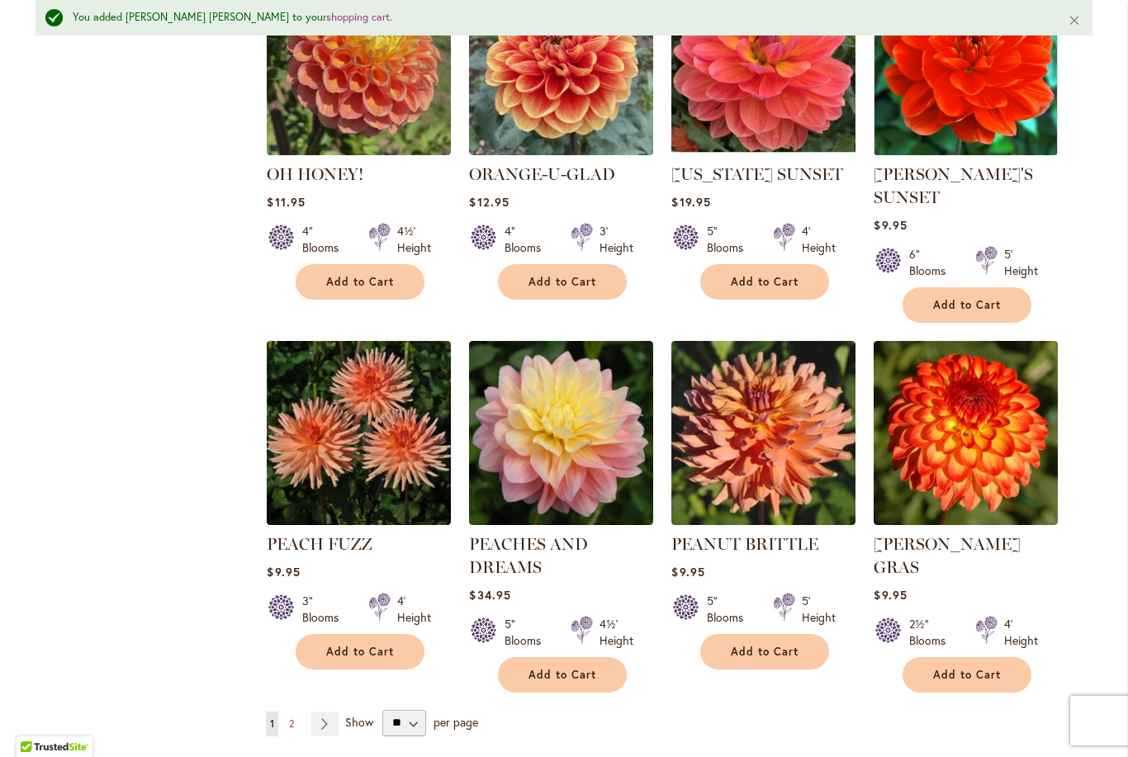
scroll to position [5510, 0]
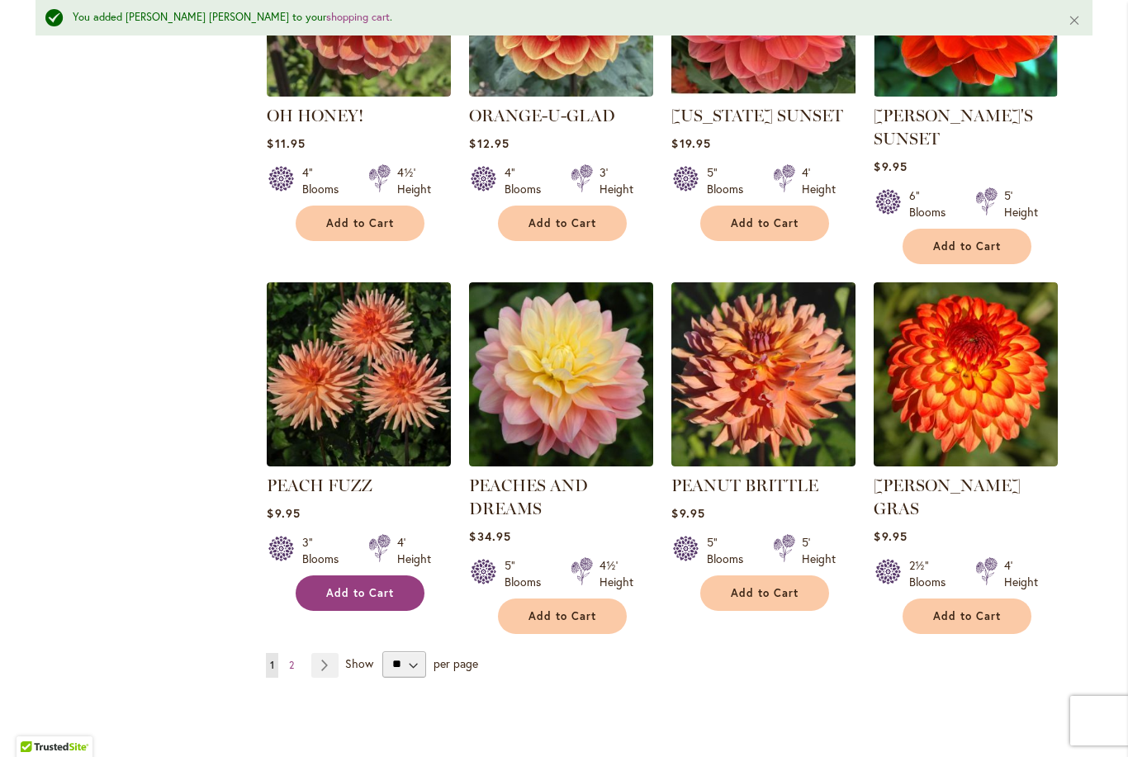
click at [339, 586] on span "Add to Cart" at bounding box center [360, 593] width 68 height 14
click at [325, 653] on link "Page Next" at bounding box center [324, 665] width 27 height 25
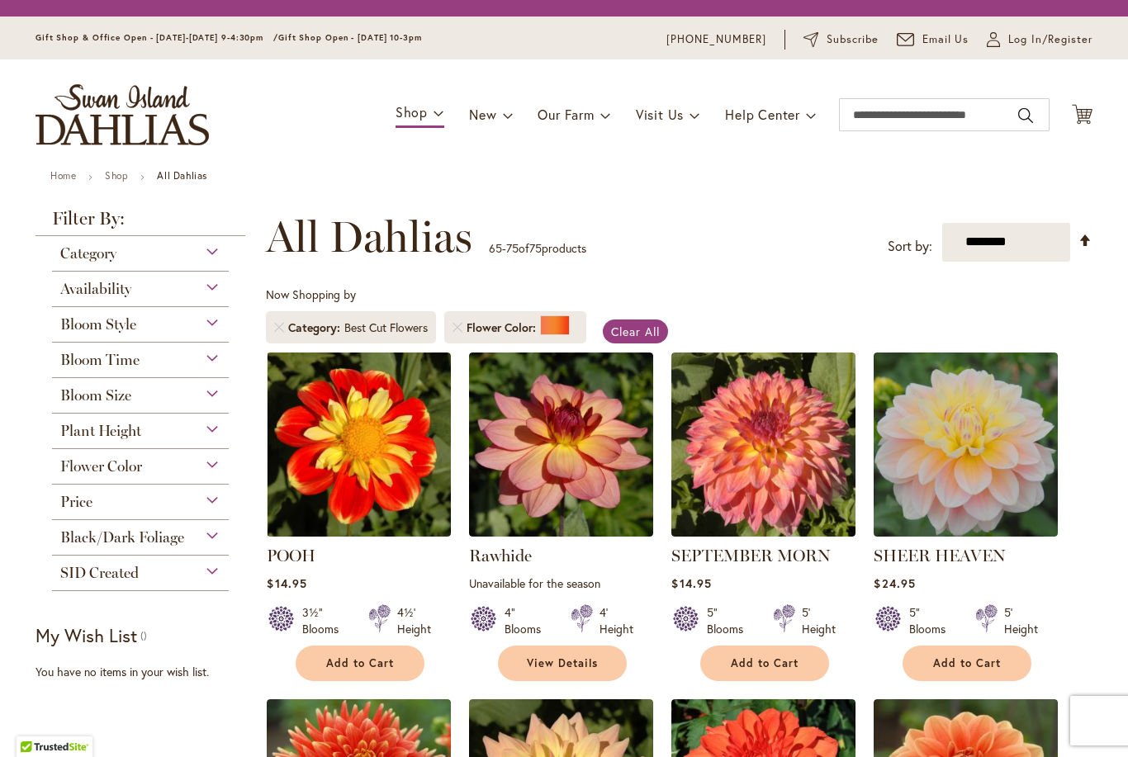
scroll to position [306, 0]
